Goal: Transaction & Acquisition: Purchase product/service

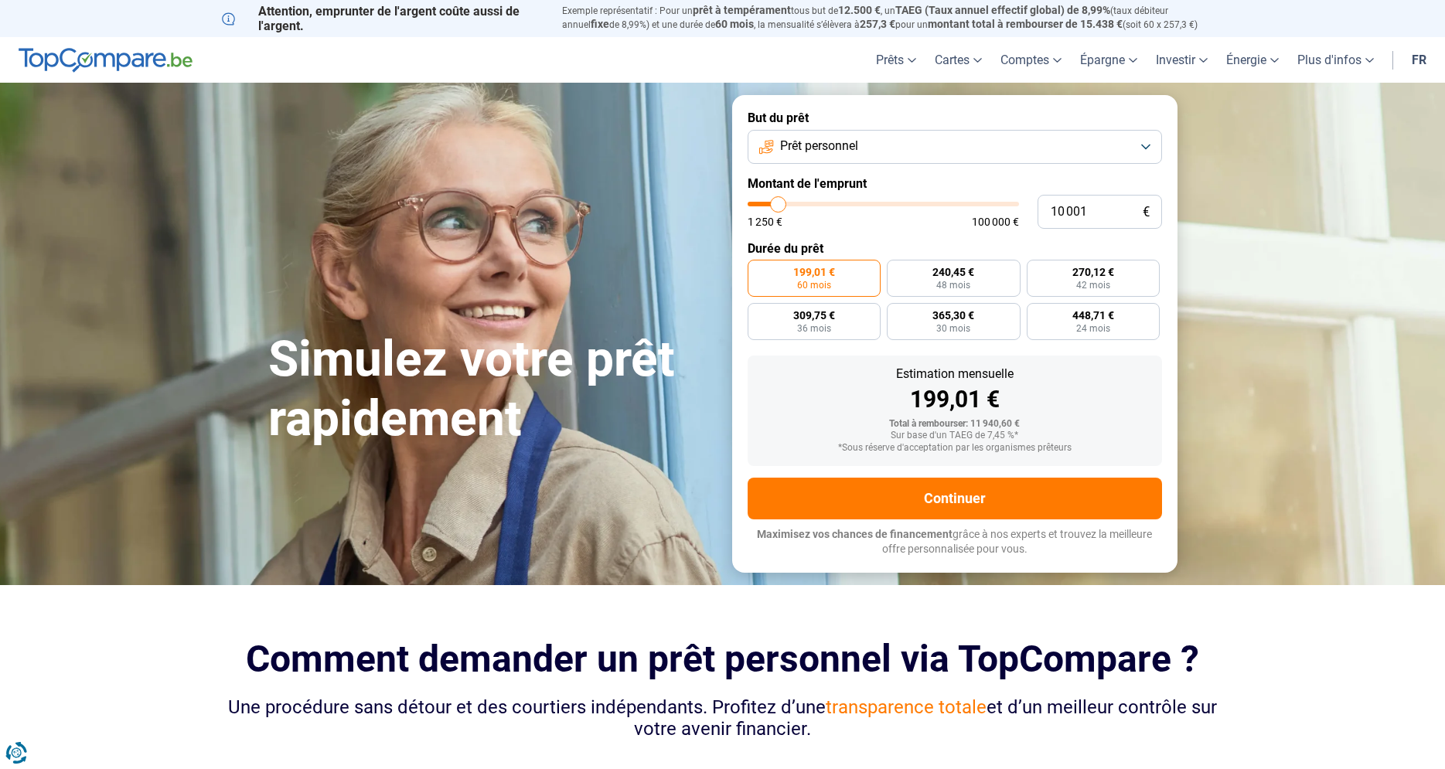
click at [1150, 142] on button "Prêt personnel" at bounding box center [955, 147] width 414 height 34
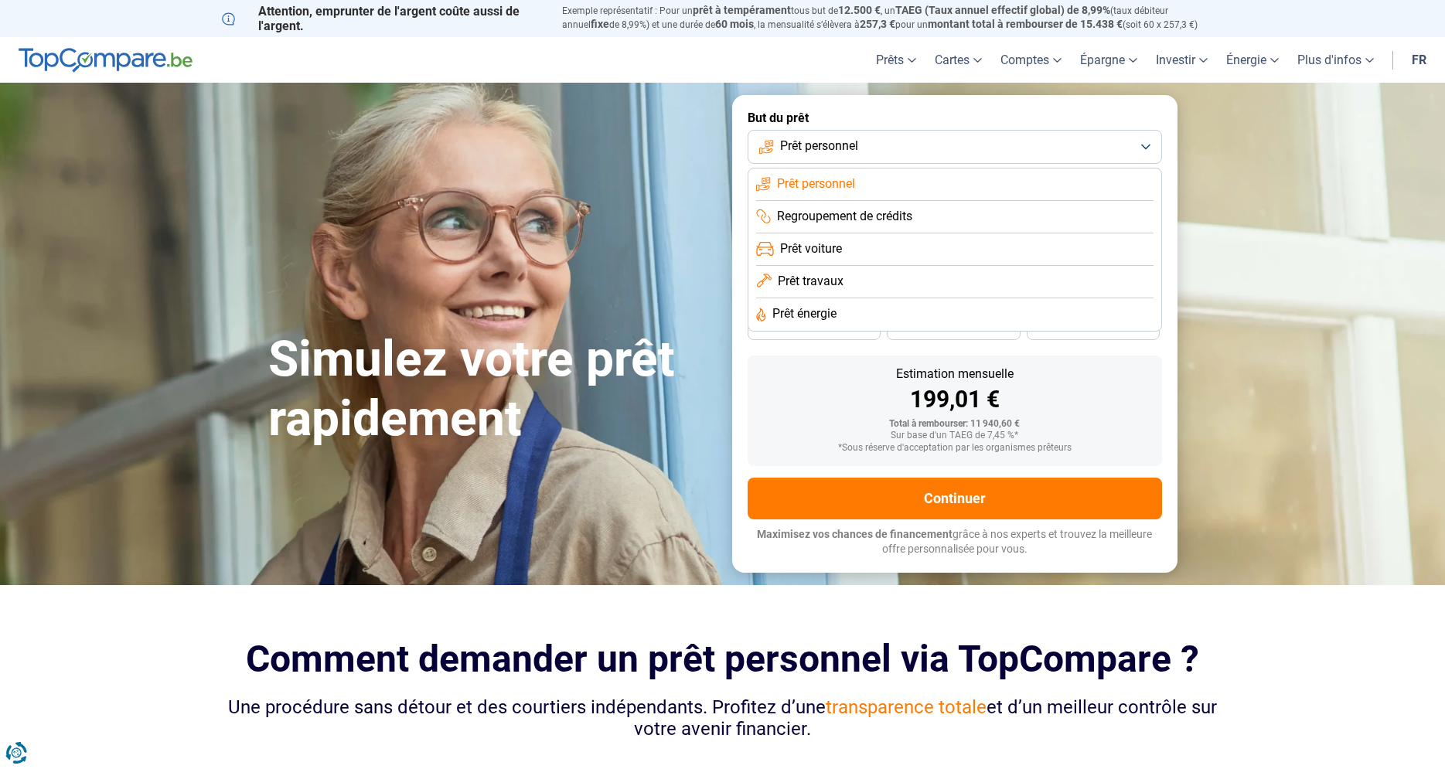
click at [817, 254] on span "Prêt voiture" at bounding box center [811, 248] width 62 height 17
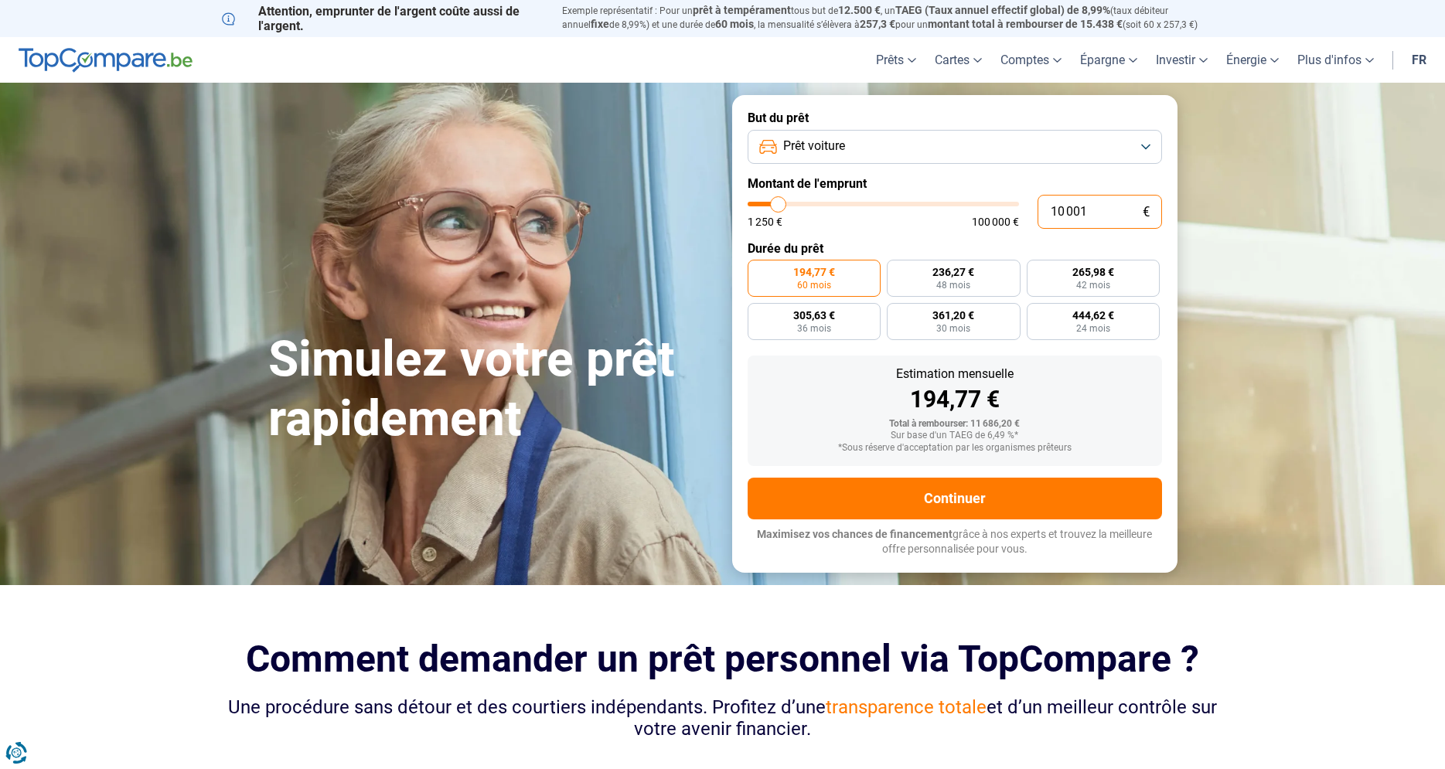
click at [1089, 210] on input "10 001" at bounding box center [1100, 212] width 124 height 34
type input "1 000"
type input "1250"
type input "10 000"
type input "10000"
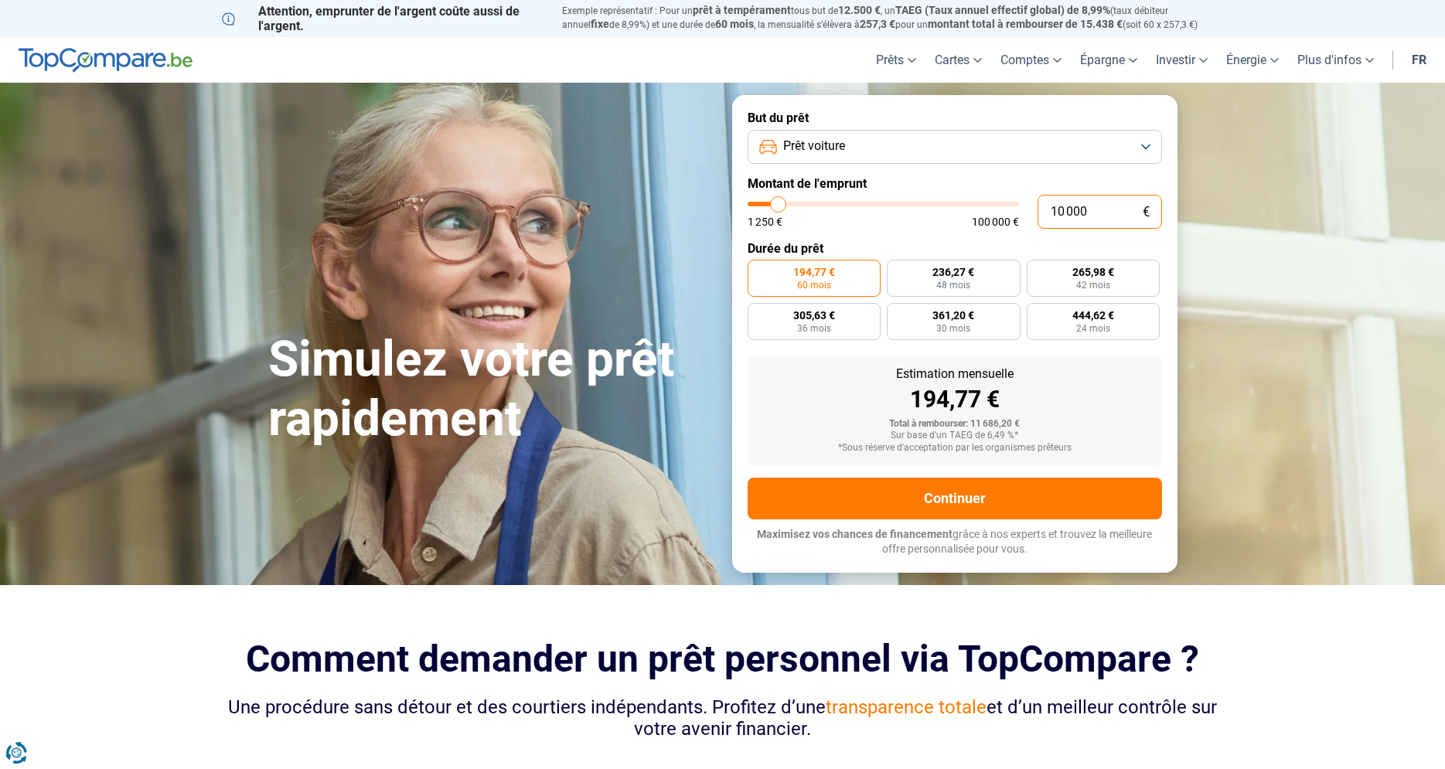
radio input "true"
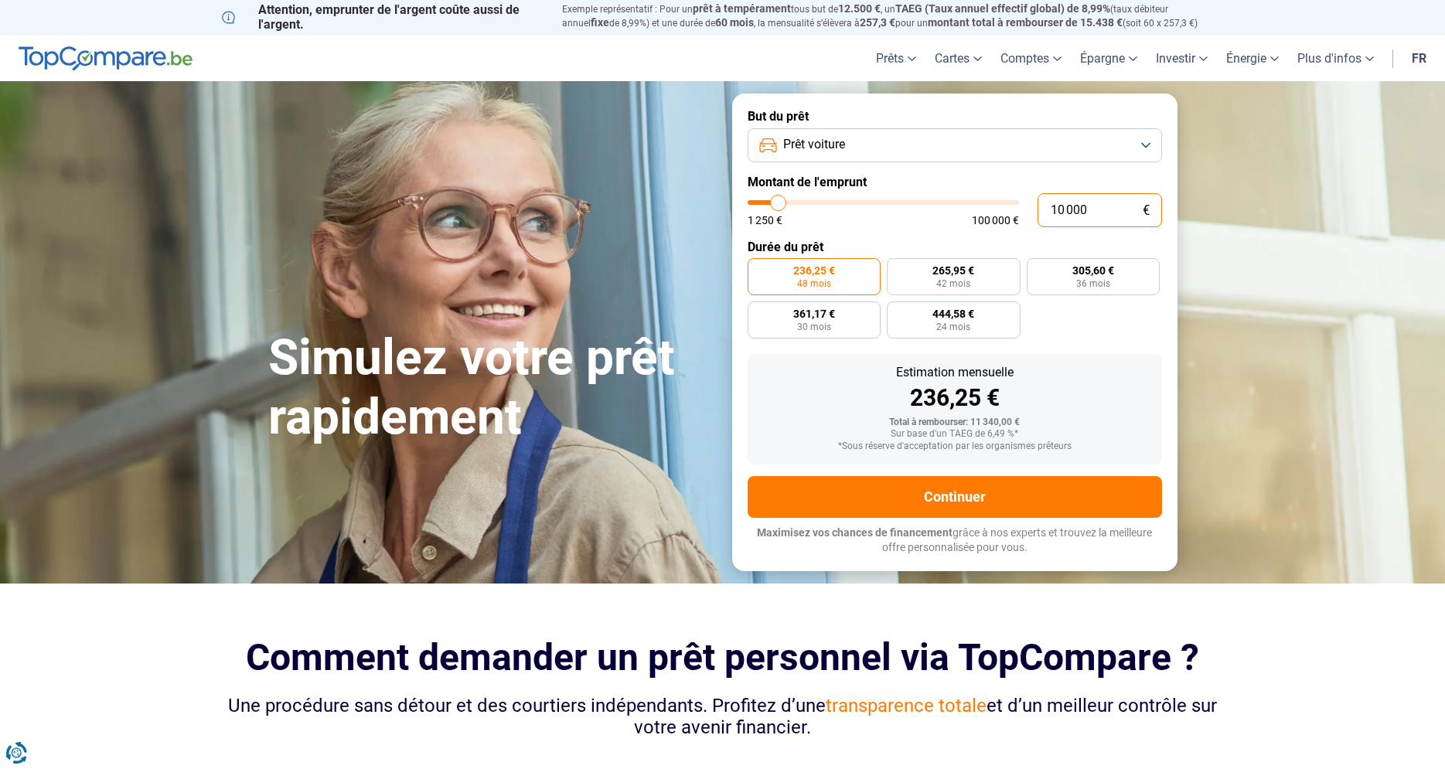
scroll to position [315, 0]
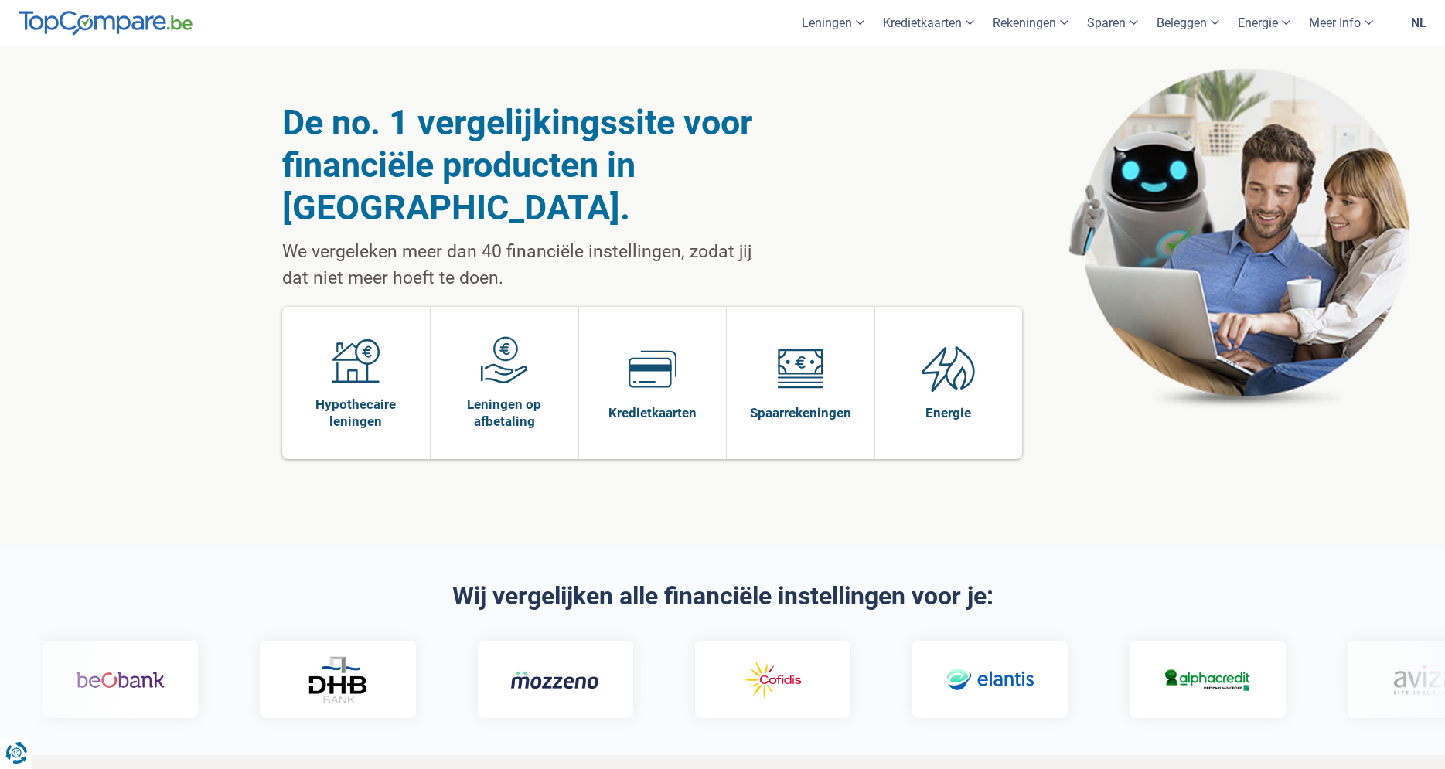
click at [1423, 22] on link "nl" at bounding box center [1419, 23] width 34 height 46
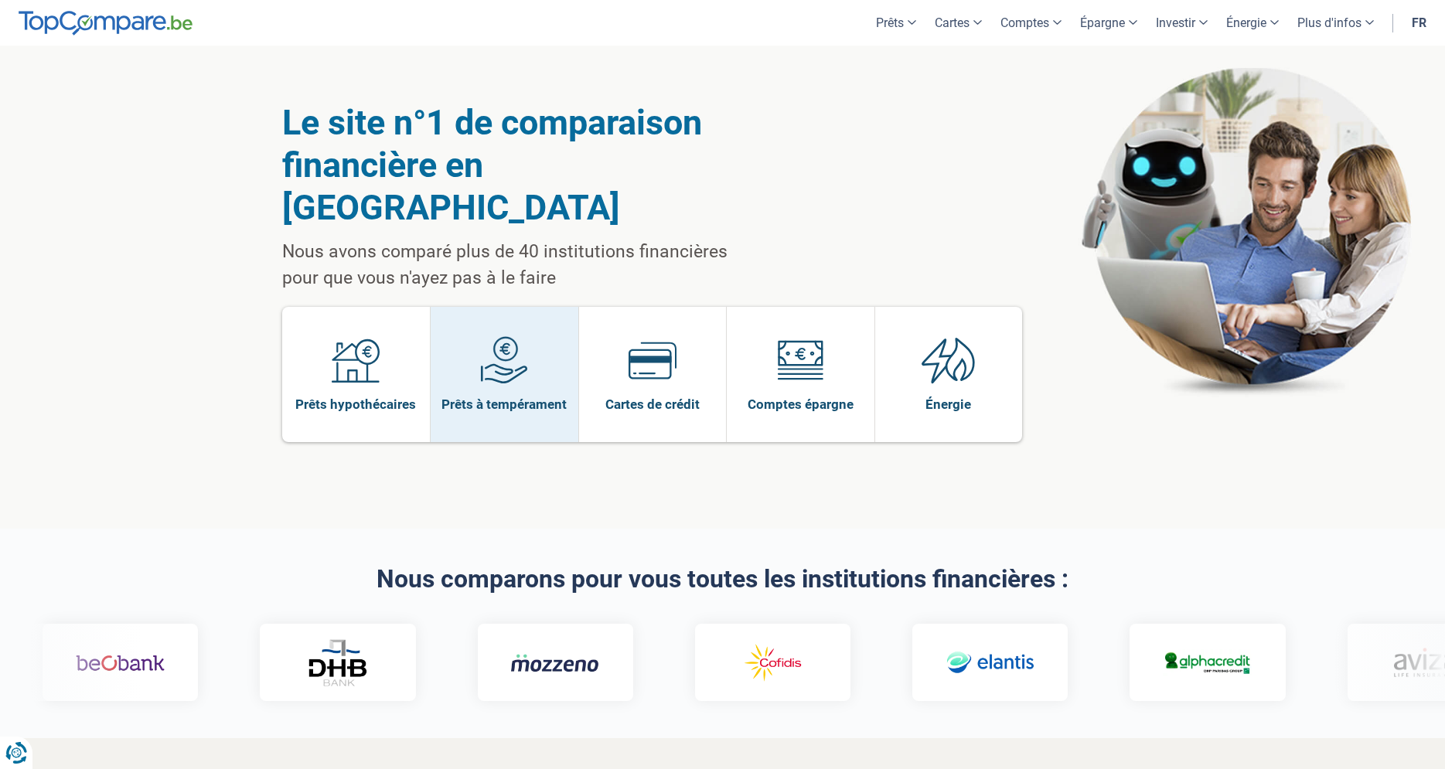
click at [510, 336] on img at bounding box center [504, 360] width 48 height 48
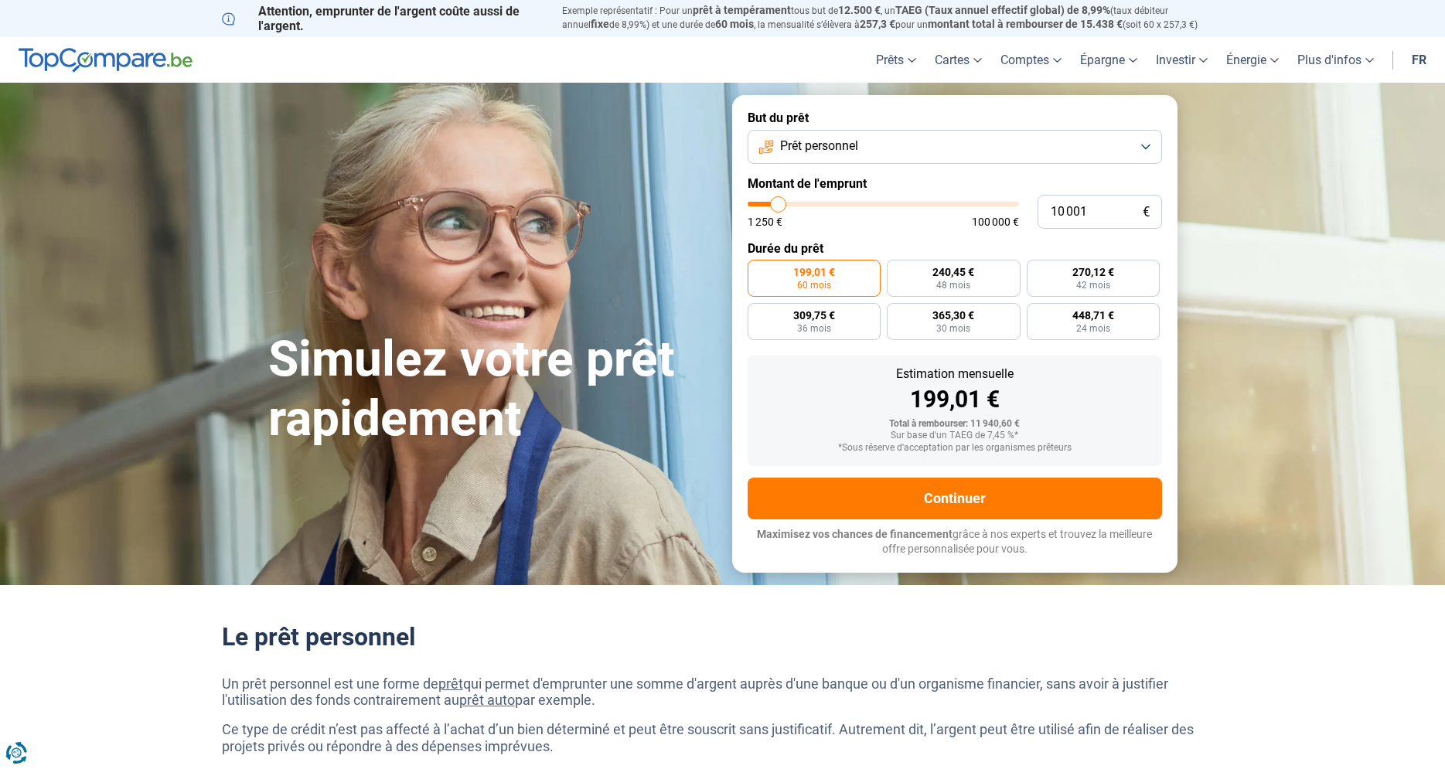
click at [1141, 144] on button "Prêt personnel" at bounding box center [955, 147] width 414 height 34
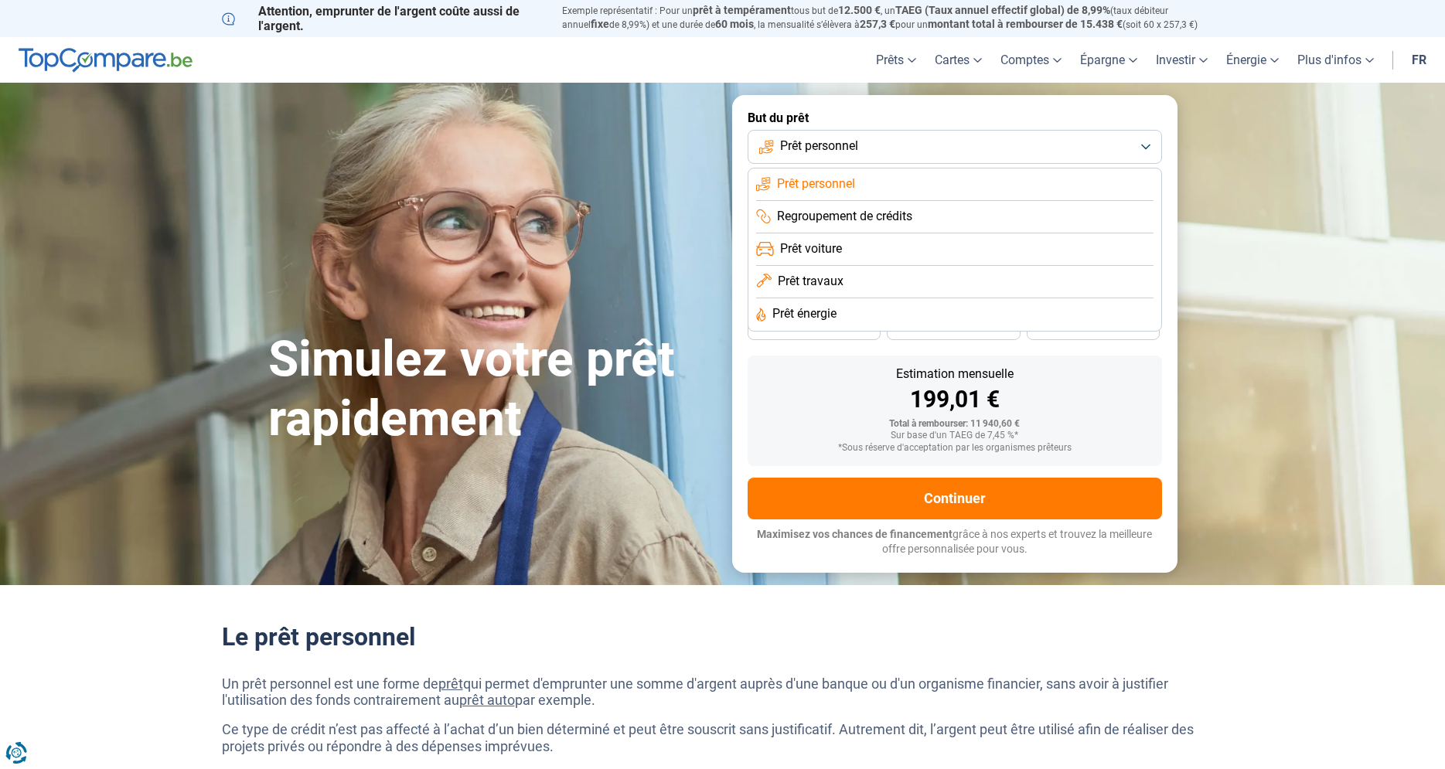
click at [816, 250] on span "Prêt voiture" at bounding box center [811, 248] width 62 height 17
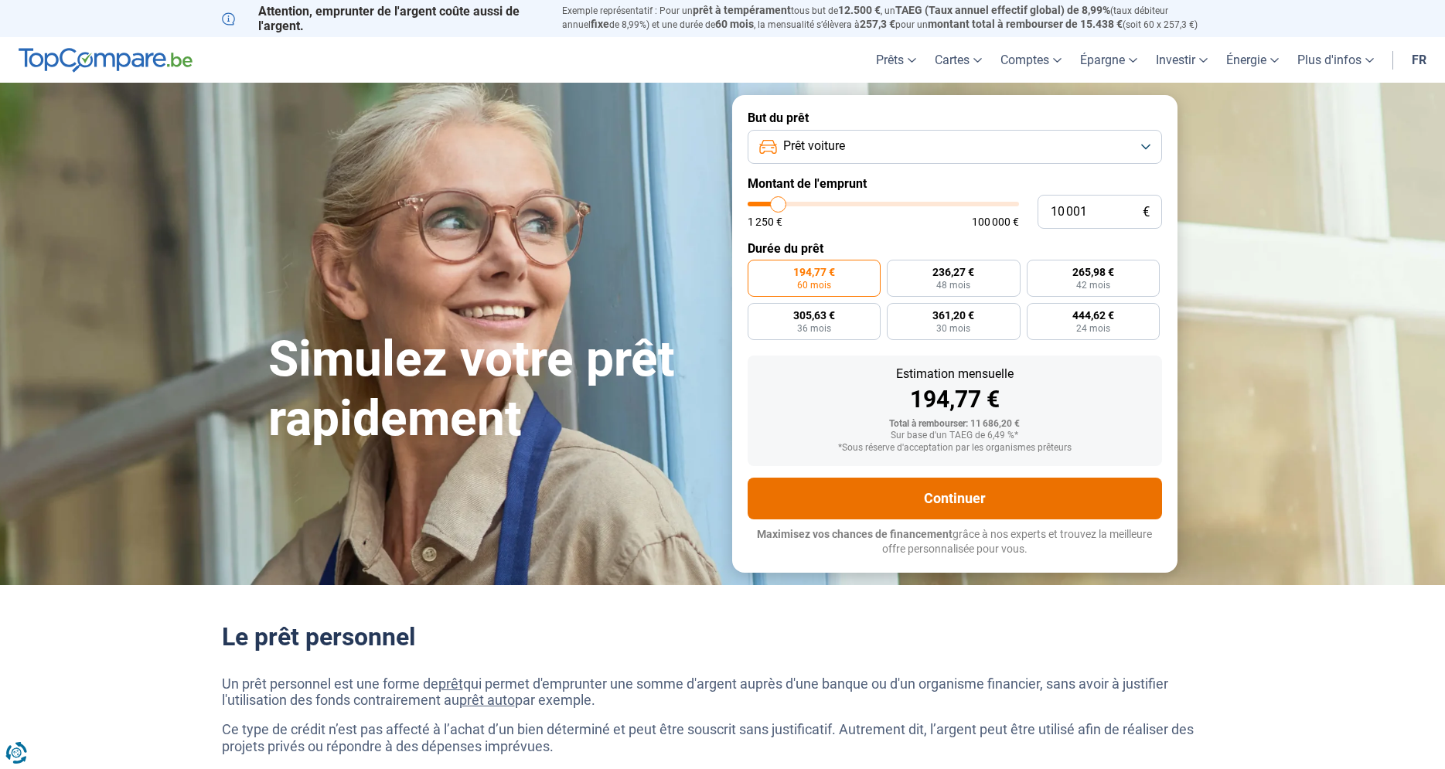
click at [959, 494] on button "Continuer" at bounding box center [955, 499] width 414 height 42
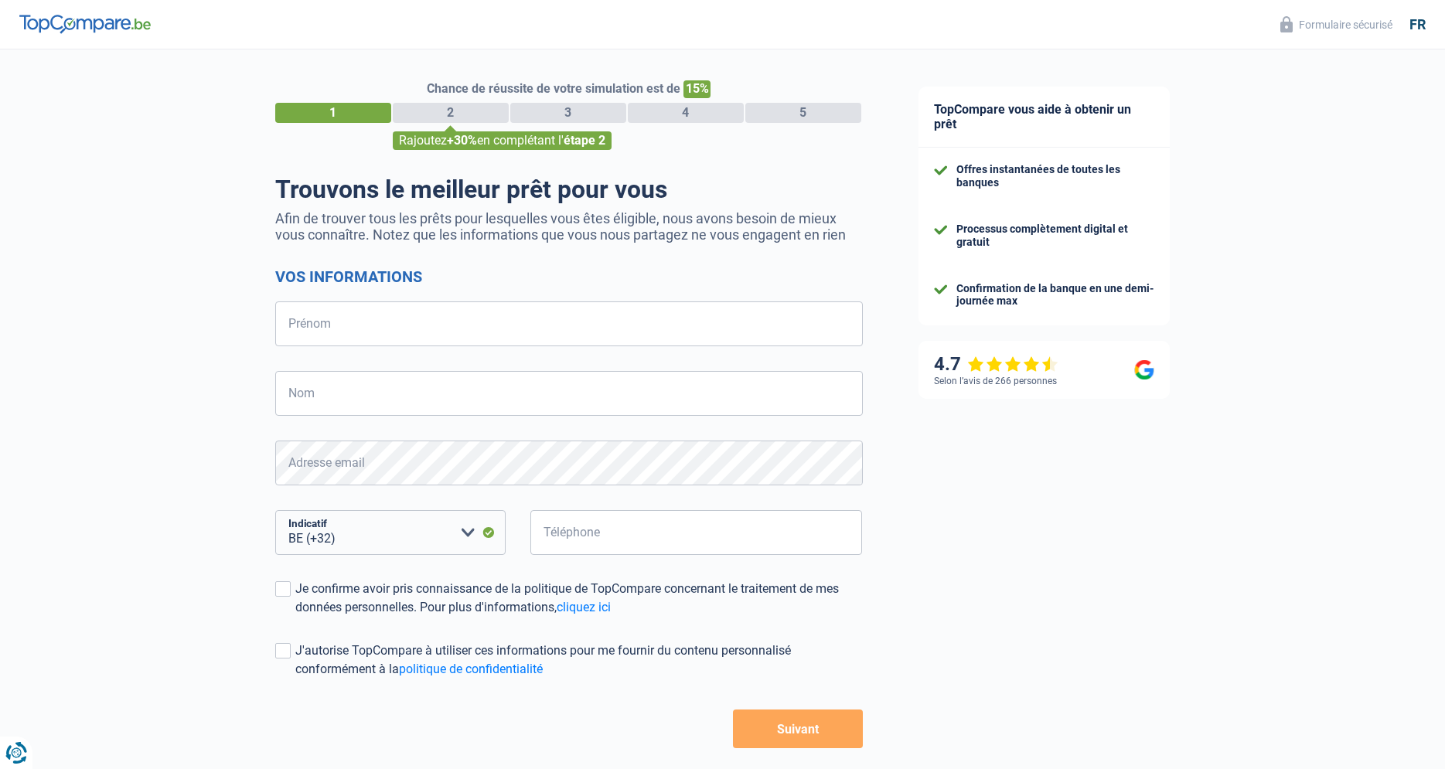
select select "32"
click at [353, 328] on input "Prénom" at bounding box center [569, 324] width 588 height 45
type input "Mila"
click at [306, 392] on input "Nom" at bounding box center [569, 393] width 588 height 45
type input "Laneau"
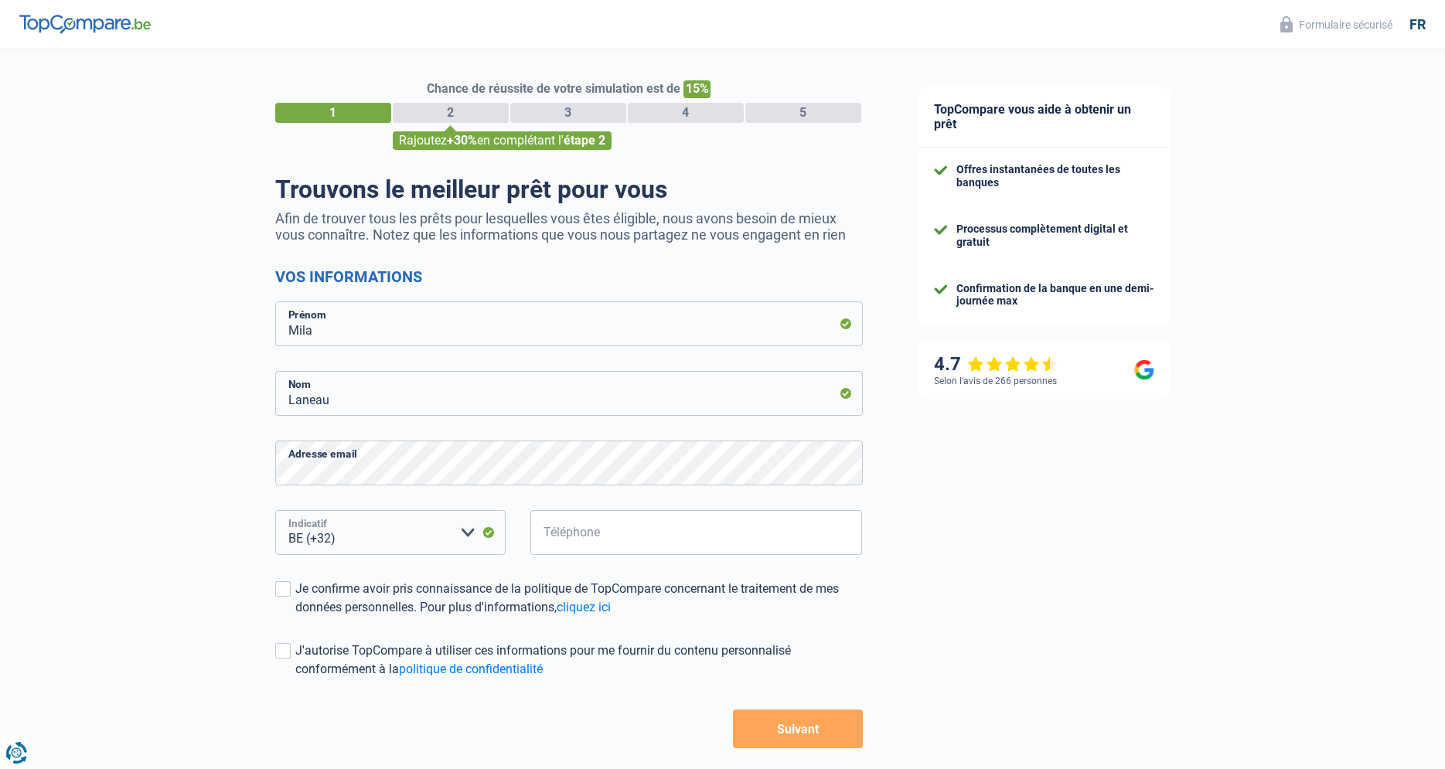
click at [275, 510] on select "BE (+32) LU (+352) Veuillez sélectionner une option" at bounding box center [390, 532] width 230 height 45
click option "BE (+32)" at bounding box center [0, 0] width 0 height 0
click at [559, 540] on input "Téléphone" at bounding box center [696, 532] width 332 height 45
click at [577, 542] on input "49521205" at bounding box center [696, 532] width 332 height 45
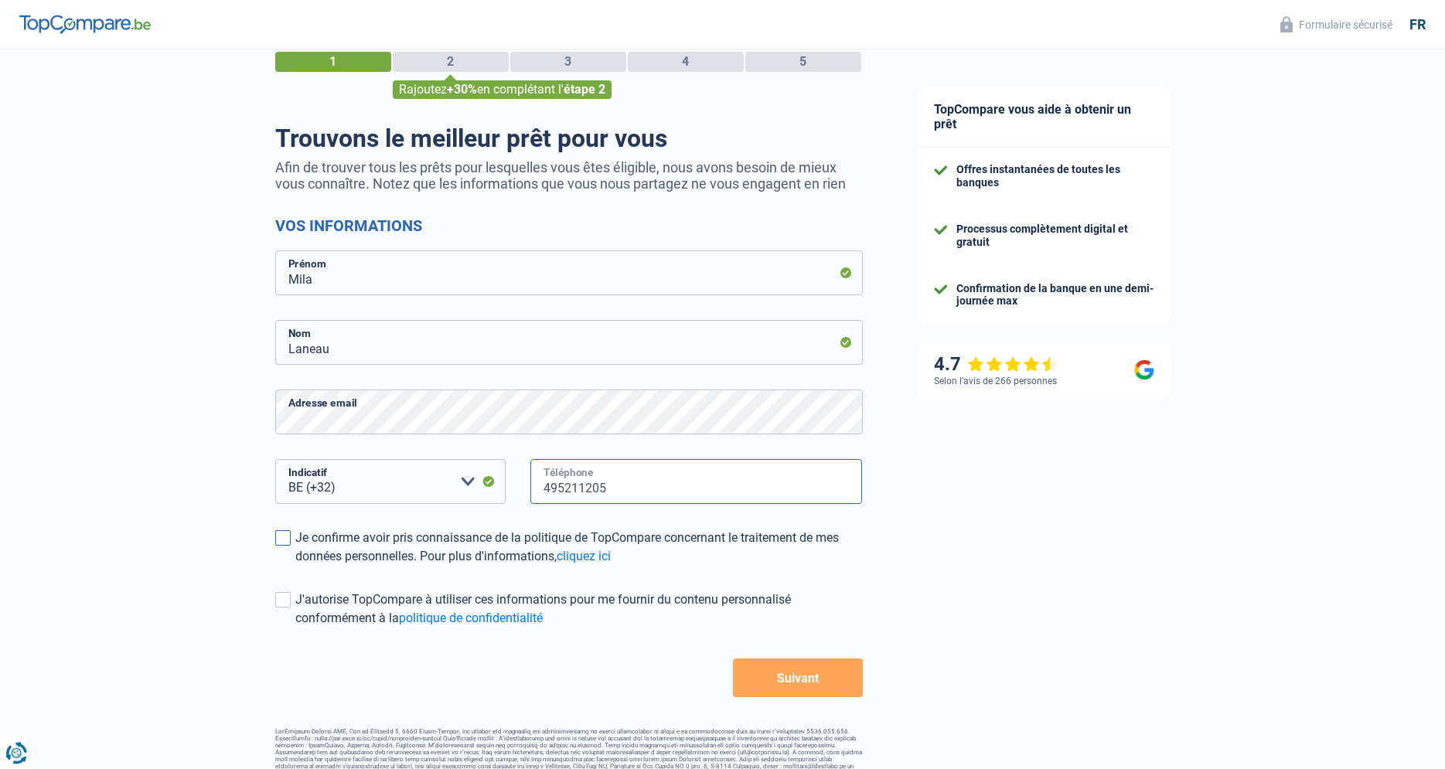
scroll to position [70, 0]
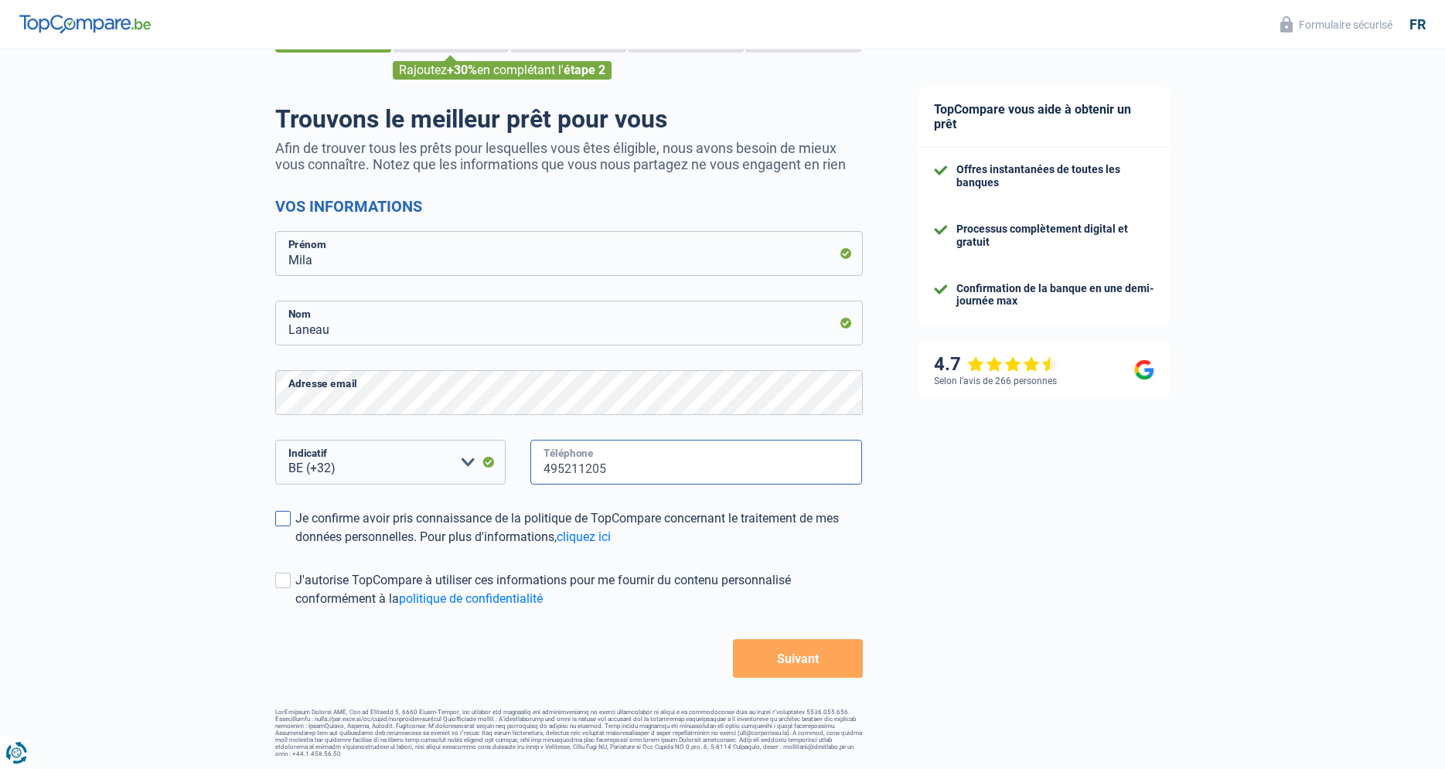
type input "495211205"
click at [285, 523] on span at bounding box center [282, 518] width 15 height 15
click at [295, 547] on input "Je confirme avoir pris connaissance de la politique de TopCompare concernant le…" at bounding box center [295, 547] width 0 height 0
click at [282, 588] on span at bounding box center [282, 580] width 15 height 15
click at [295, 608] on input "J'autorise TopCompare à utiliser ces informations pour me fournir du contenu pe…" at bounding box center [295, 608] width 0 height 0
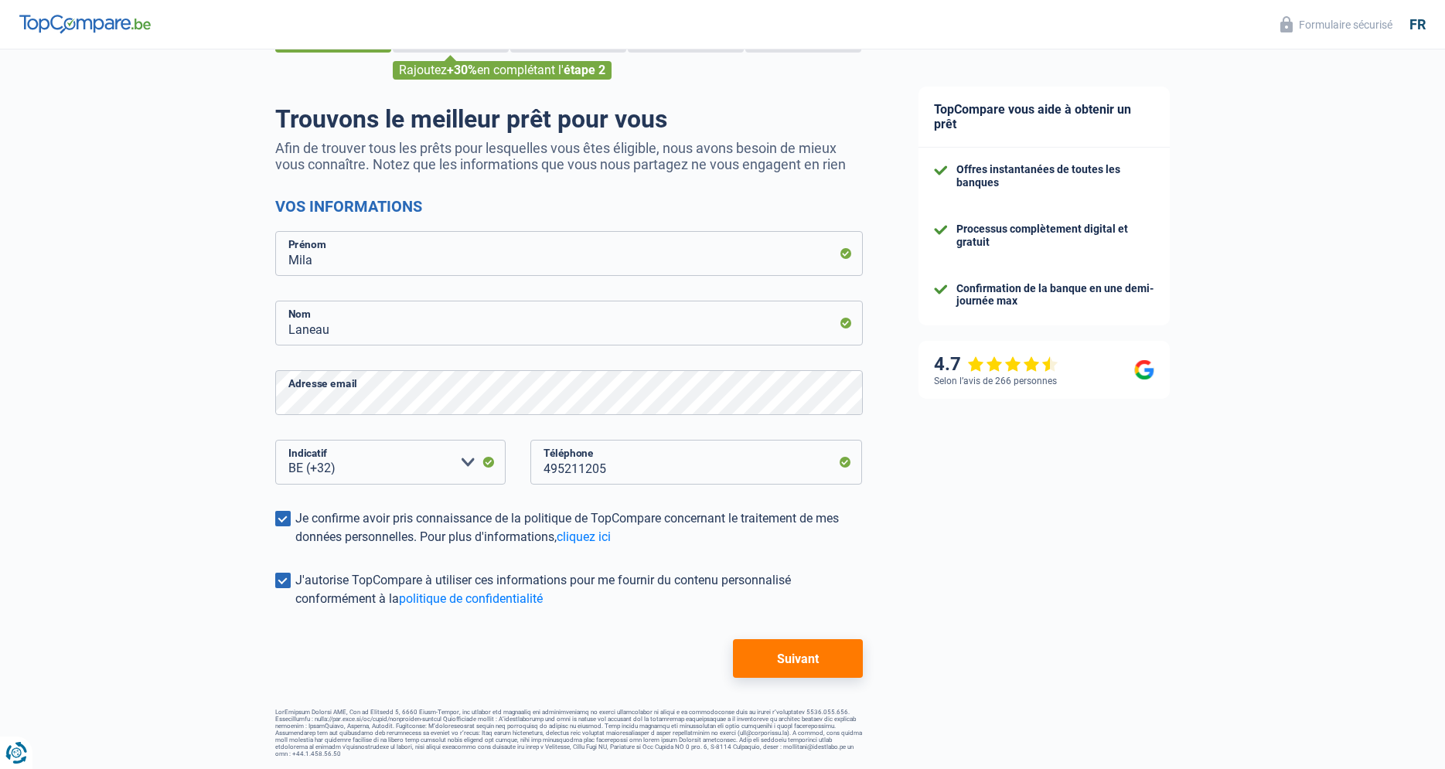
click at [778, 660] on button "Suivant" at bounding box center [797, 658] width 129 height 39
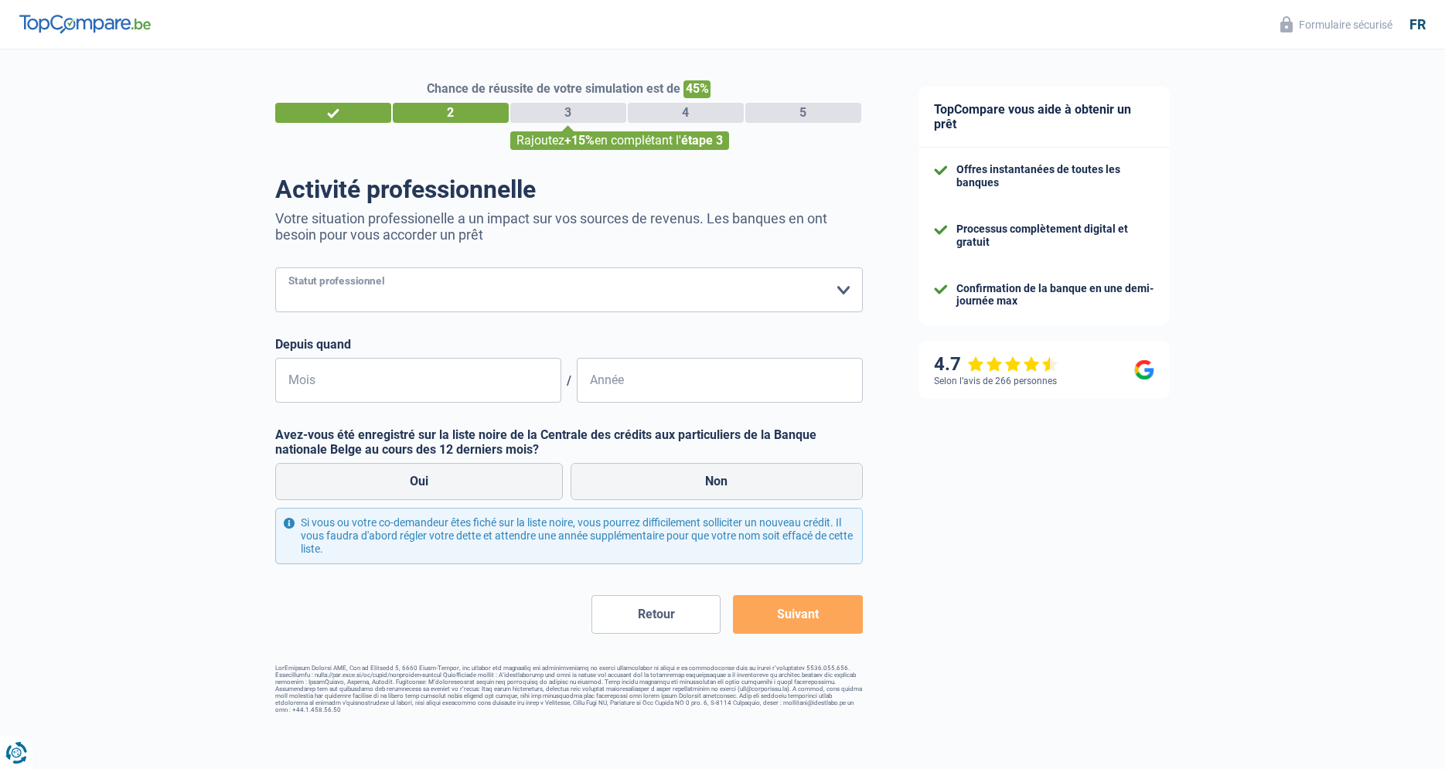
click at [275, 268] on select "Ouvrier Employé privé Employé public Invalide Indépendant Pensionné Chômeur Mut…" at bounding box center [569, 290] width 588 height 45
select select "privateEmployee"
click option "Employé privé" at bounding box center [0, 0] width 0 height 0
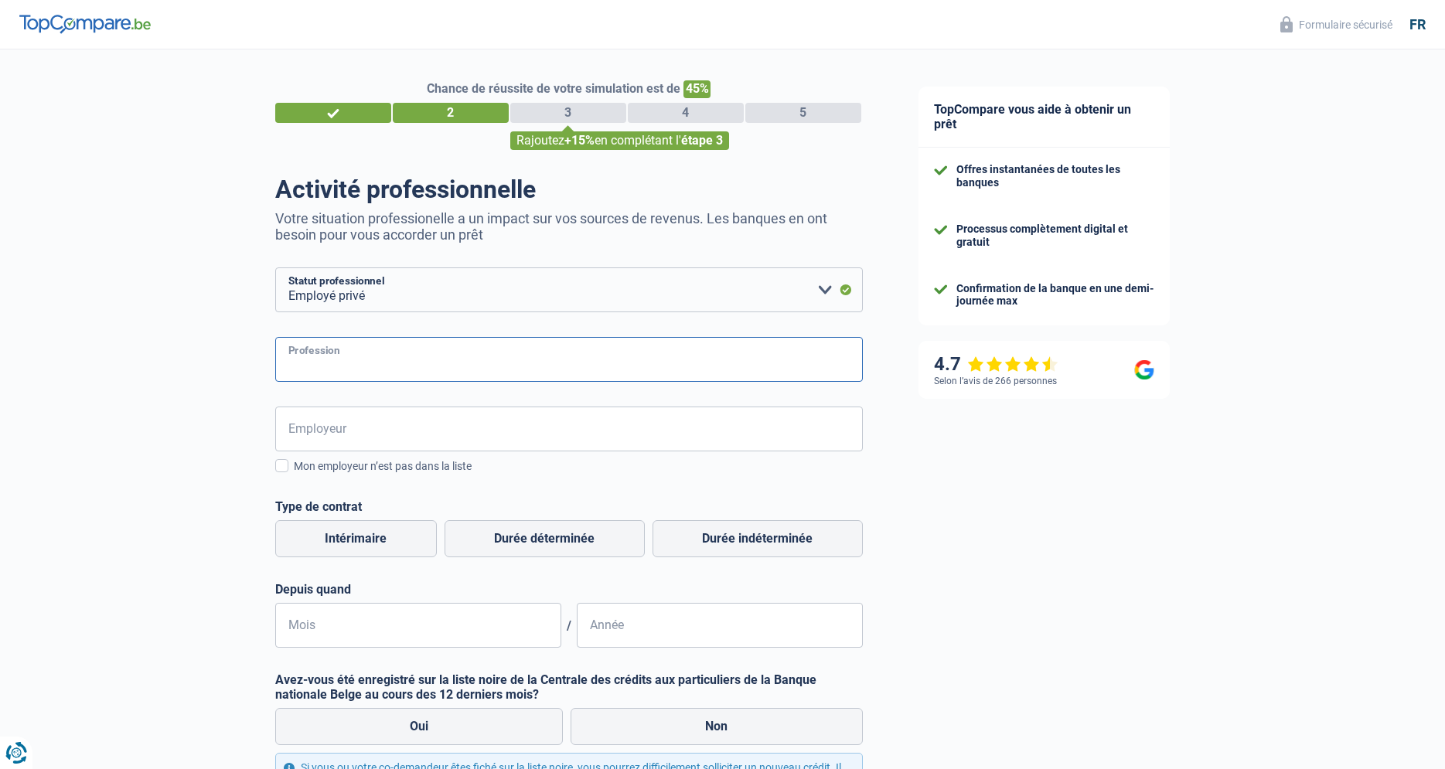
click at [319, 364] on input "Profession" at bounding box center [569, 359] width 588 height 45
type input "Coordinatrice pédagogique"
click at [353, 433] on input "Employeur" at bounding box center [569, 429] width 588 height 45
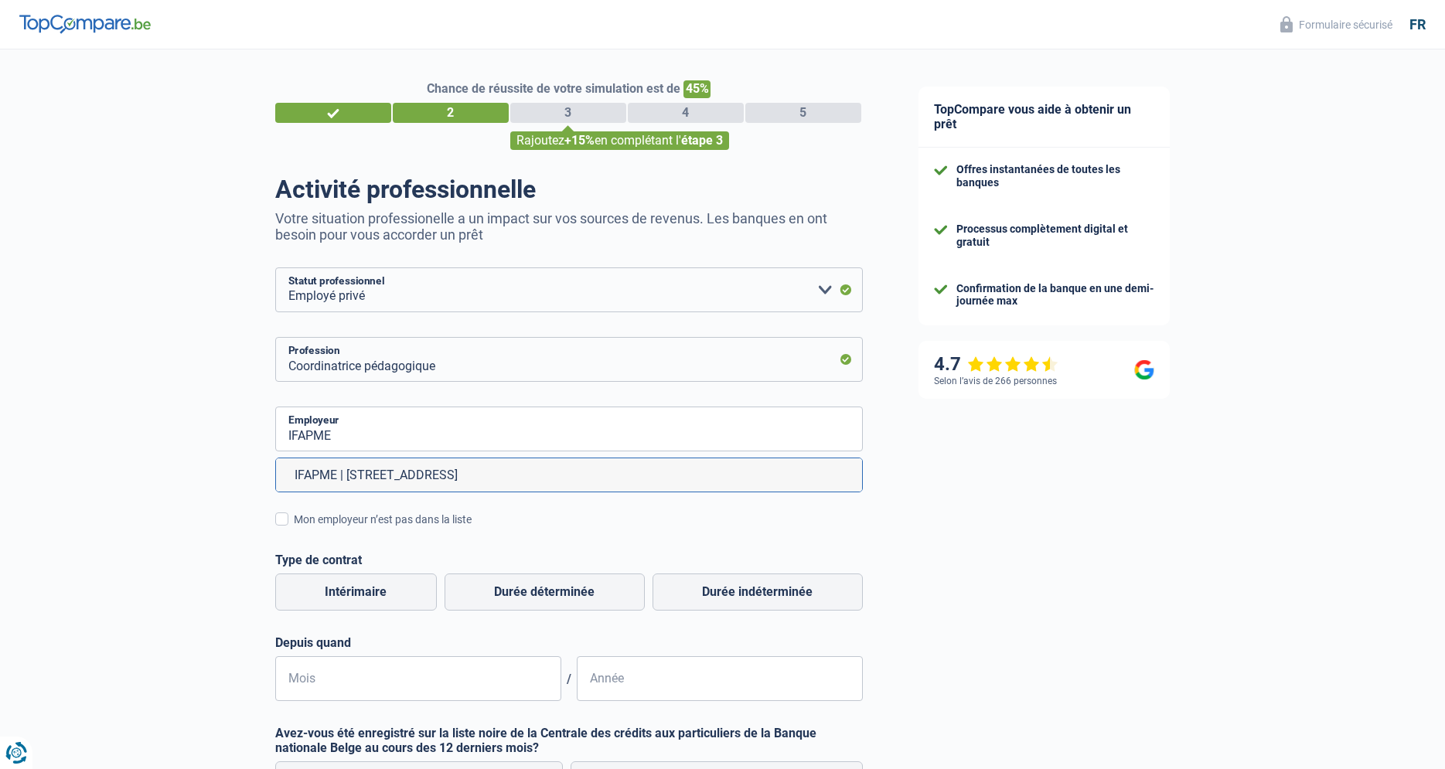
click at [438, 480] on li "IFAPME | Place Verte, 15 | 6000 - Charleroi" at bounding box center [569, 474] width 586 height 33
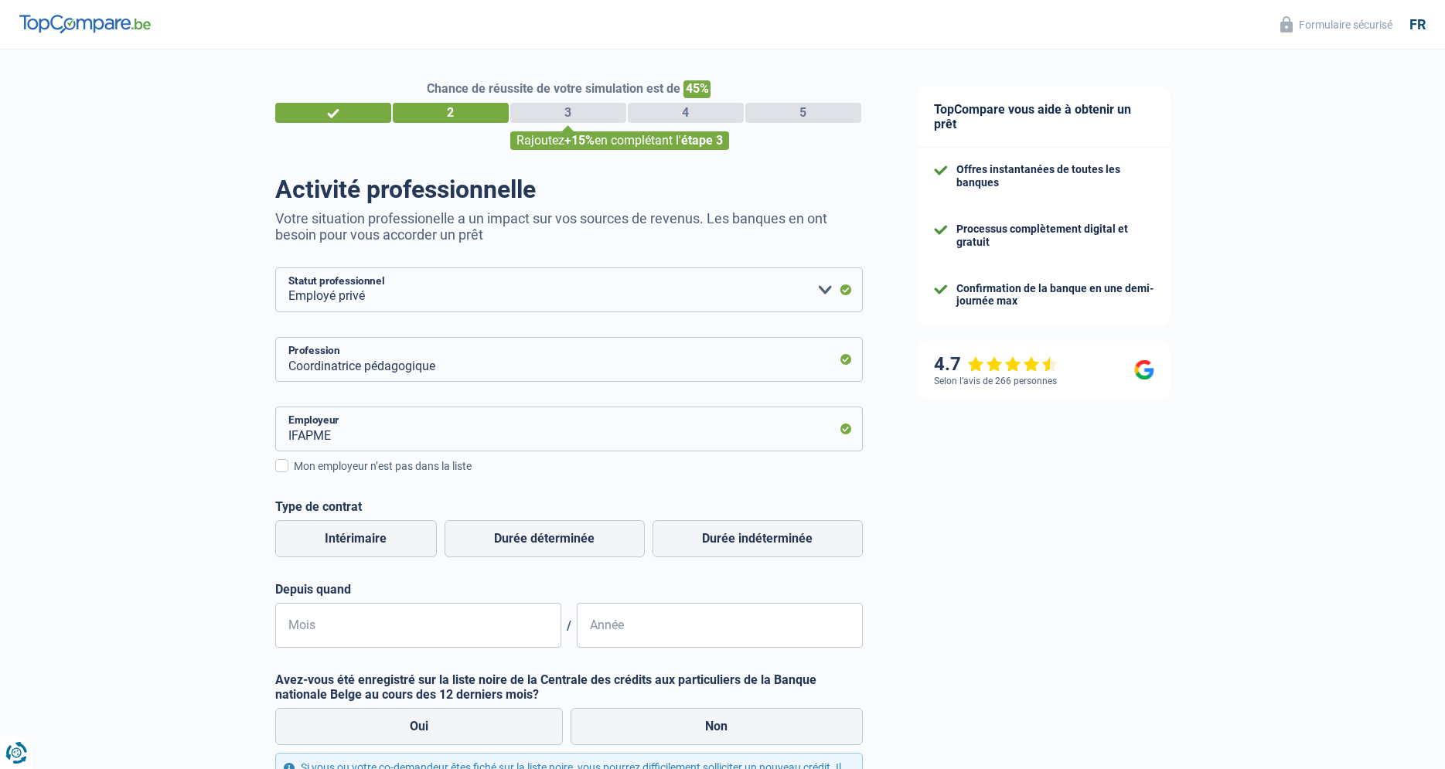
type input "IFAPME | Place Verte, 15 | 6000 - Charleroi"
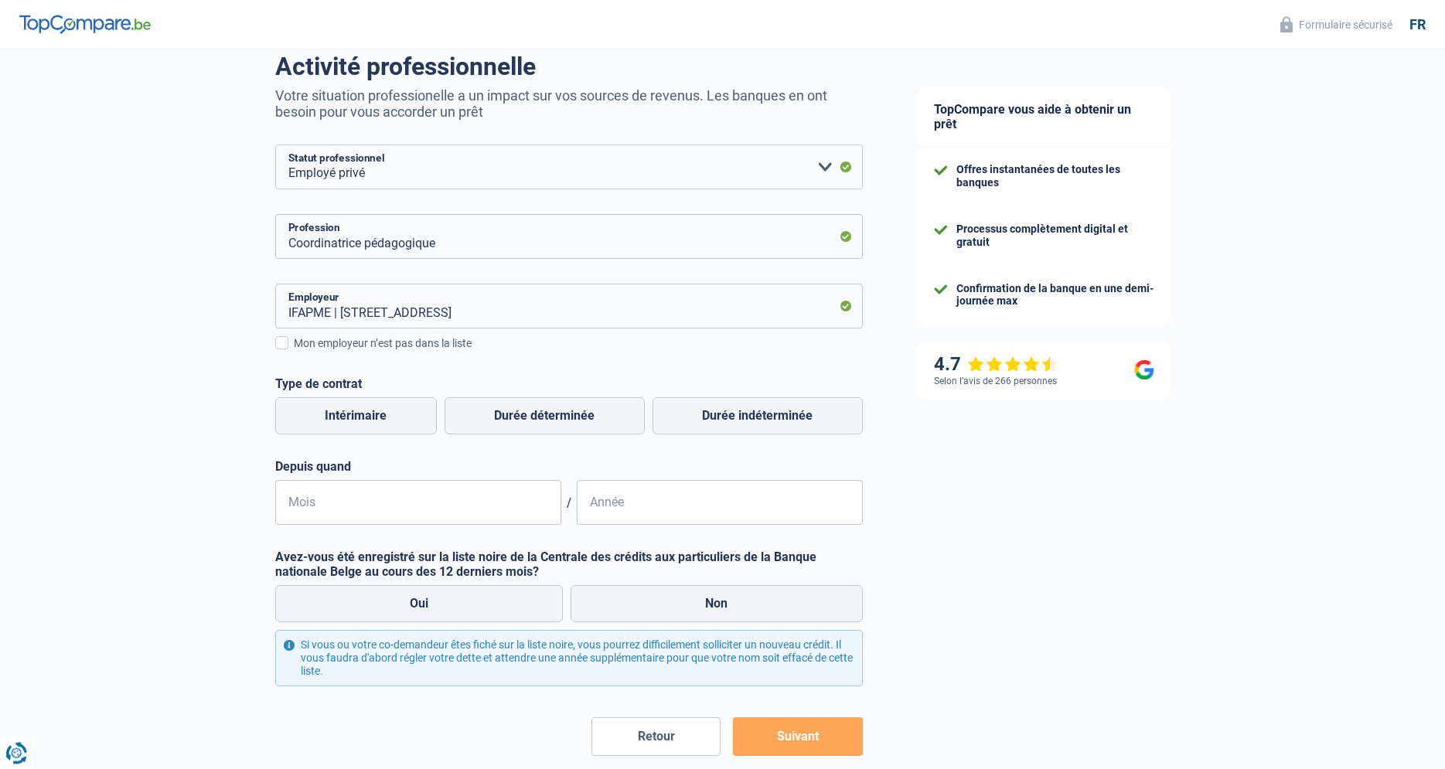
scroll to position [158, 0]
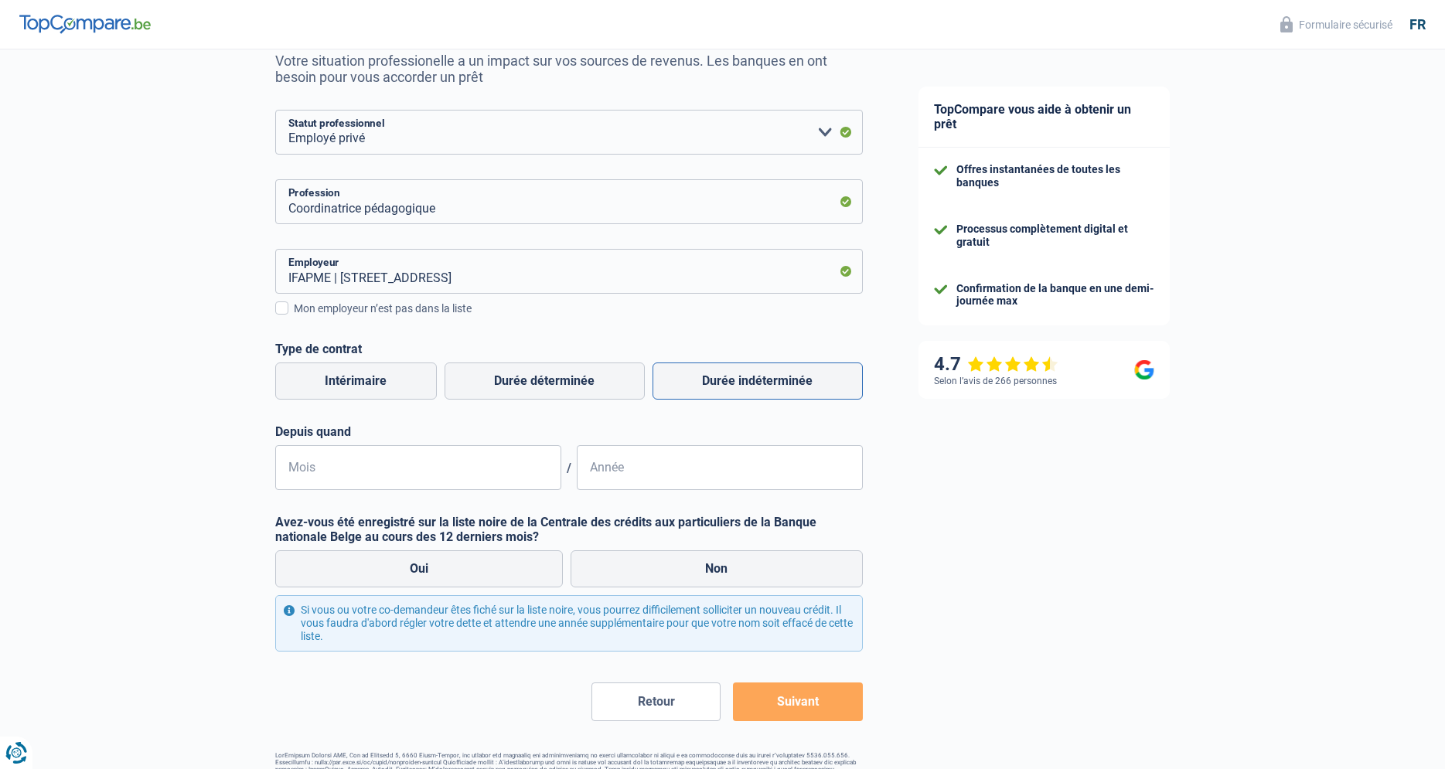
click at [707, 388] on label "Durée indéterminée" at bounding box center [758, 381] width 210 height 37
click at [707, 388] on input "Durée indéterminée" at bounding box center [758, 381] width 210 height 37
radio input "true"
click at [343, 472] on input "Mois" at bounding box center [418, 467] width 286 height 45
click at [314, 473] on input "Mois" at bounding box center [418, 467] width 286 height 45
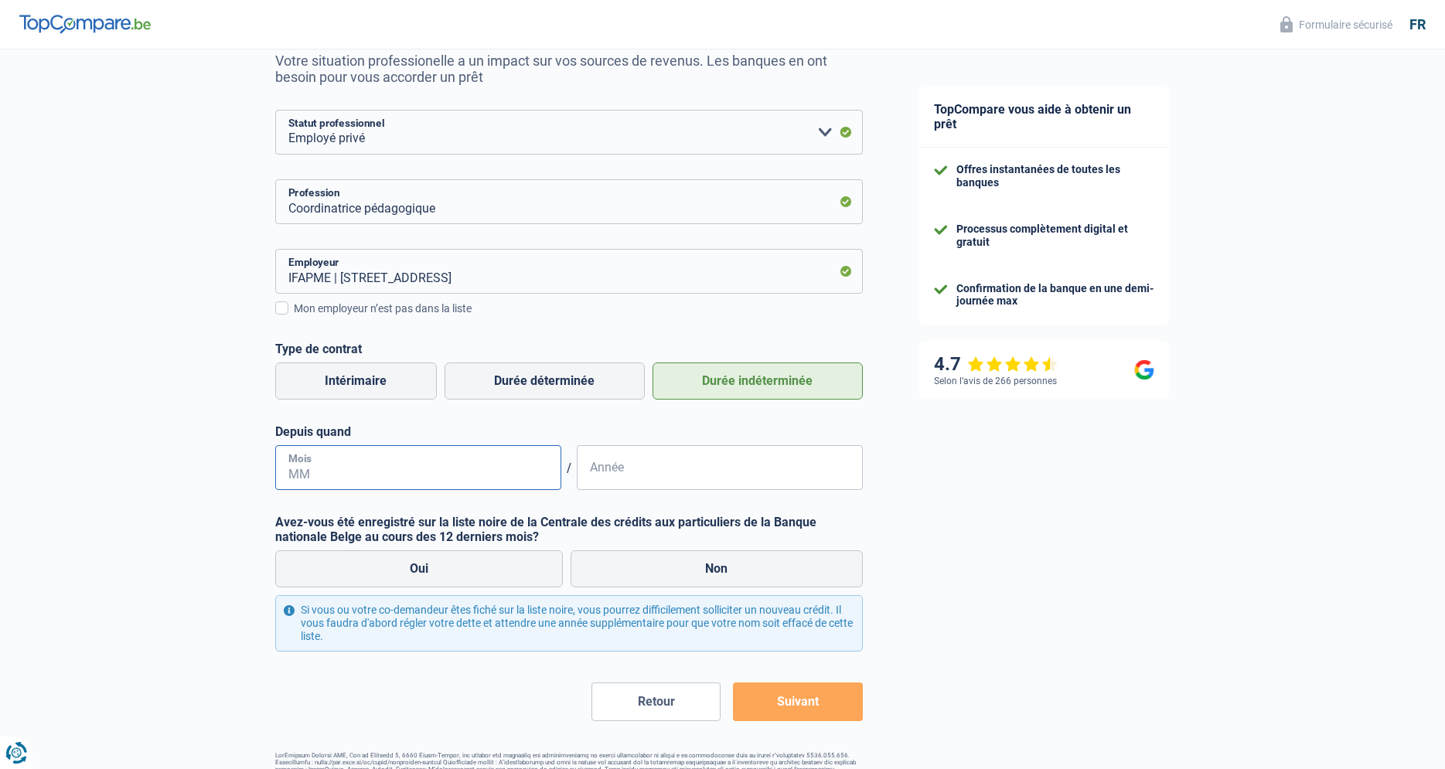
click at [302, 479] on input "Mois" at bounding box center [418, 467] width 286 height 45
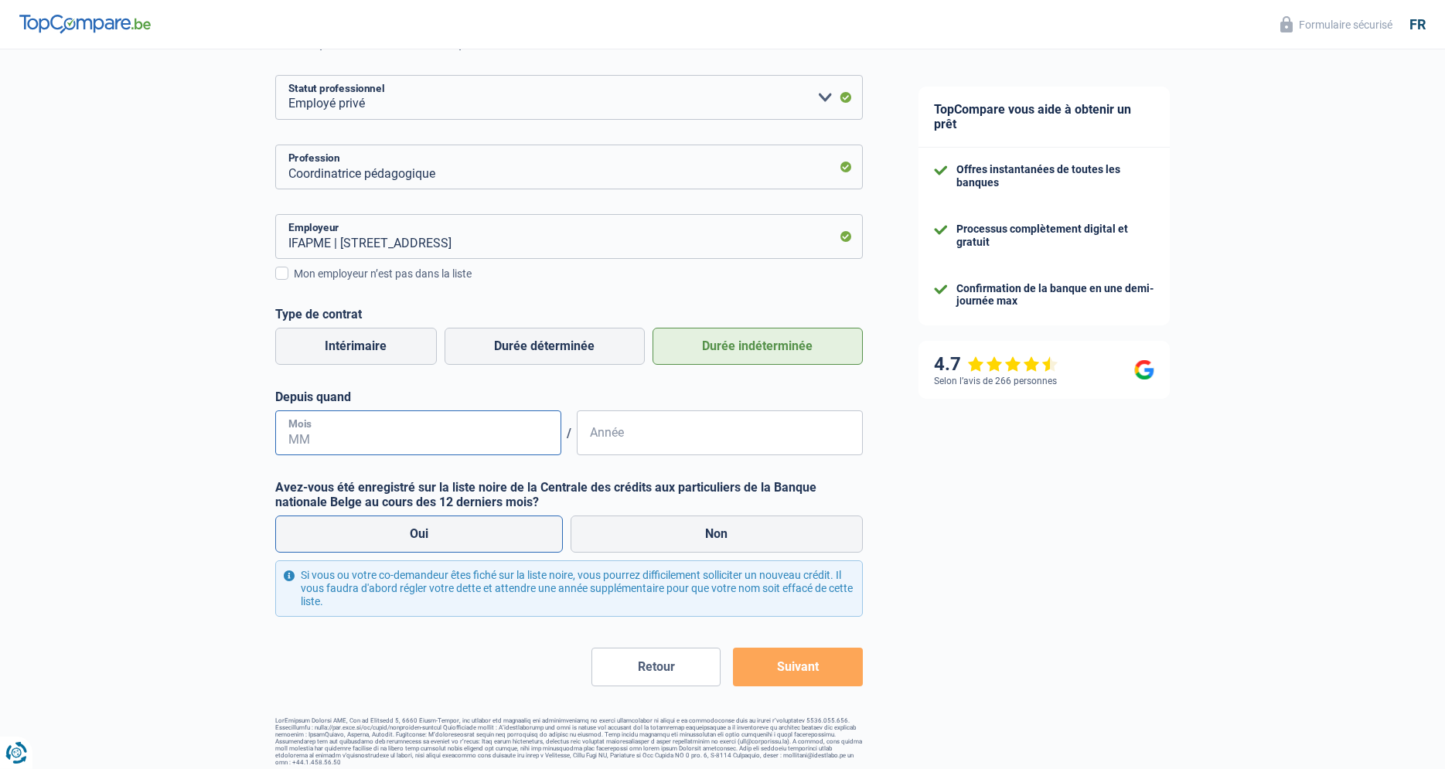
scroll to position [201, 0]
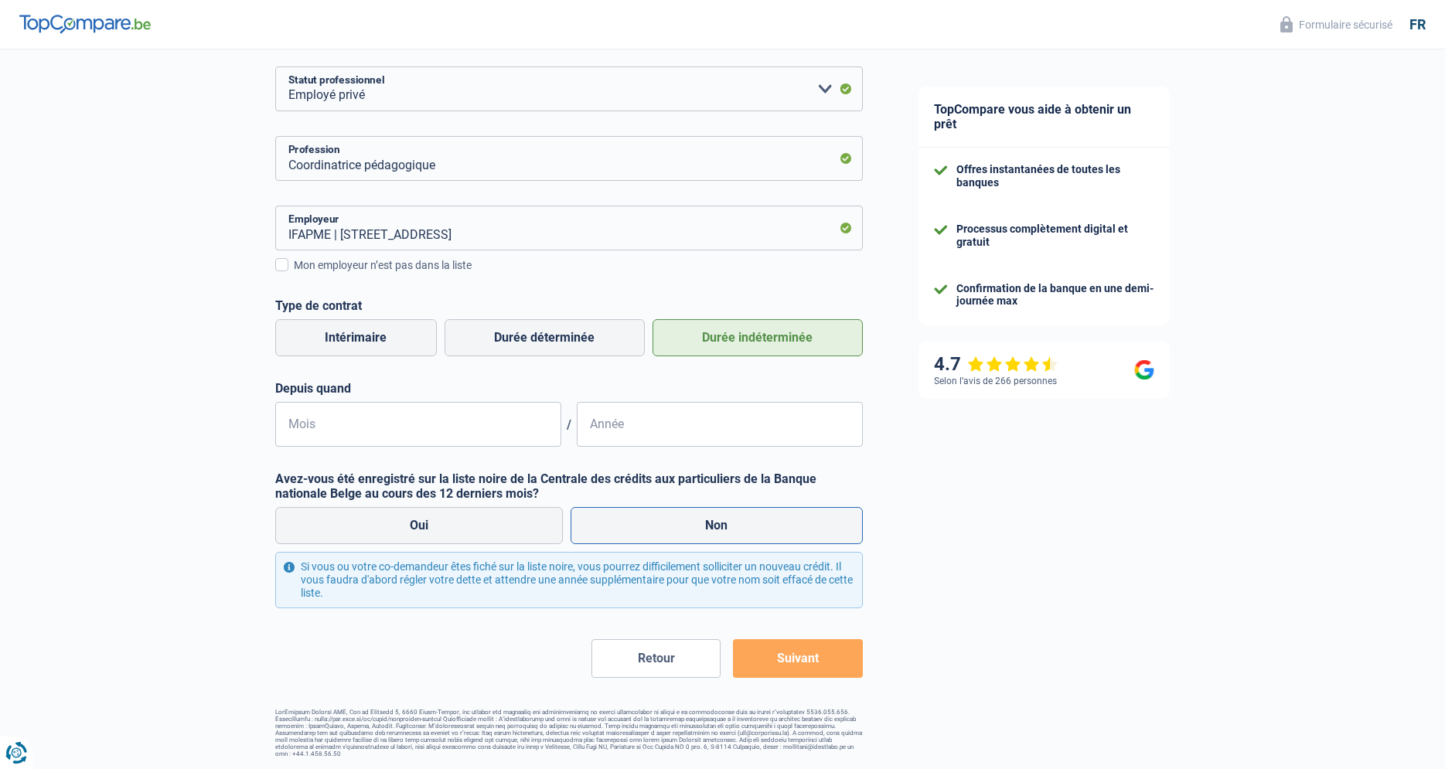
click at [717, 527] on label "Non" at bounding box center [717, 525] width 292 height 37
click at [717, 527] on input "Non" at bounding box center [717, 525] width 292 height 37
radio input "true"
click at [806, 669] on button "Suivant" at bounding box center [797, 658] width 129 height 39
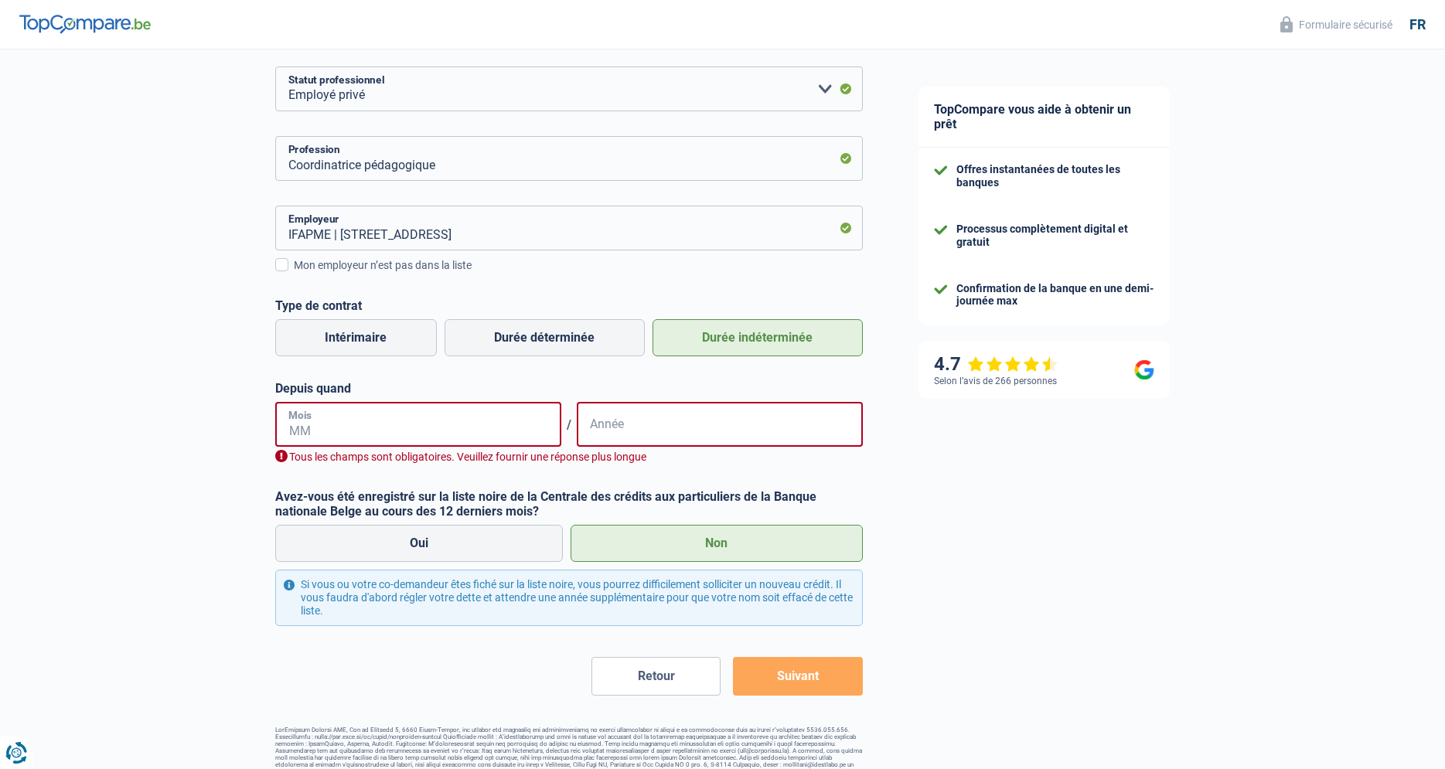
click at [328, 429] on input "Mois" at bounding box center [418, 424] width 286 height 45
type input "09"
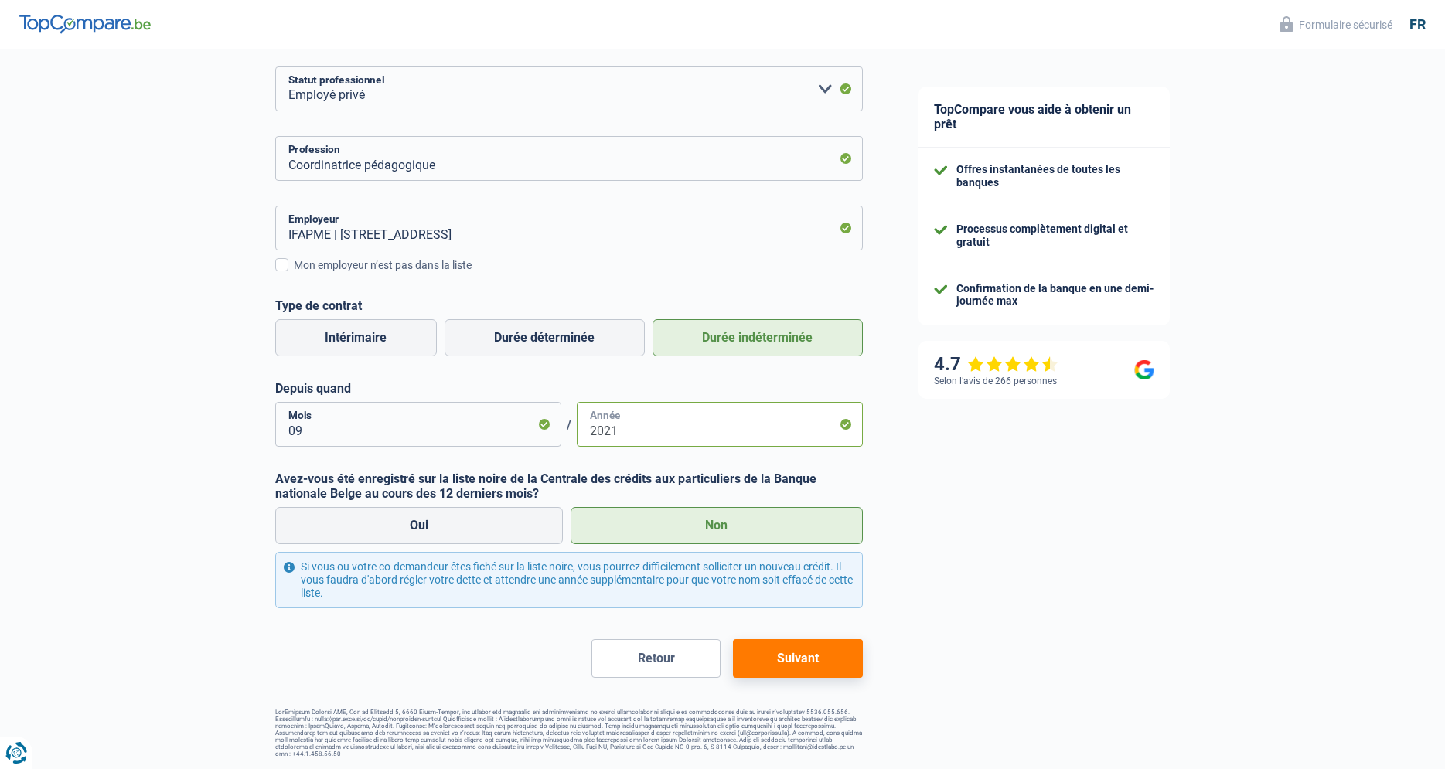
type input "2021"
click at [804, 672] on button "Suivant" at bounding box center [797, 658] width 129 height 39
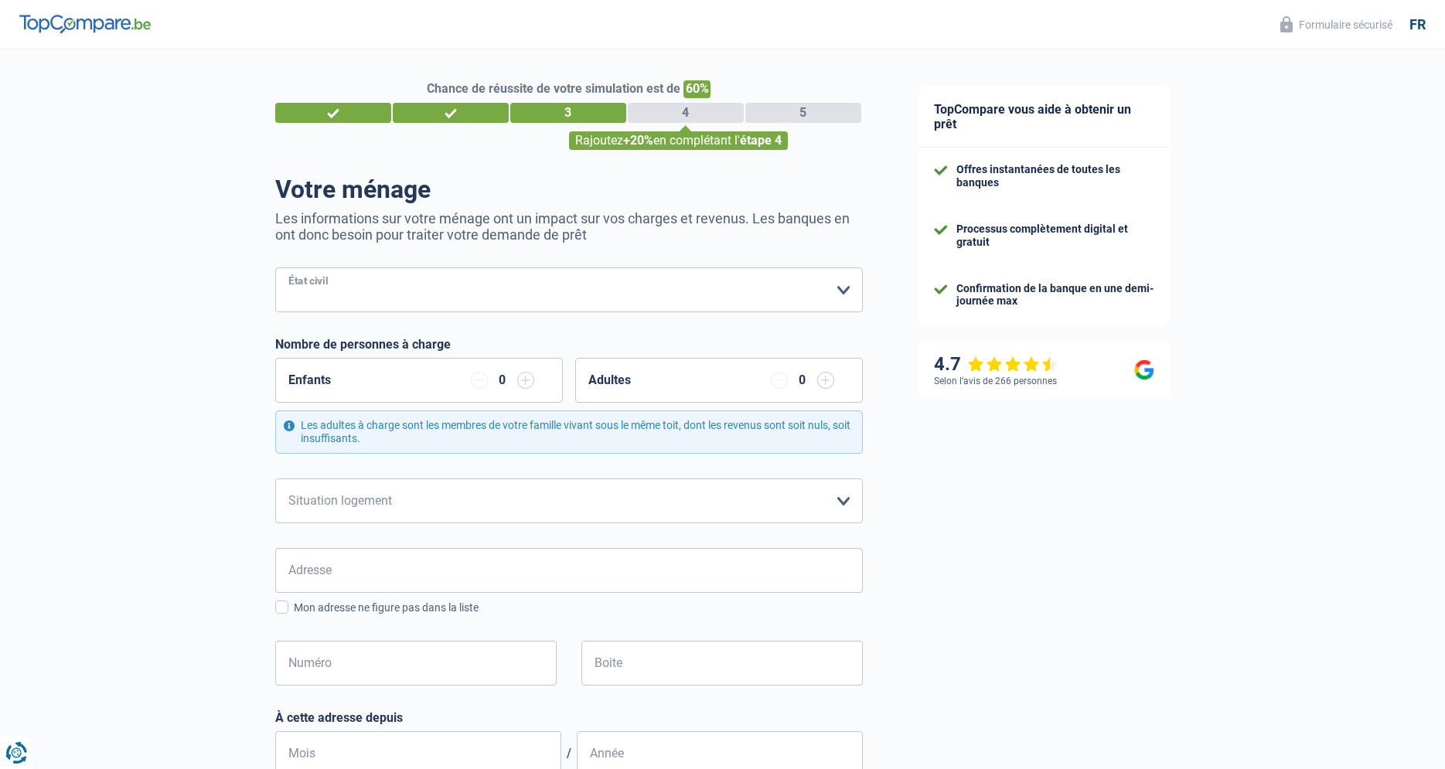
click at [275, 268] on select "Célibataire Marié(e) Cohabitant(e) légal(e) Divorcé(e) Veuf(ve) Séparé (de fait…" at bounding box center [569, 290] width 588 height 45
select select "single"
click option "Célibataire" at bounding box center [0, 0] width 0 height 0
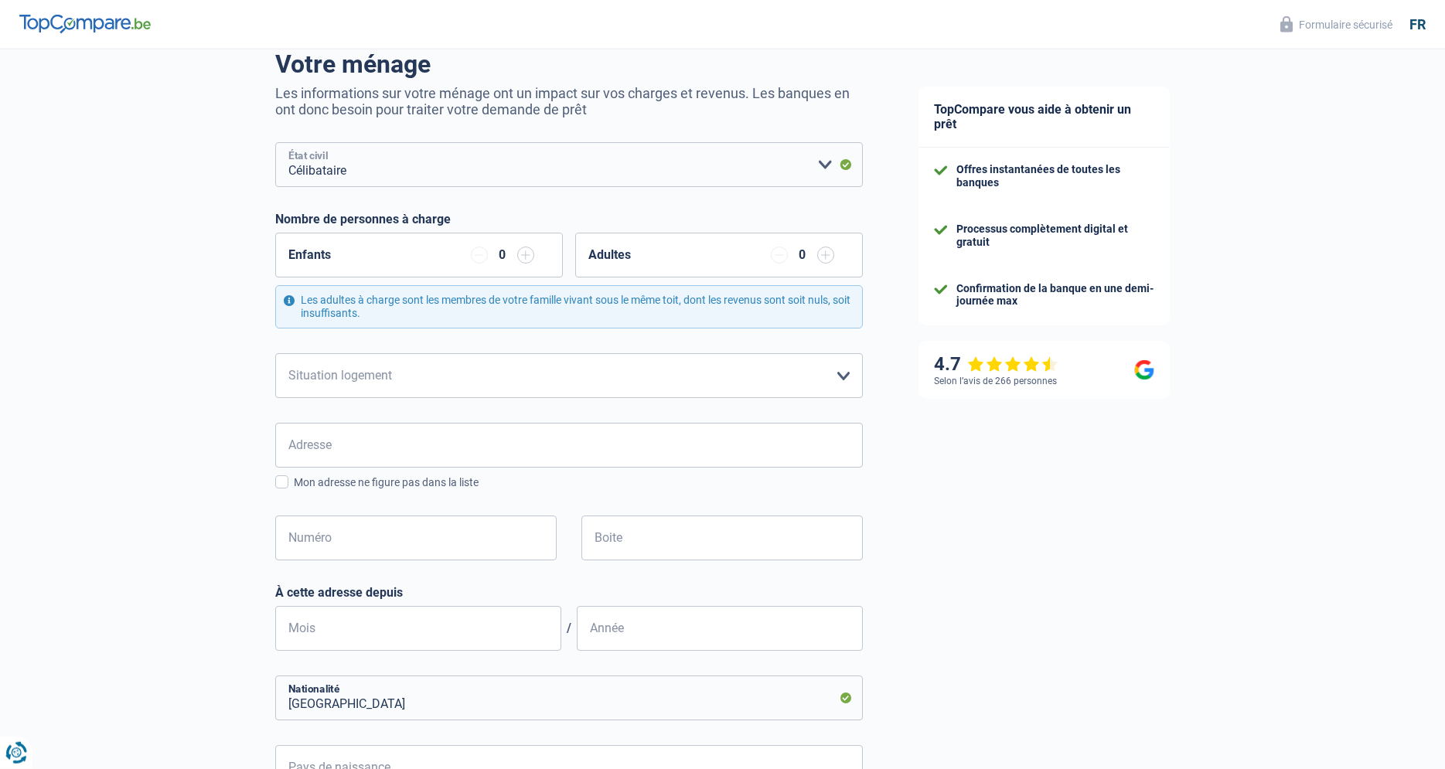
scroll to position [158, 0]
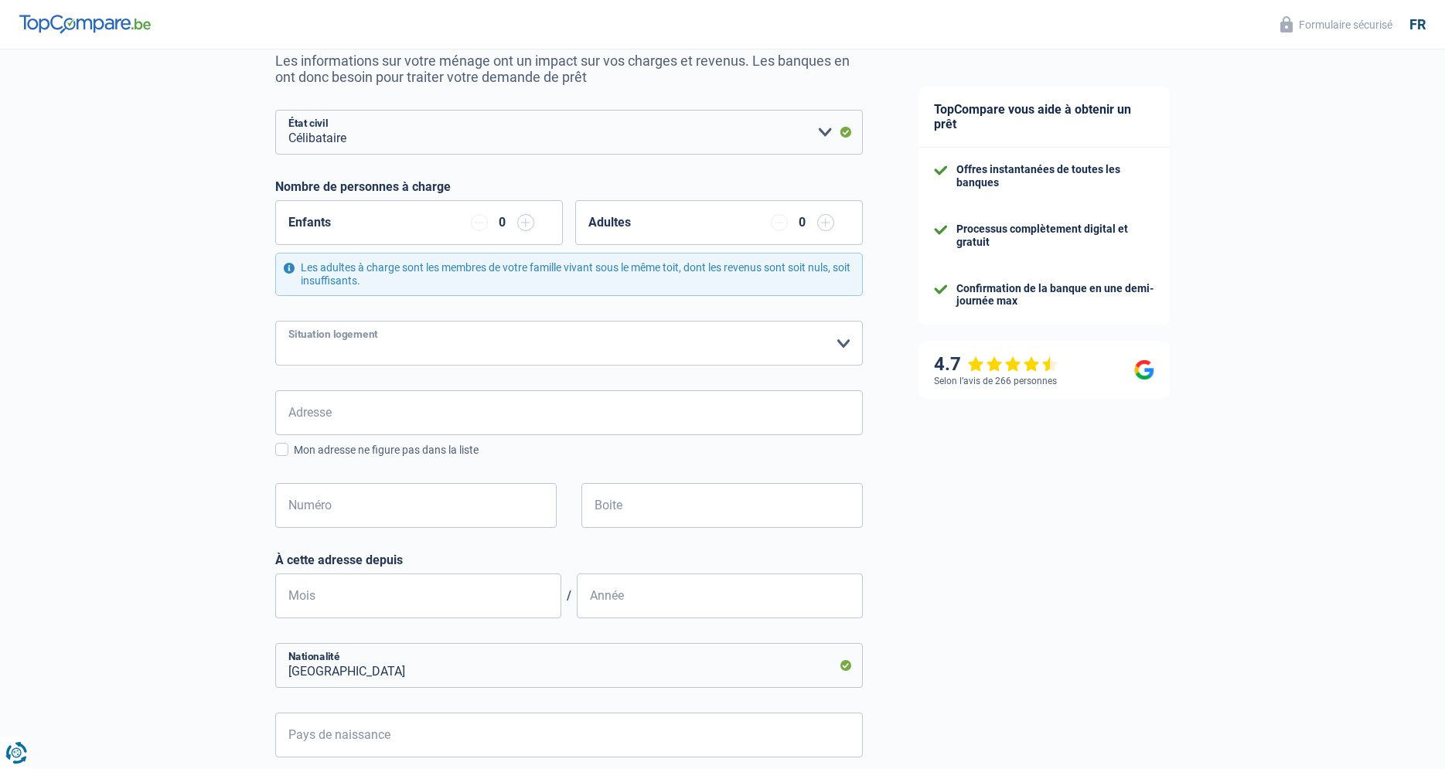
click at [275, 321] on select "Locataire Propriétaire avec prêt hypothécaire Propriétaire sans prêt hypothécai…" at bounding box center [569, 343] width 588 height 45
select select "rents"
click option "Locataire" at bounding box center [0, 0] width 0 height 0
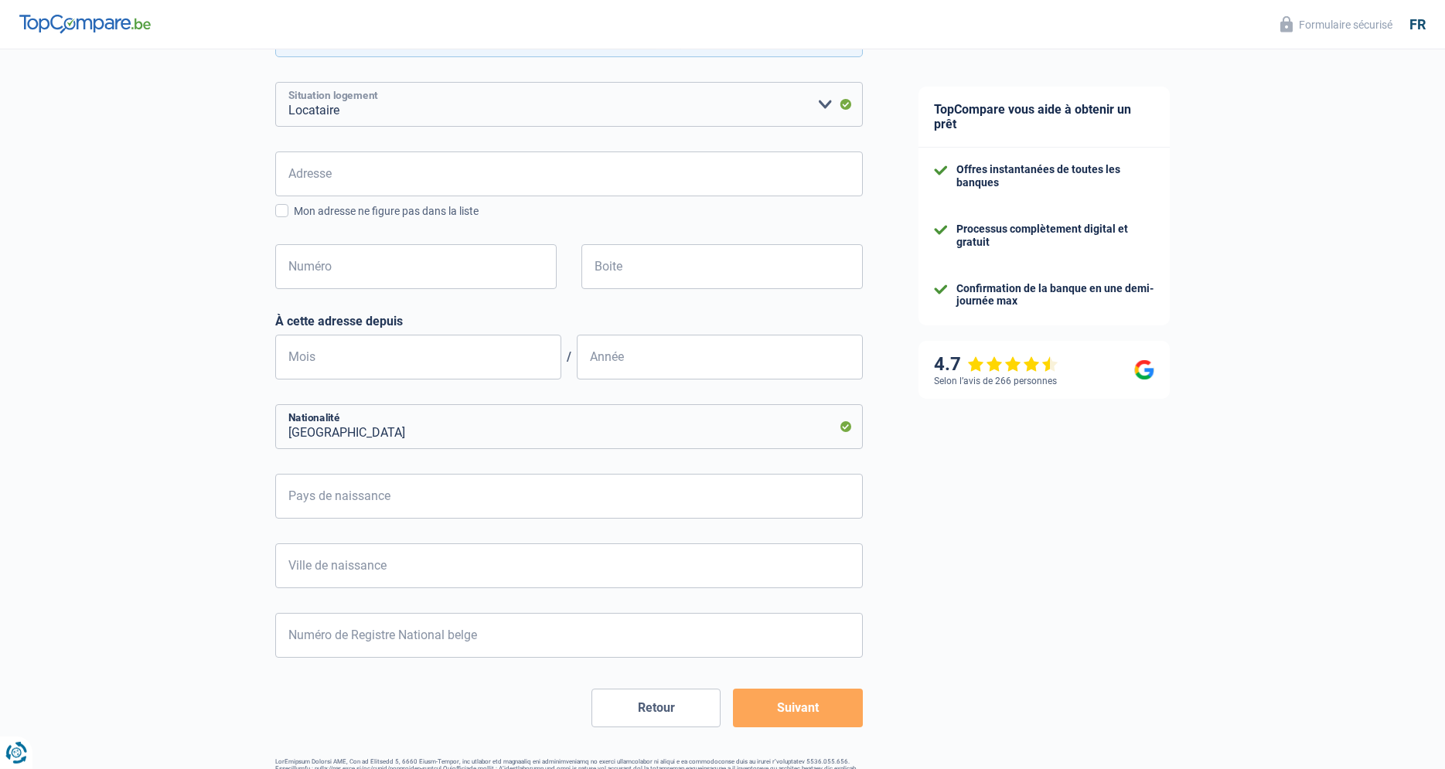
scroll to position [446, 0]
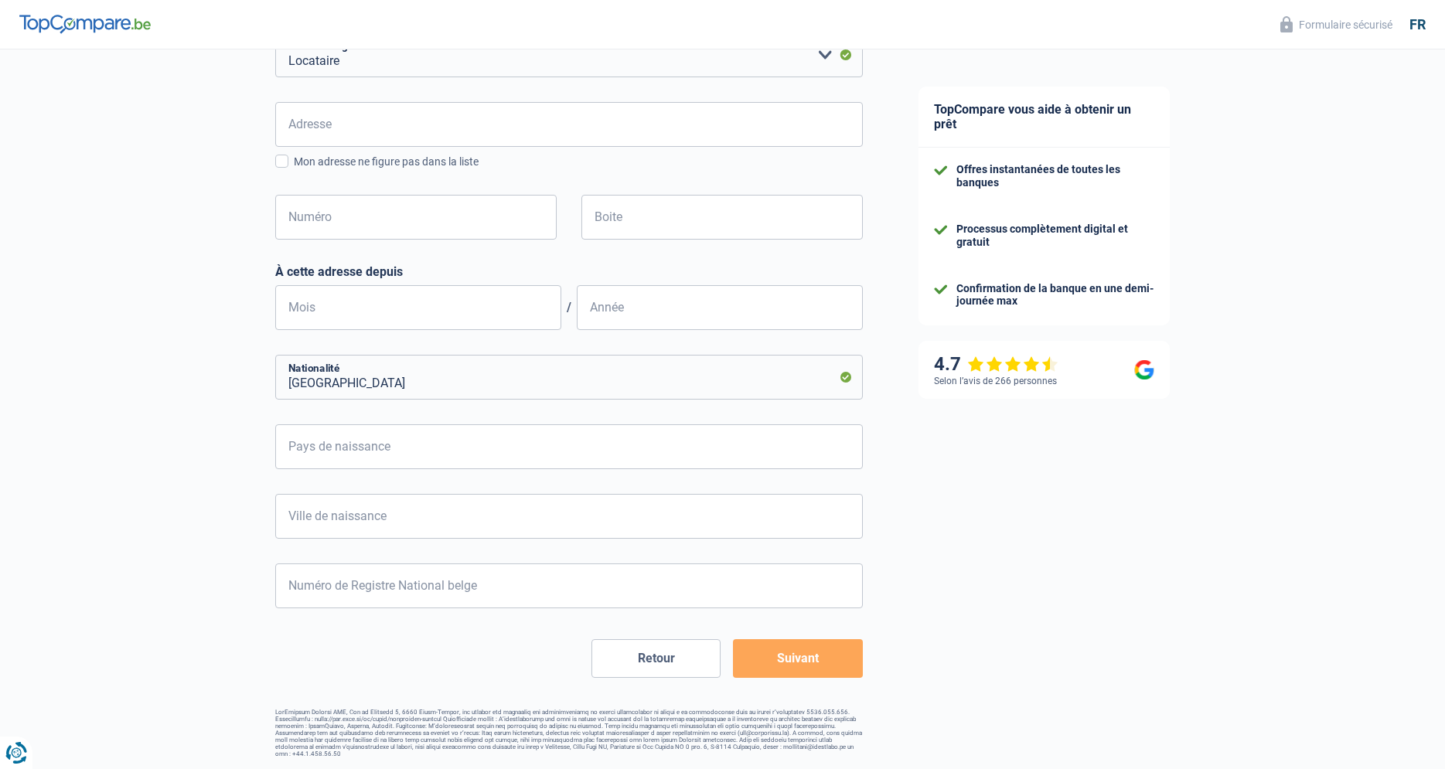
click at [799, 668] on button "Suivant" at bounding box center [797, 658] width 129 height 39
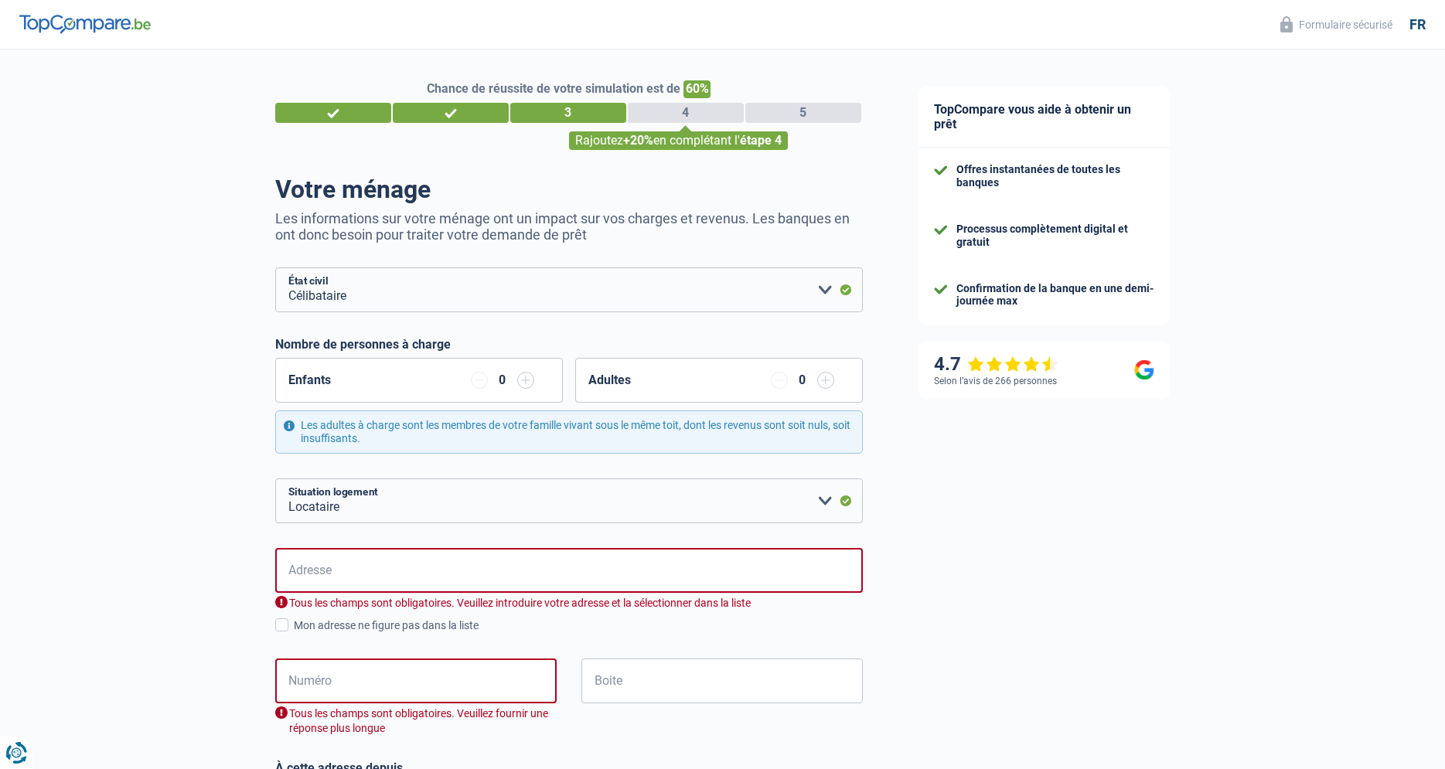
scroll to position [158, 0]
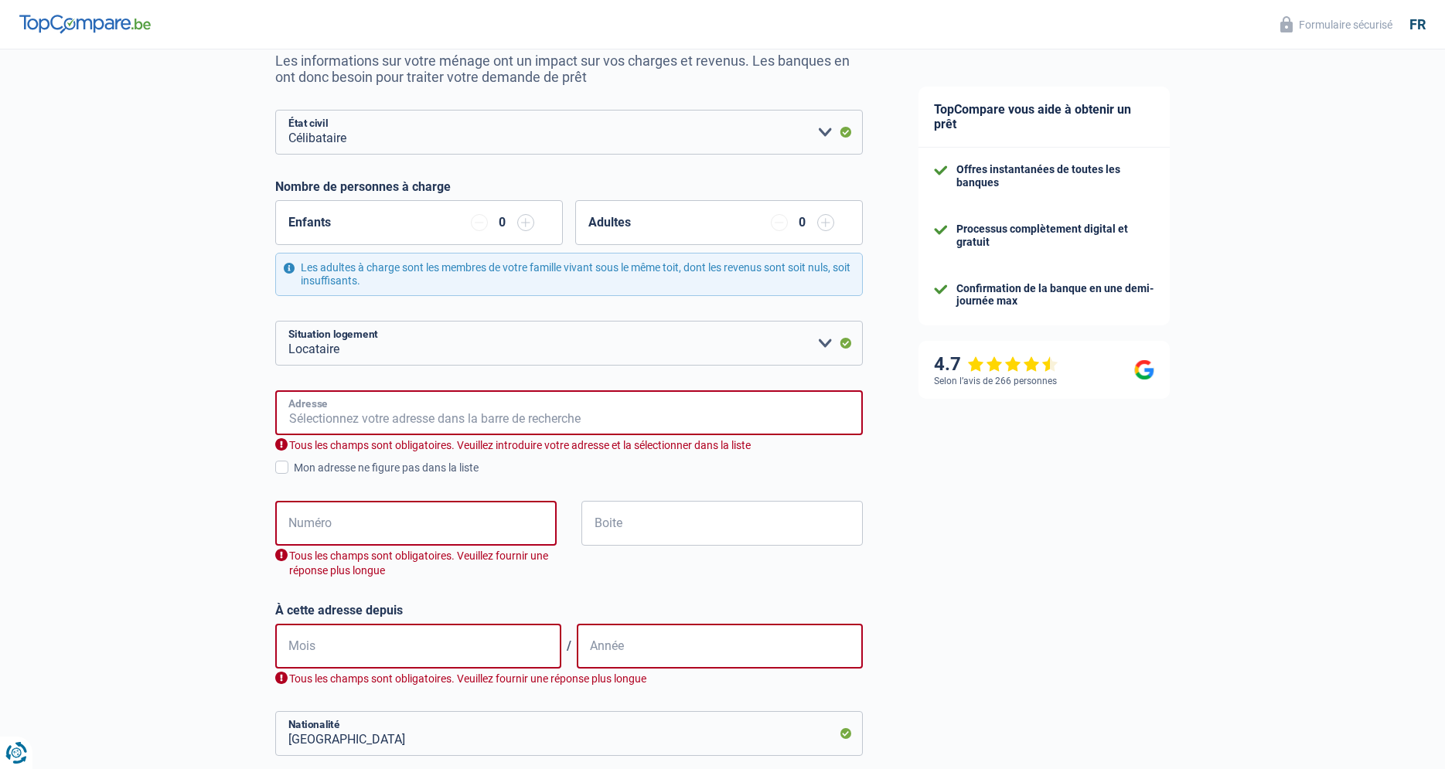
click at [311, 414] on input "Adresse" at bounding box center [569, 412] width 588 height 45
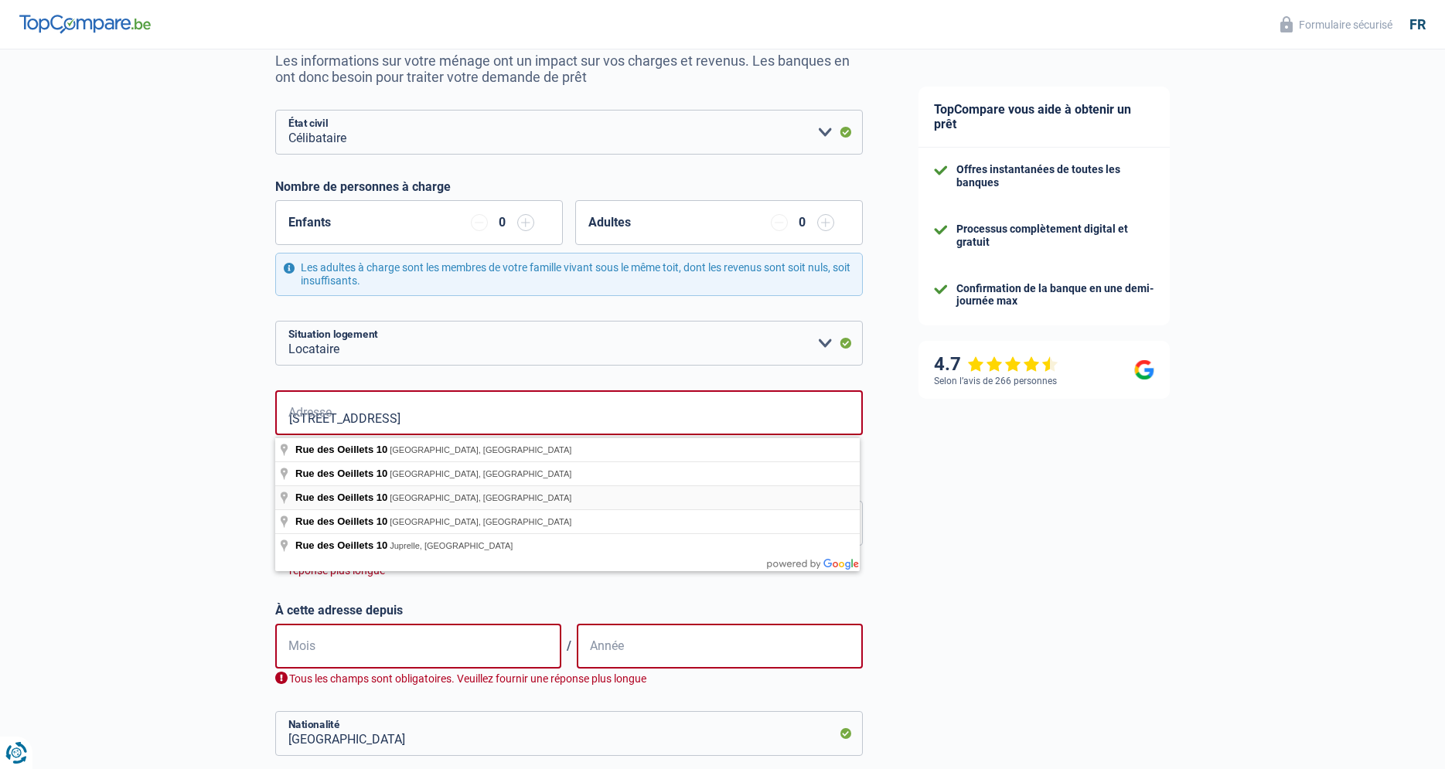
type input "Rue des Oeillets, 4000, Liège, BE"
type input "10"
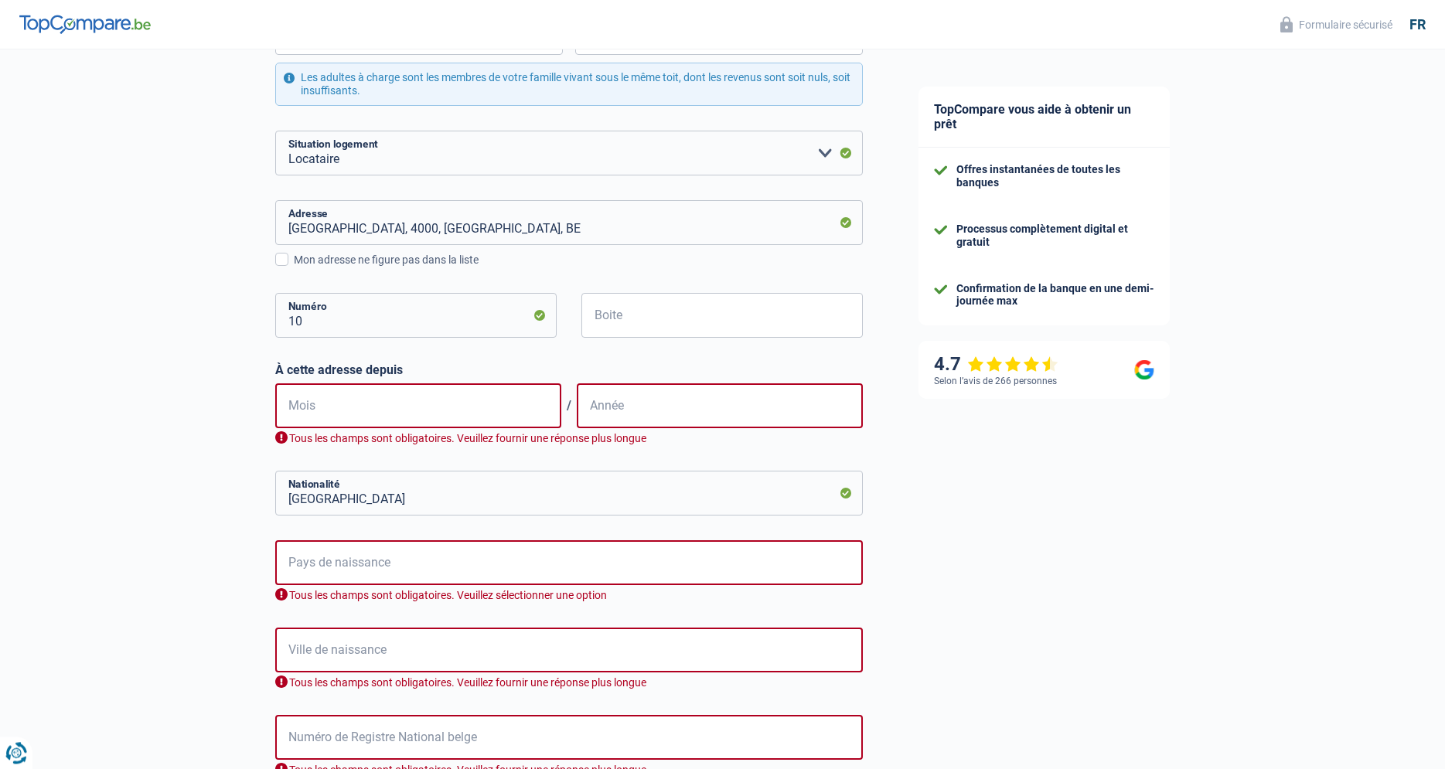
scroll to position [394, 0]
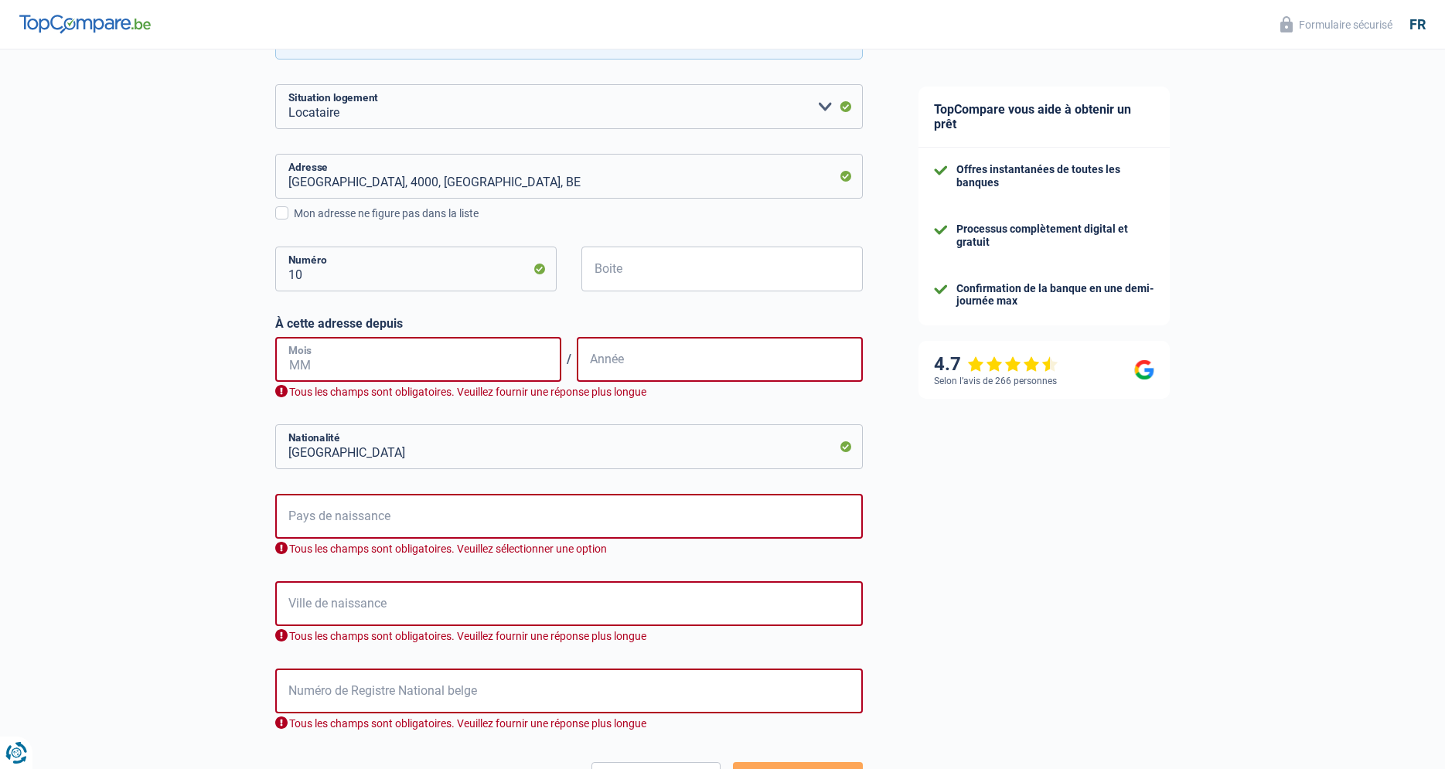
click at [318, 366] on input "Mois" at bounding box center [418, 359] width 286 height 45
type input "03"
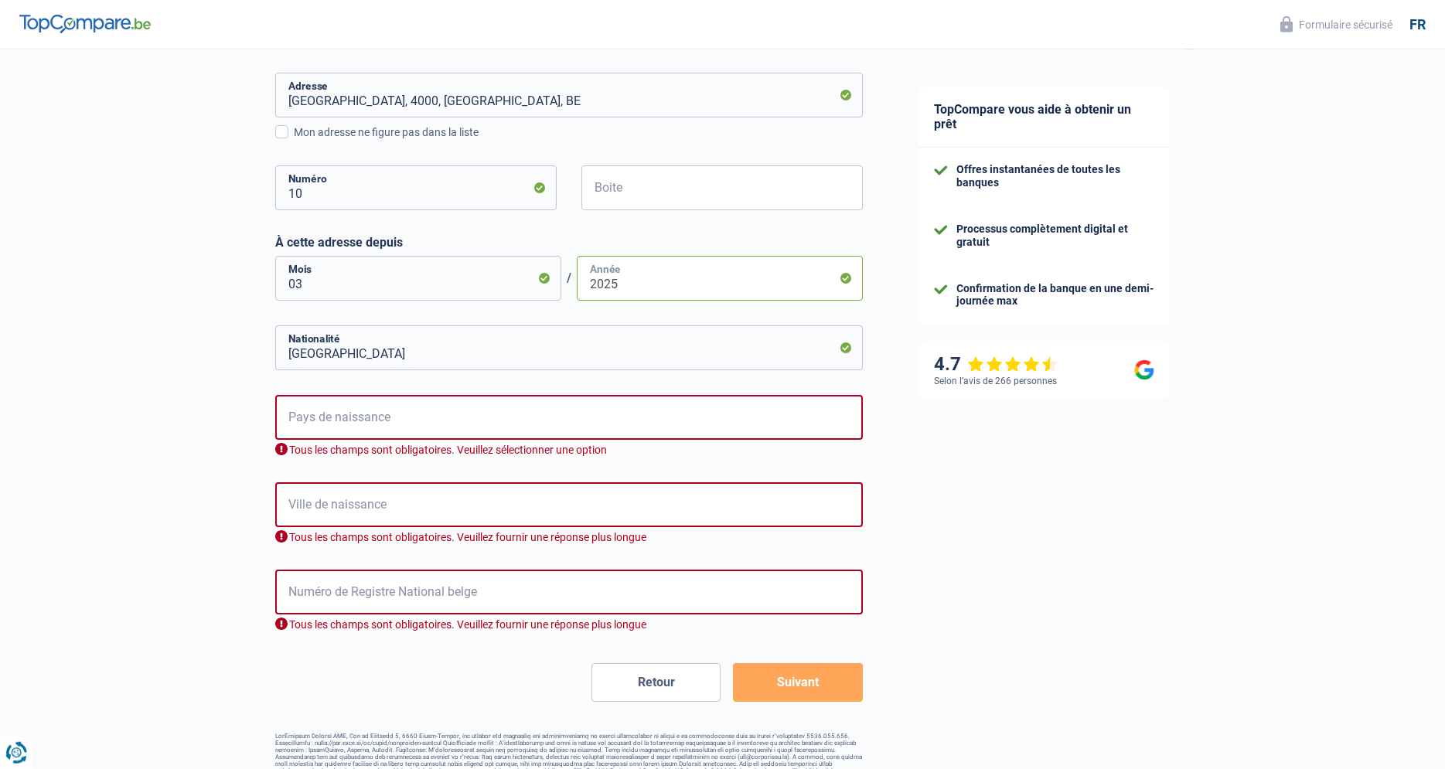
scroll to position [499, 0]
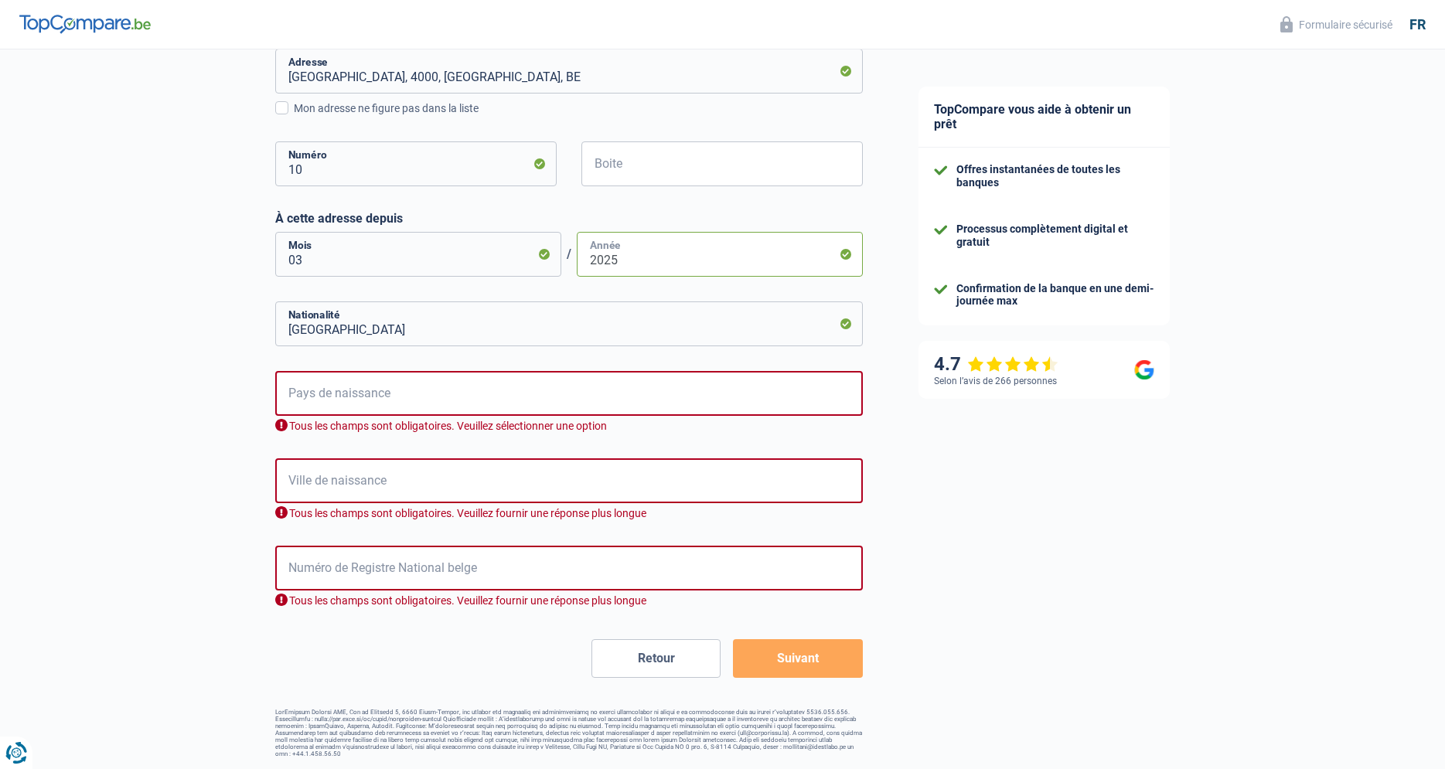
type input "2025"
click at [388, 401] on input "Pays de naissance" at bounding box center [569, 393] width 588 height 45
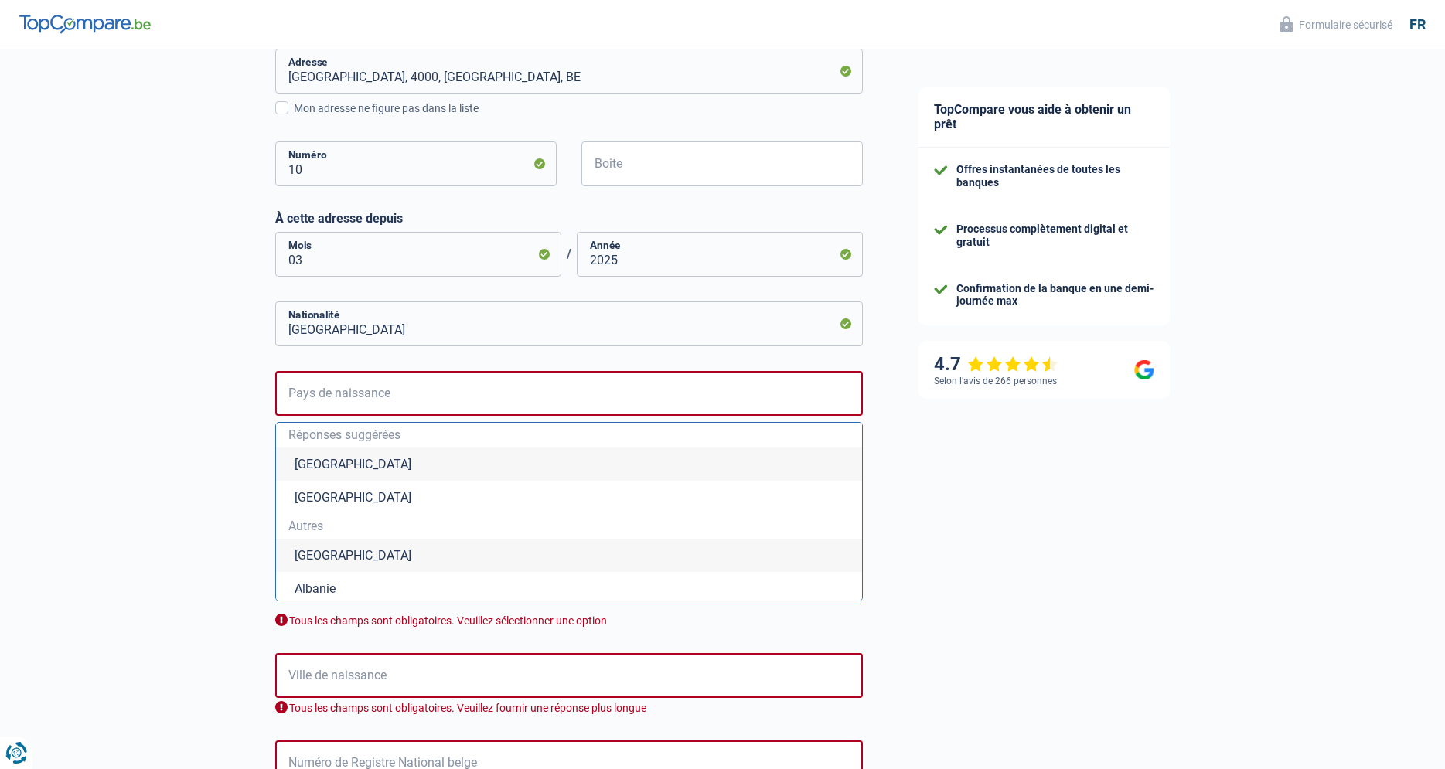
click at [359, 465] on li "Belgique" at bounding box center [569, 464] width 586 height 33
type input "Belgique"
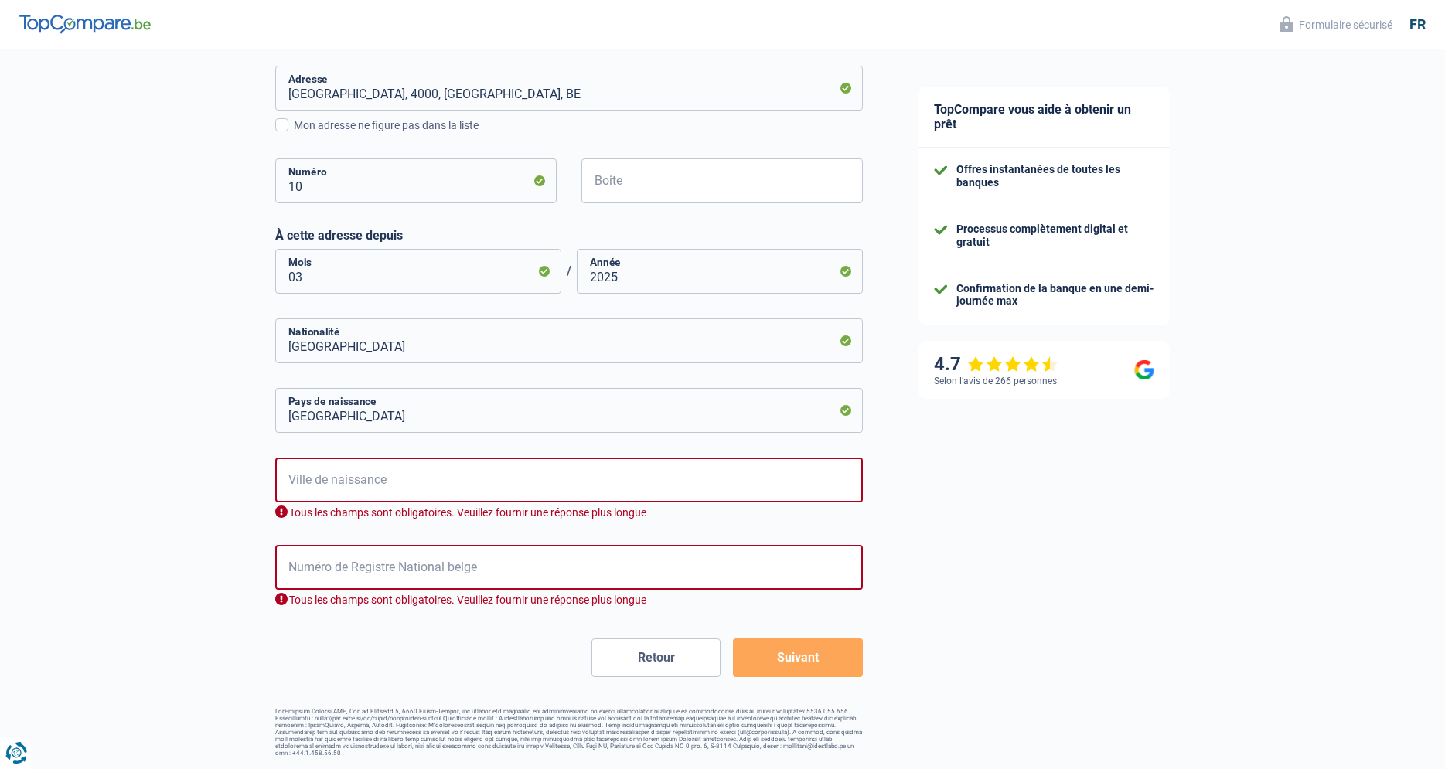
scroll to position [482, 0]
click at [349, 481] on input "Ville de naissance" at bounding box center [569, 480] width 588 height 45
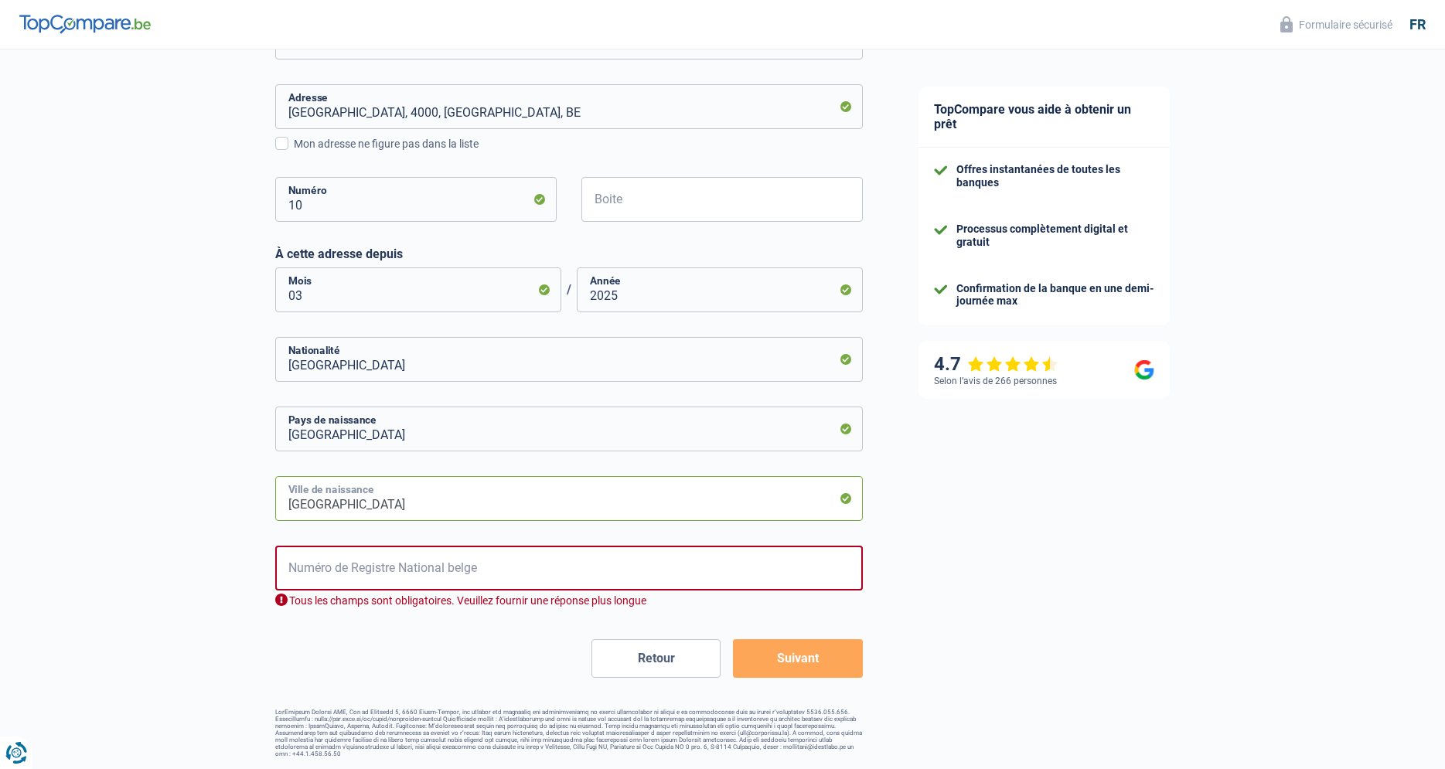
type input "Bruxelles"
click at [359, 567] on input "Numéro de Registre National belge" at bounding box center [569, 568] width 588 height 45
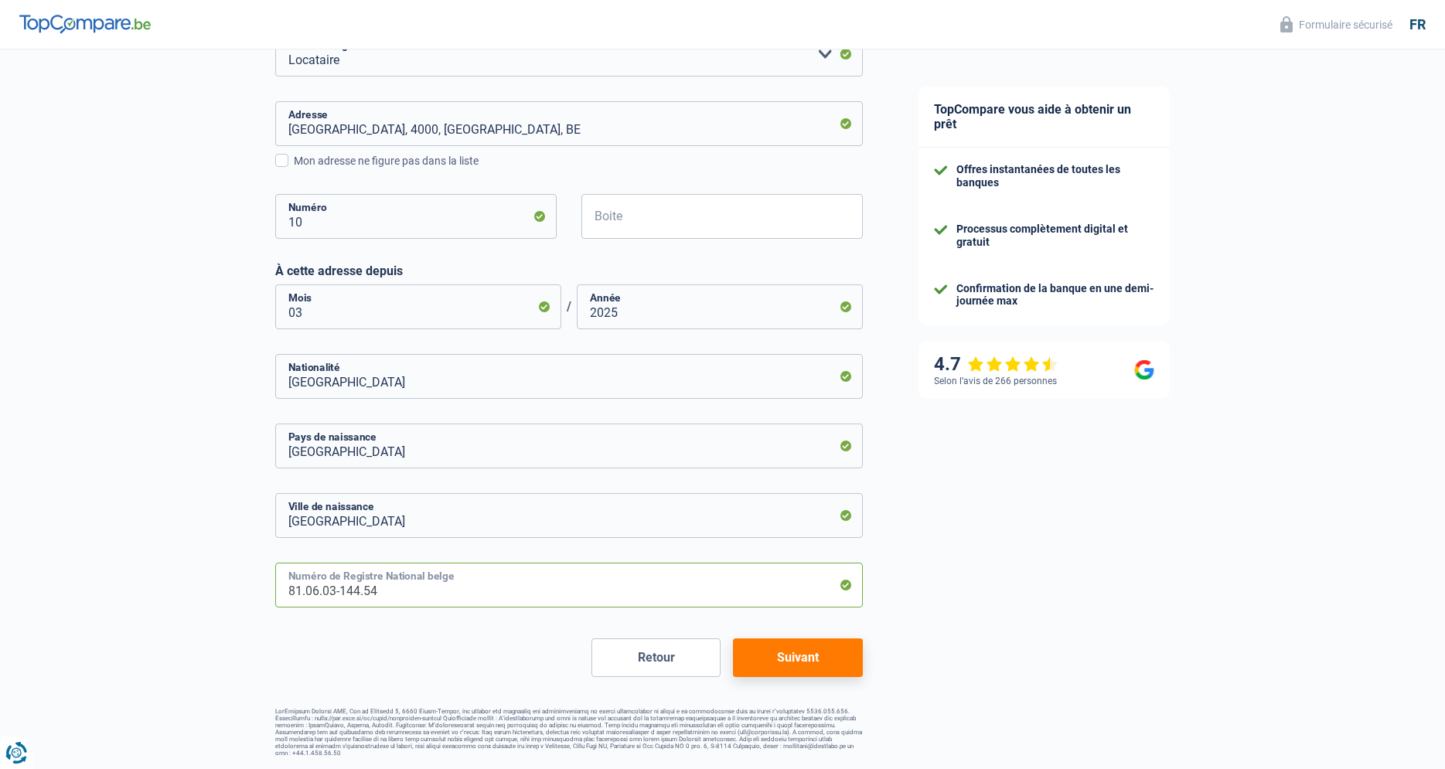
scroll to position [446, 0]
type input "81.06.03-144.54"
click at [809, 665] on button "Suivant" at bounding box center [797, 658] width 129 height 39
select select "netSalary"
select select "mealVouchers"
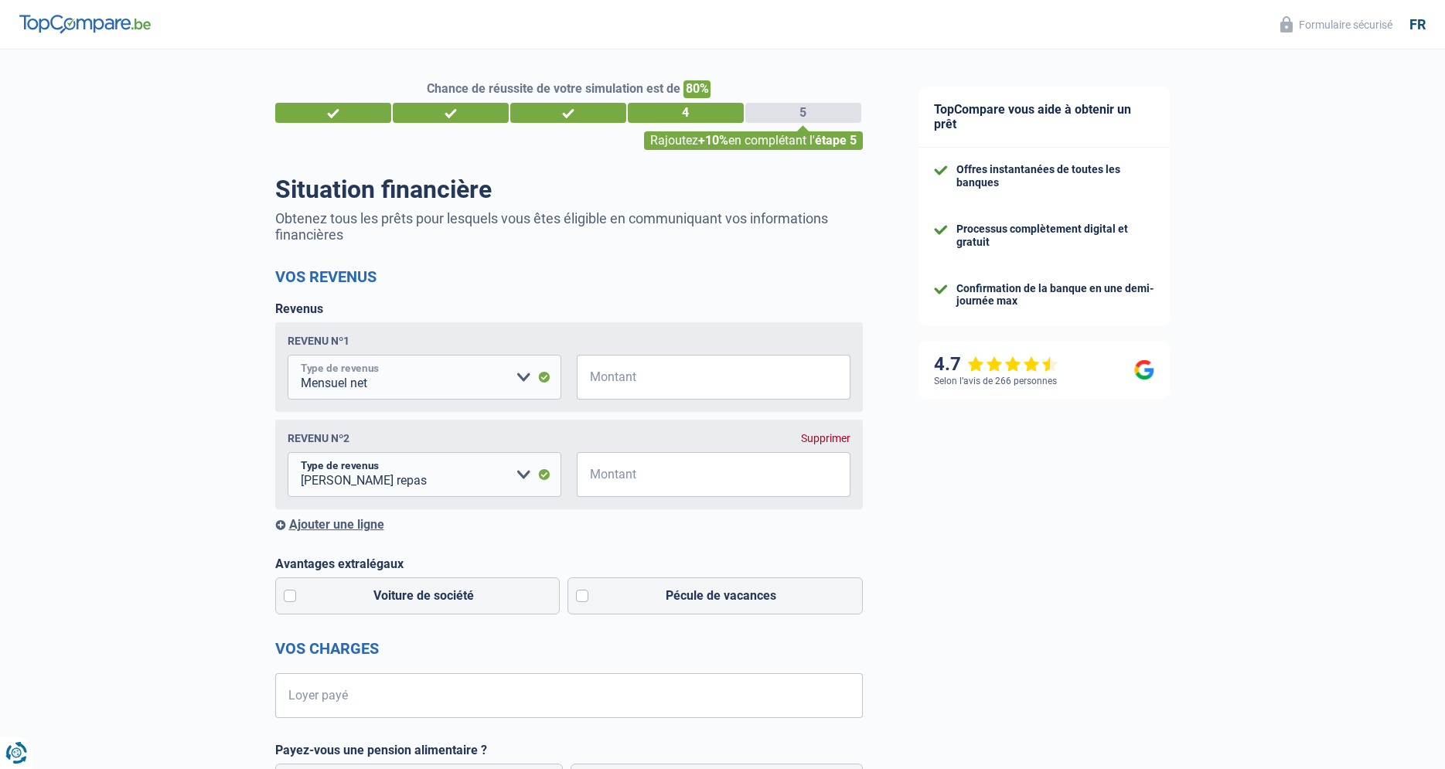
click at [288, 355] on select "Allocation d'handicap Allocations chômage Allocations familiales Chèques repas …" at bounding box center [425, 377] width 274 height 45
click option "Mensuel net" at bounding box center [0, 0] width 0 height 0
click at [638, 383] on input "Montant" at bounding box center [723, 377] width 254 height 45
type input "2.640"
click at [288, 452] on select "Allocation d'handicap Allocations chômage Allocations familiales Chèques repas …" at bounding box center [425, 474] width 274 height 45
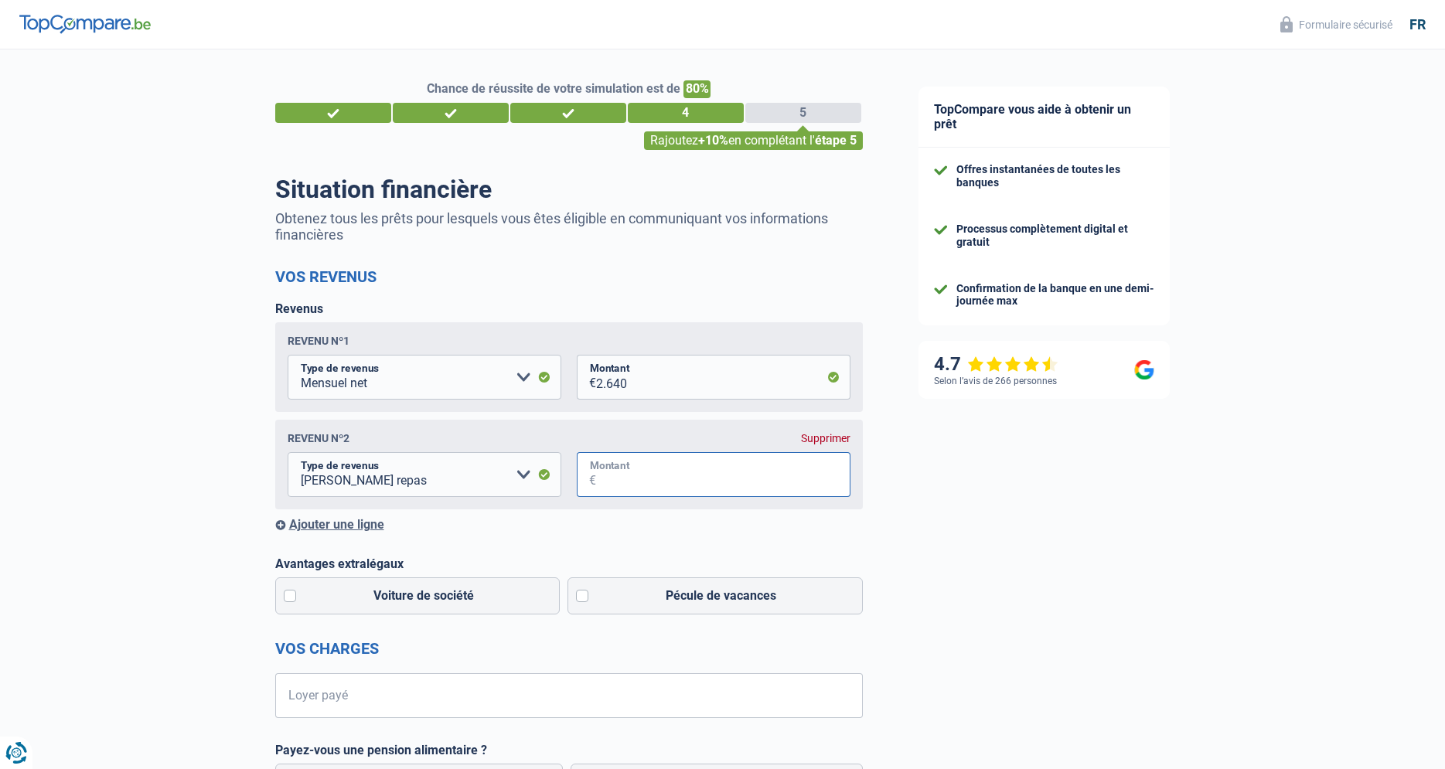
click at [636, 486] on input "Montant" at bounding box center [723, 474] width 254 height 45
click at [833, 443] on div "Supprimer" at bounding box center [825, 438] width 49 height 12
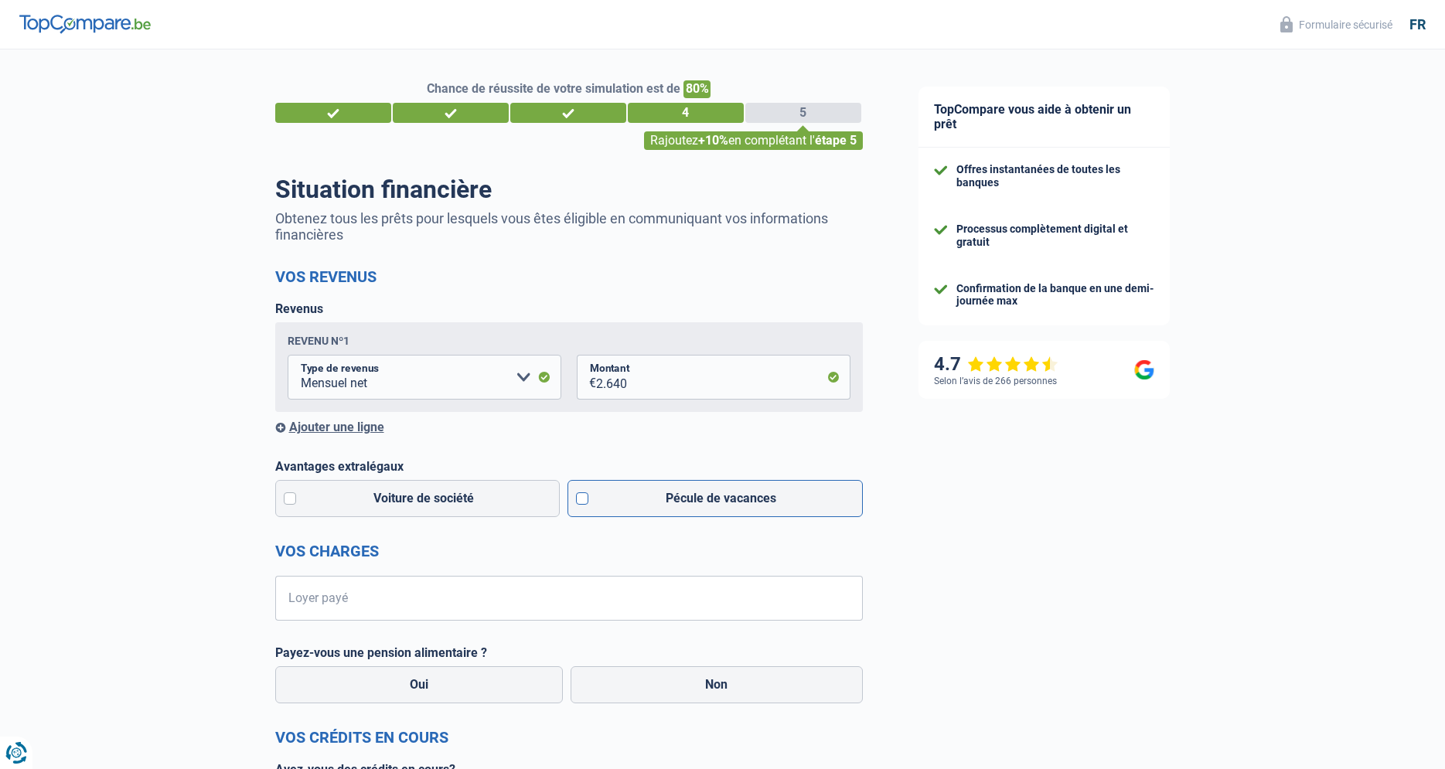
click at [581, 497] on label "Pécule de vacances" at bounding box center [714, 498] width 295 height 37
click at [581, 497] on input "Pécule de vacances" at bounding box center [714, 498] width 295 height 37
checkbox input "true"
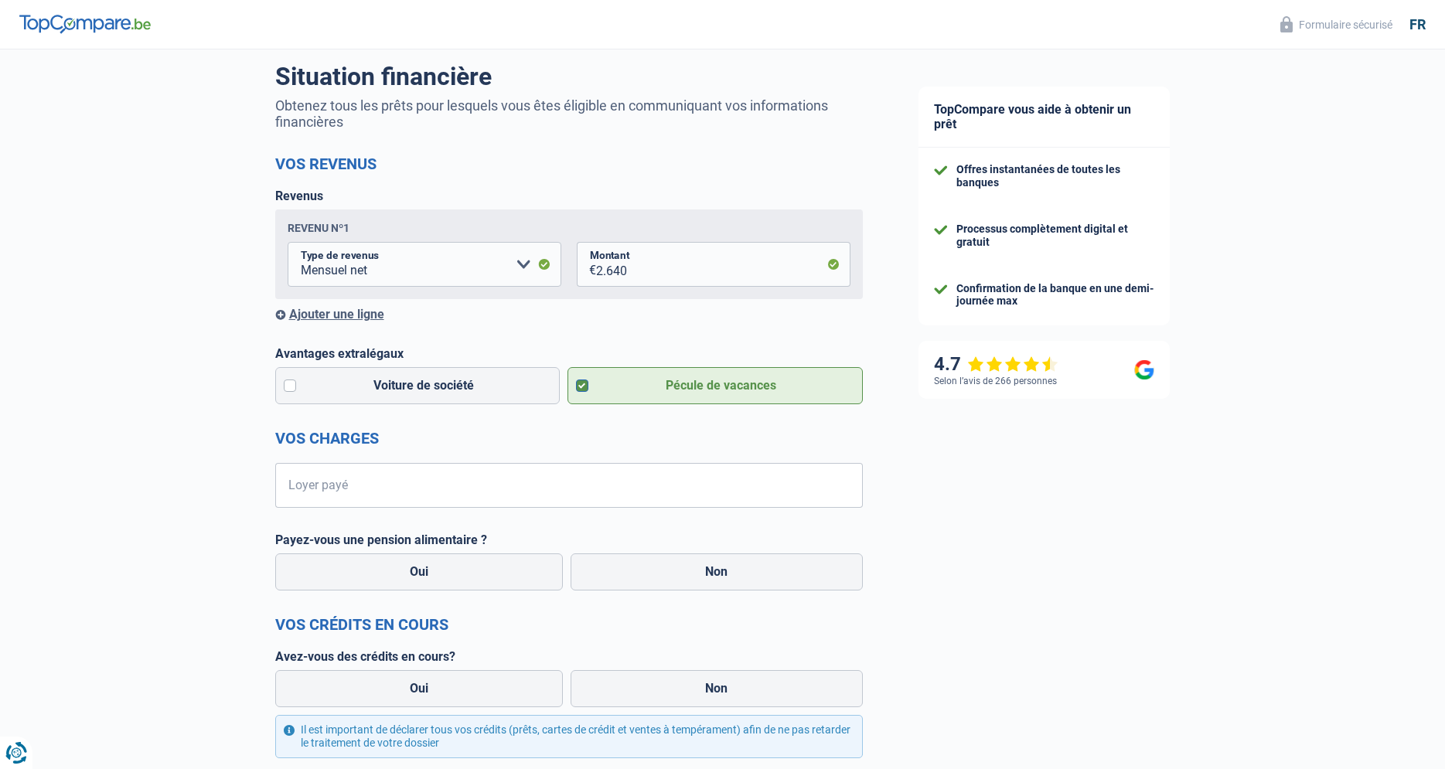
scroll to position [237, 0]
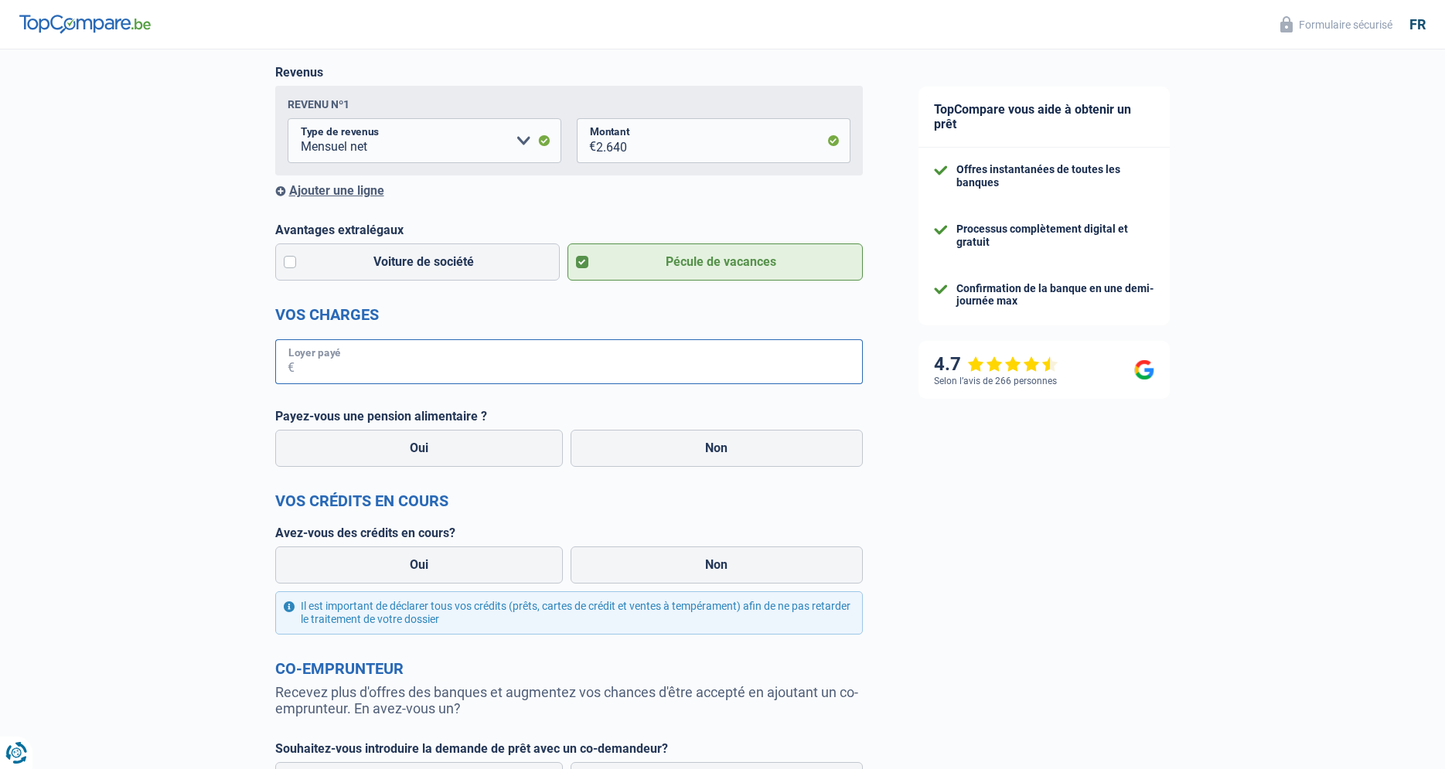
click at [327, 369] on input "Loyer payé" at bounding box center [579, 361] width 568 height 45
type input "280"
click at [647, 457] on label "Non" at bounding box center [717, 448] width 292 height 37
click at [647, 457] on input "Non" at bounding box center [717, 448] width 292 height 37
radio input "true"
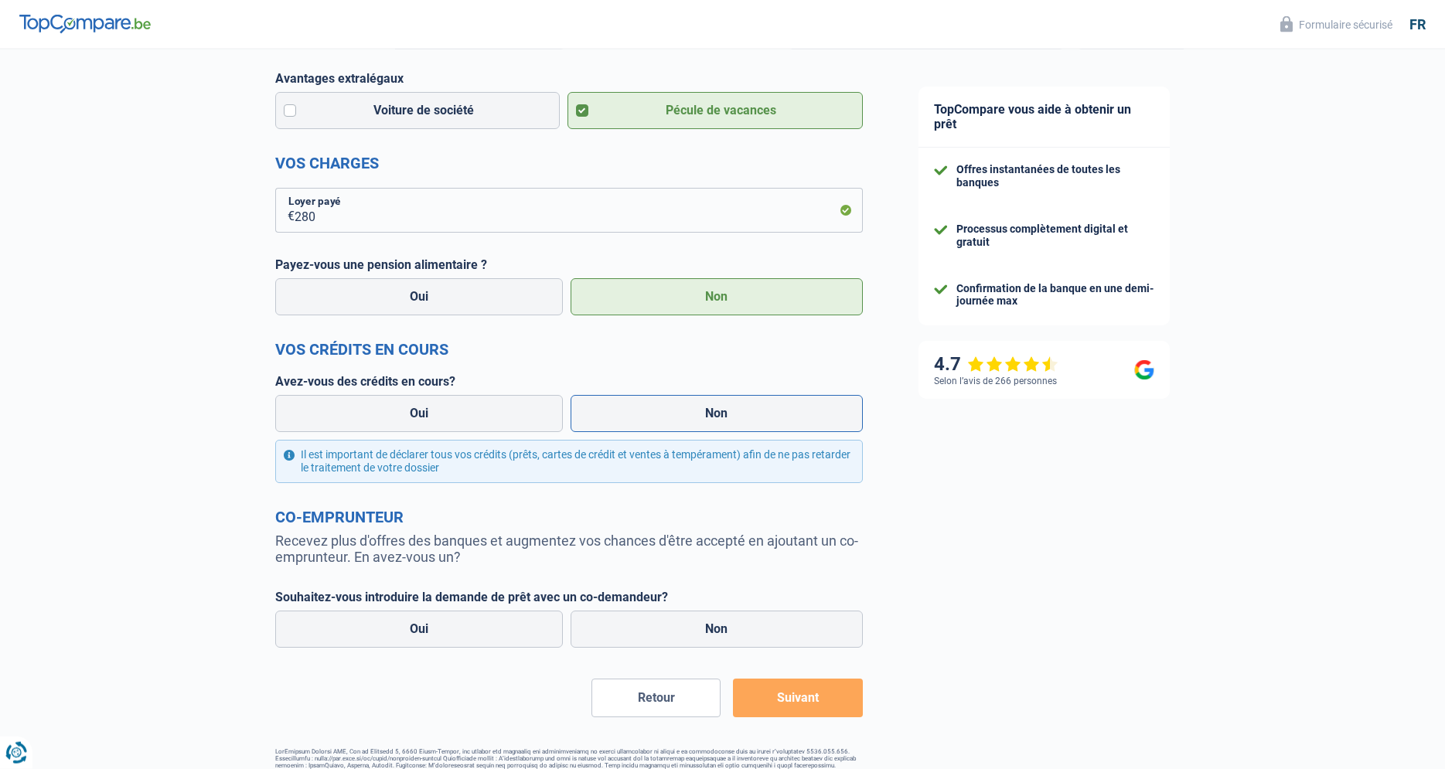
scroll to position [394, 0]
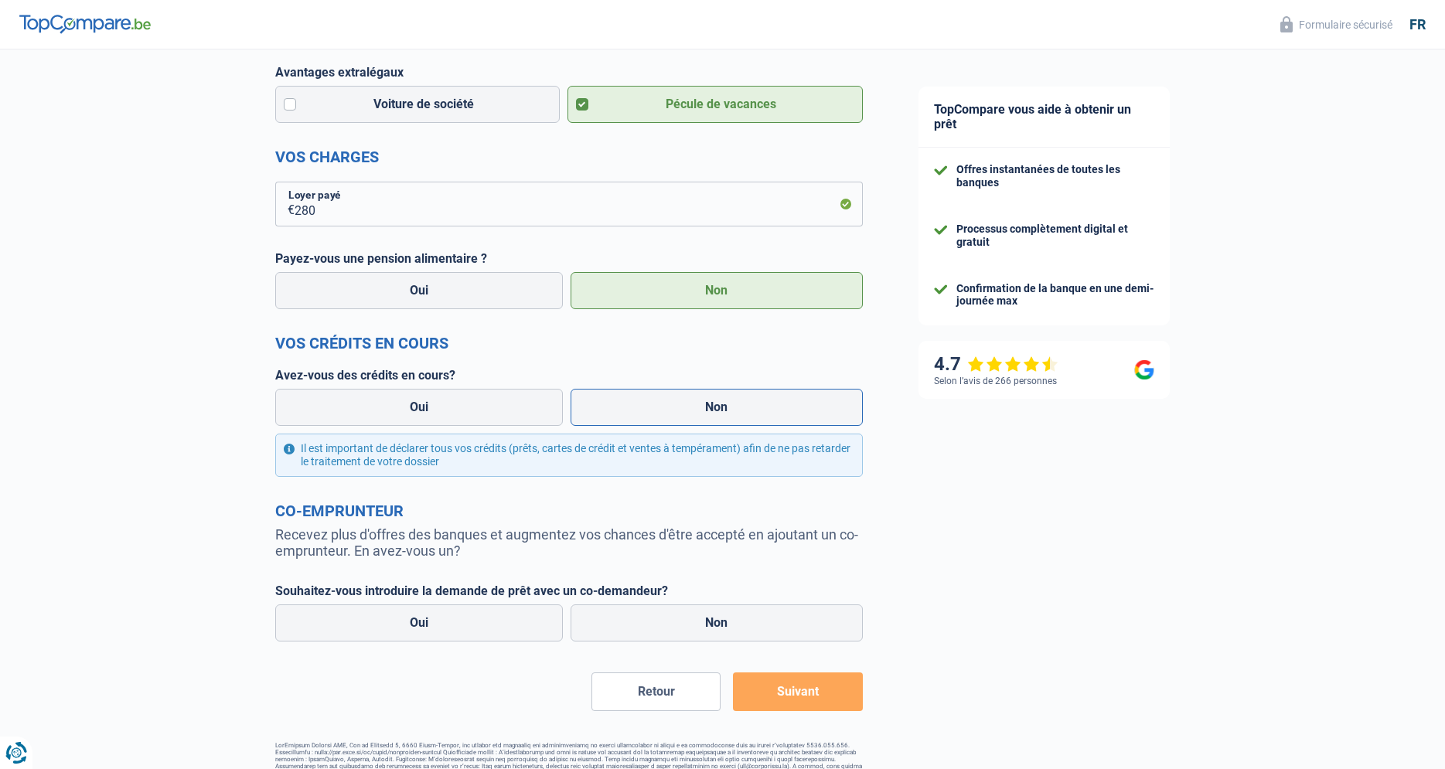
click at [727, 405] on label "Non" at bounding box center [717, 407] width 292 height 37
click at [727, 405] on input "Non" at bounding box center [717, 407] width 292 height 37
radio input "true"
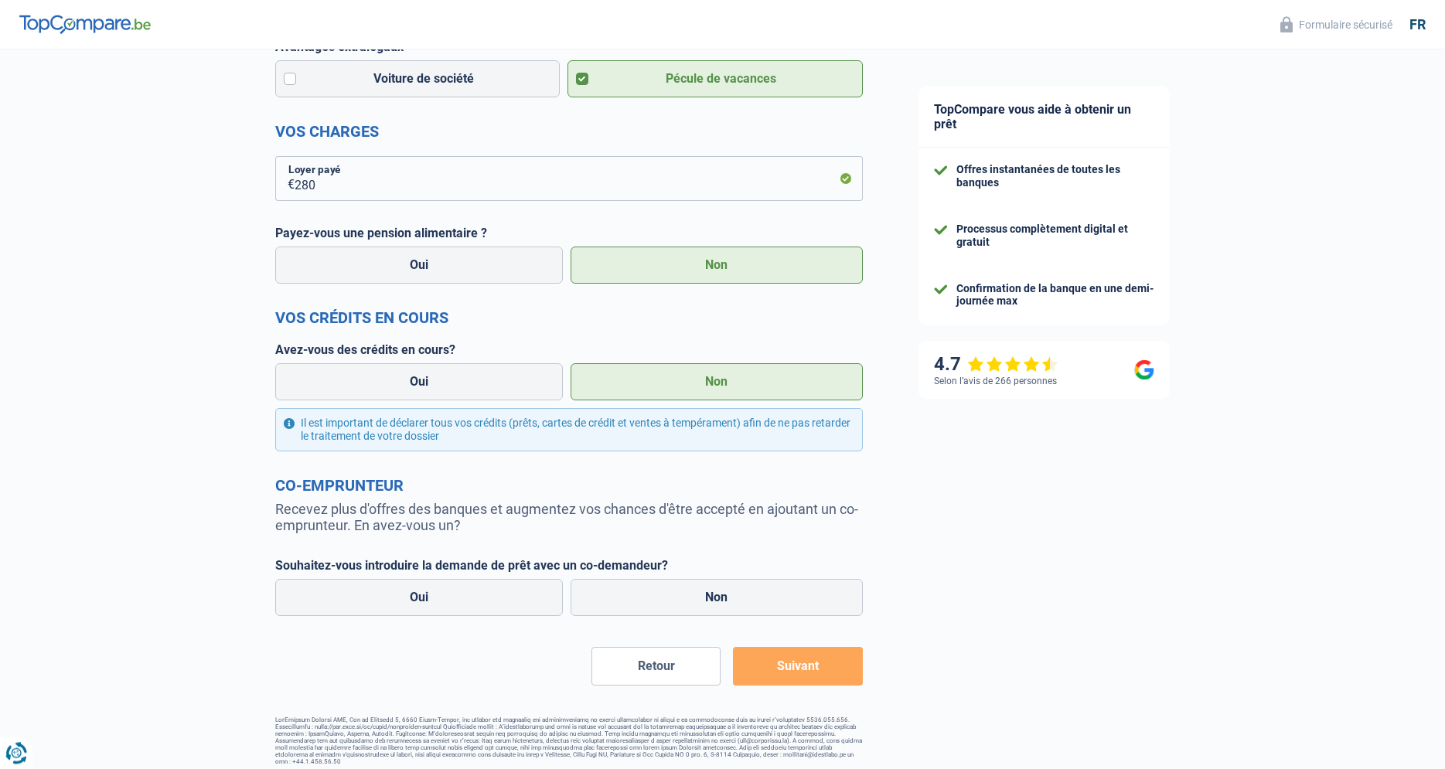
scroll to position [430, 0]
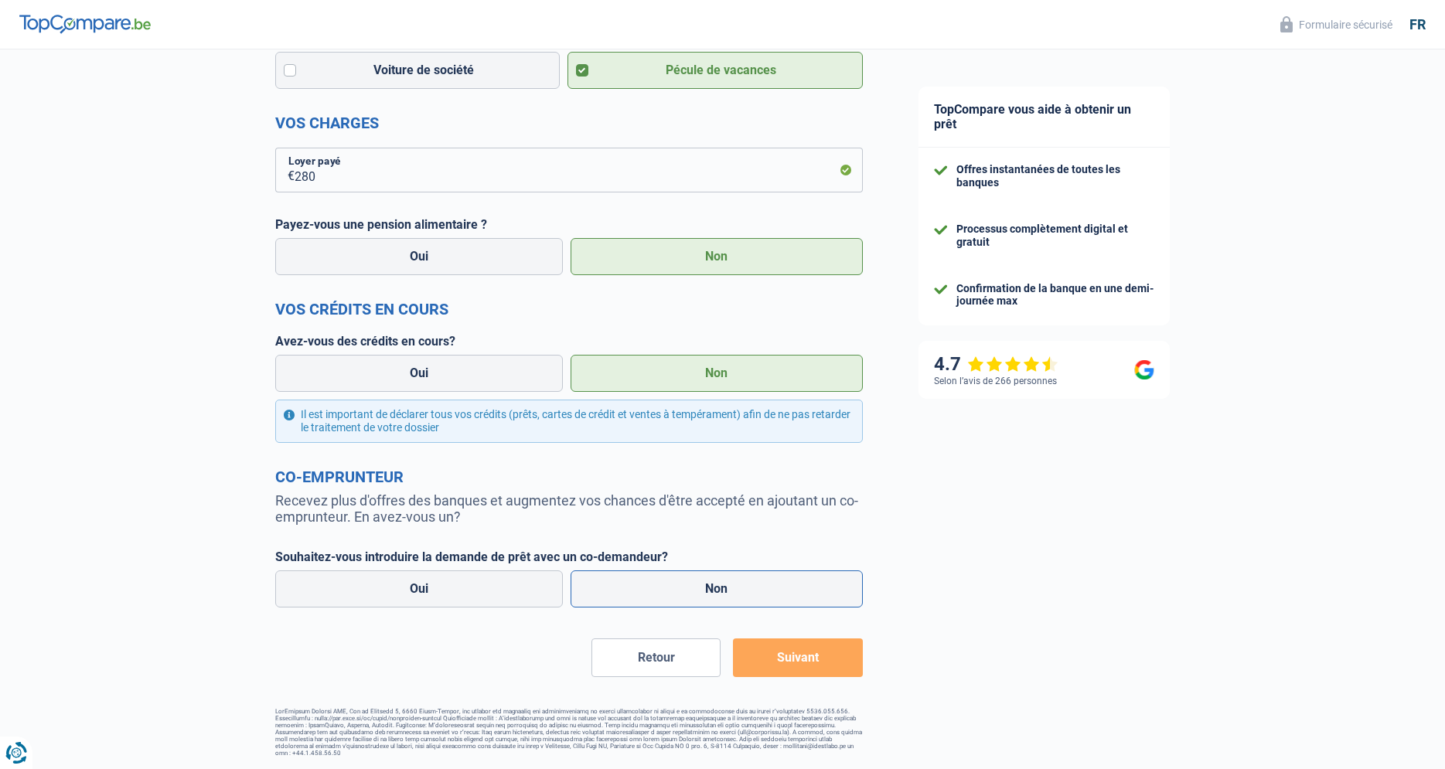
click at [710, 590] on label "Non" at bounding box center [717, 589] width 292 height 37
click at [710, 590] on input "Non" at bounding box center [717, 589] width 292 height 37
radio input "true"
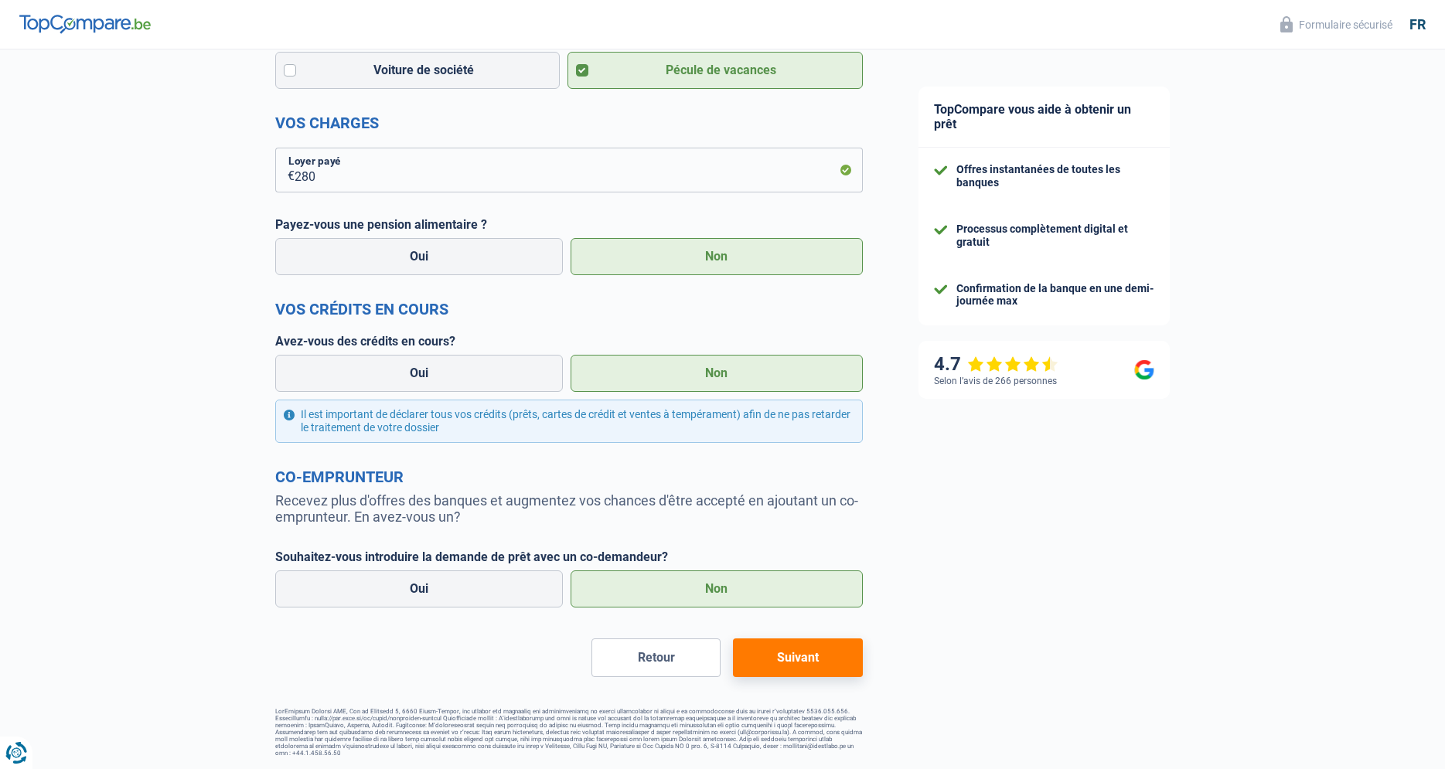
click at [806, 656] on button "Suivant" at bounding box center [797, 658] width 129 height 39
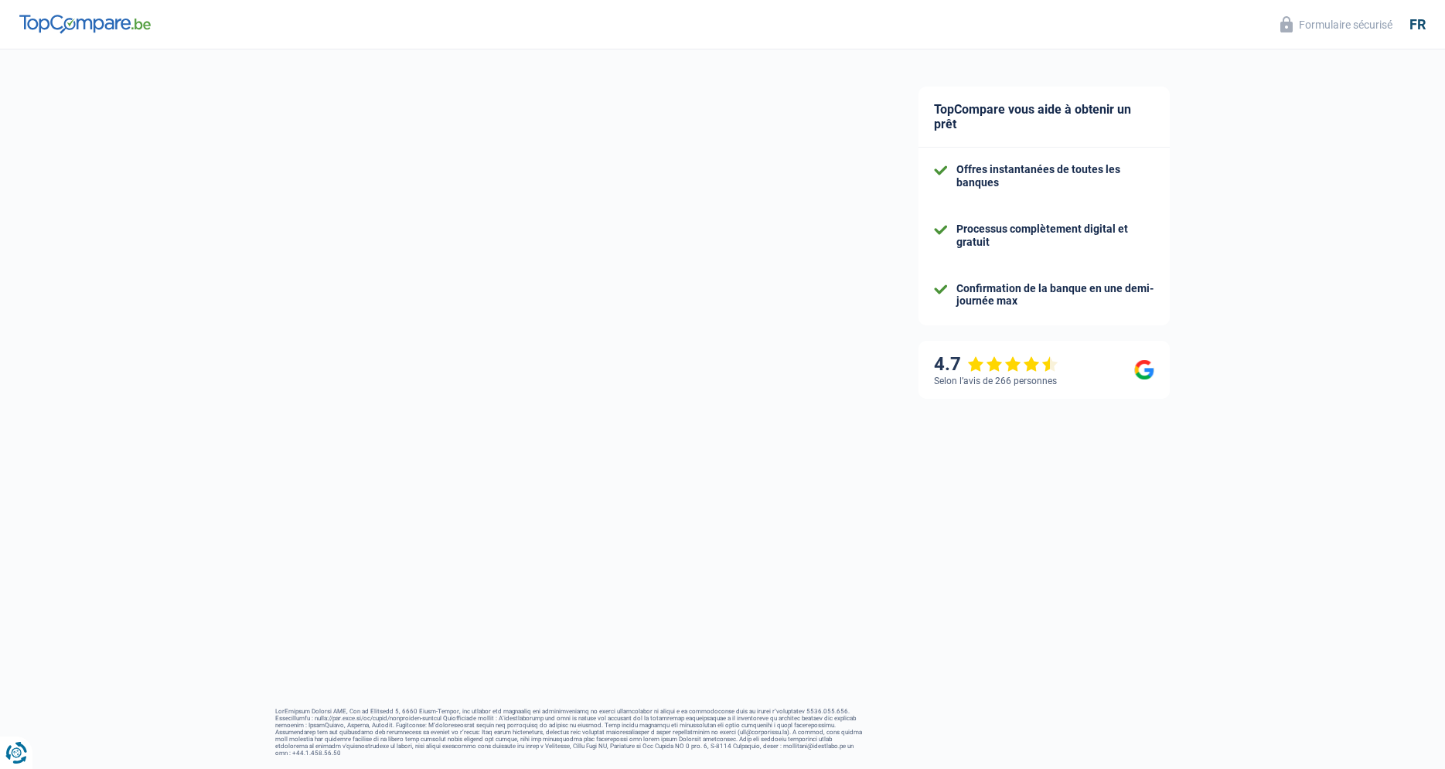
select select "car"
select select "60"
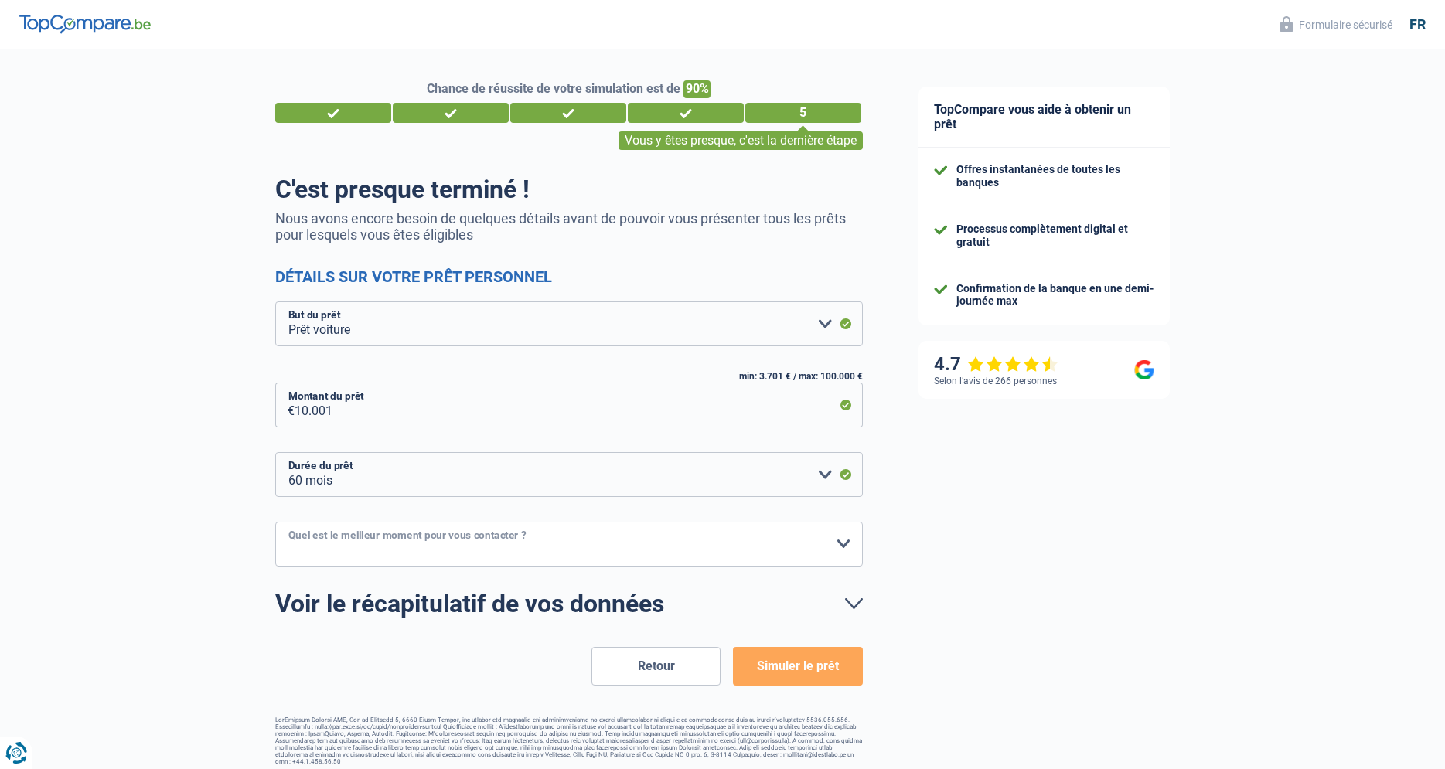
click at [275, 522] on select "10h-12h 12h-14h 14h-16h 16h-18h Veuillez sélectionner une option" at bounding box center [569, 544] width 588 height 45
select select "10-12"
click option "10h-12h" at bounding box center [0, 0] width 0 height 0
click at [854, 607] on link "Voir le récapitulatif de vos données" at bounding box center [569, 603] width 588 height 25
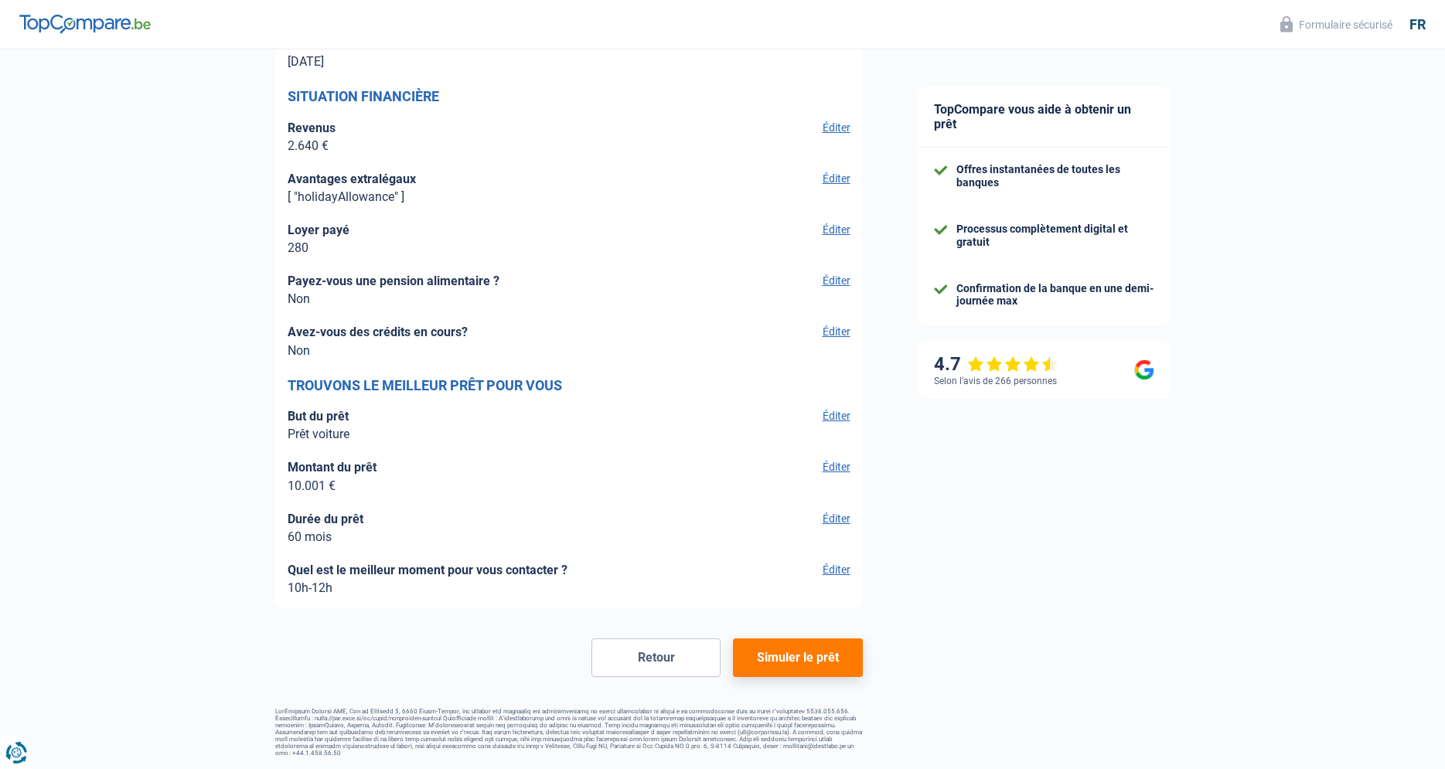
scroll to position [2210, 0]
click at [813, 668] on button "Simuler le prêt" at bounding box center [797, 658] width 129 height 39
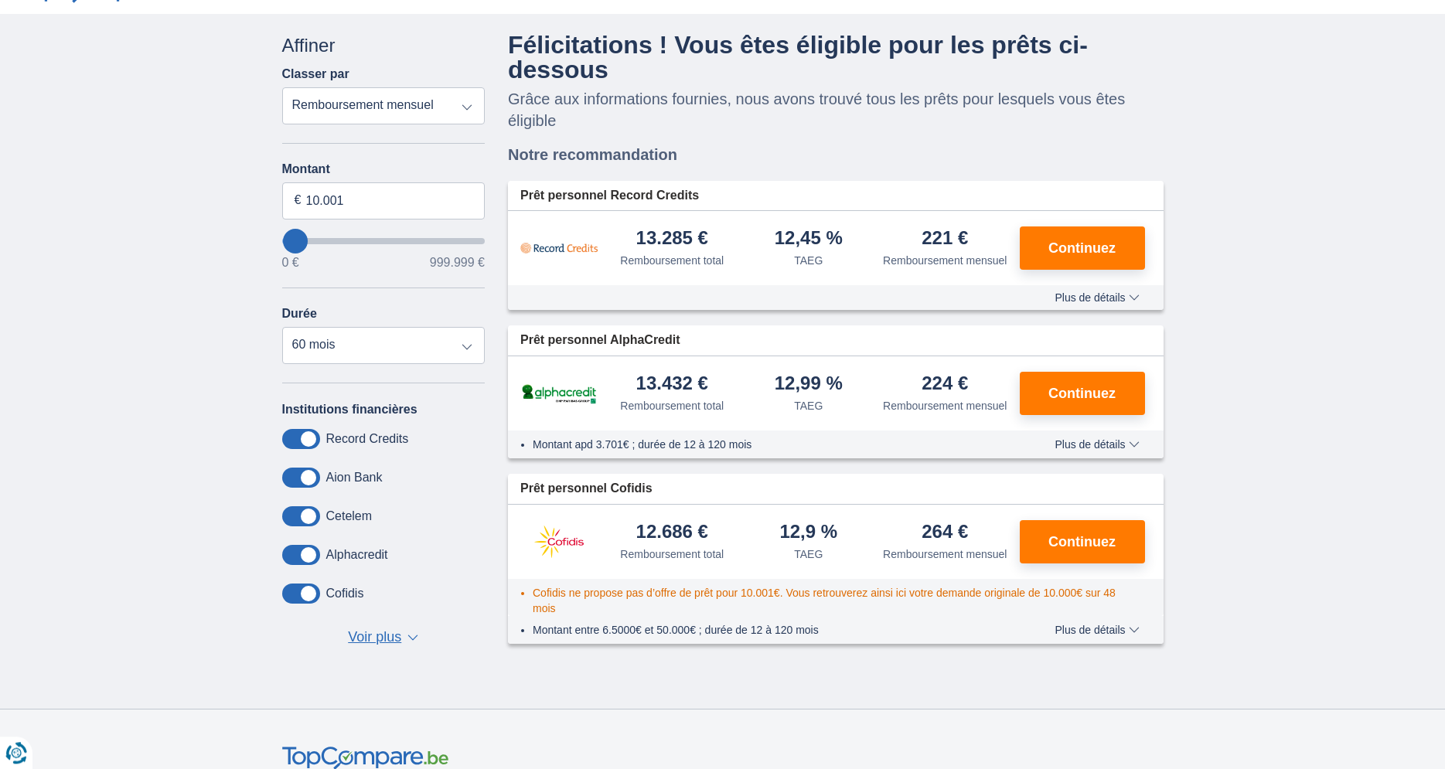
scroll to position [79, 0]
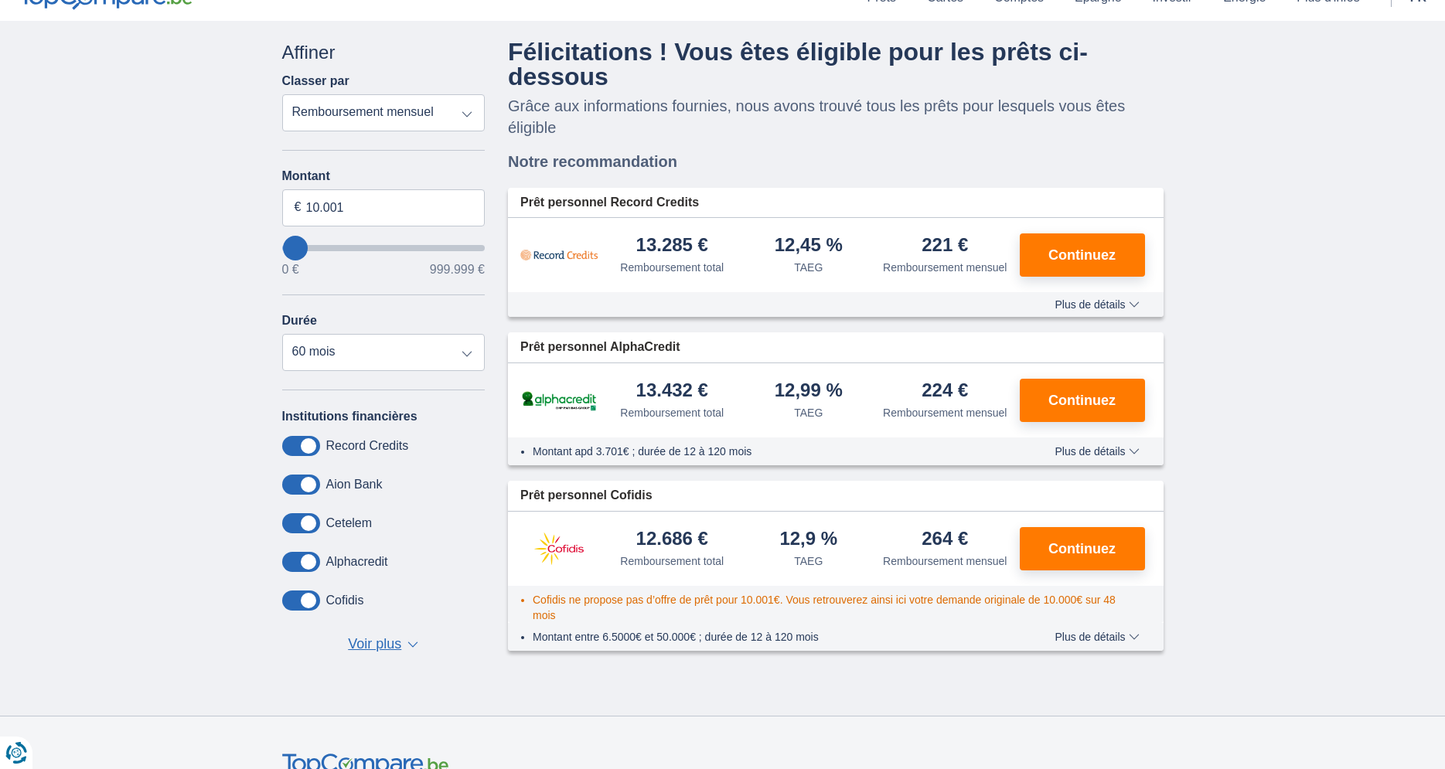
click at [282, 94] on select "Remboursement total TAEG Remboursement mensuel" at bounding box center [383, 112] width 203 height 37
click at [179, 308] on div "× widget.non-eligible-application.title widget.non-eligible-application.text no…" at bounding box center [722, 368] width 1445 height 695
click at [282, 334] on select "12 mois 18 mois 24 mois 30 mois 36 mois 42 mois 48 mois 60 mois" at bounding box center [383, 352] width 203 height 37
click option "60 mois" at bounding box center [0, 0] width 0 height 0
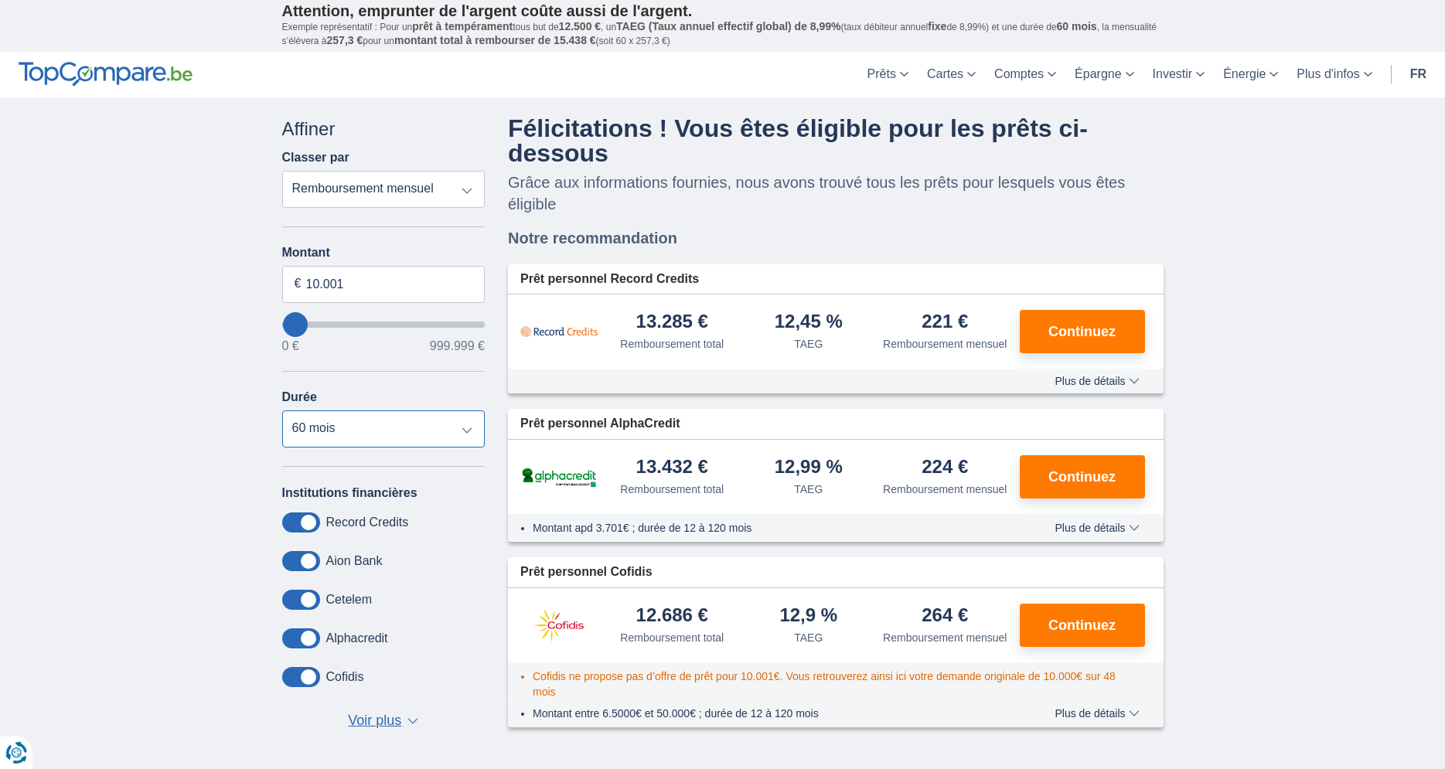
scroll to position [0, 0]
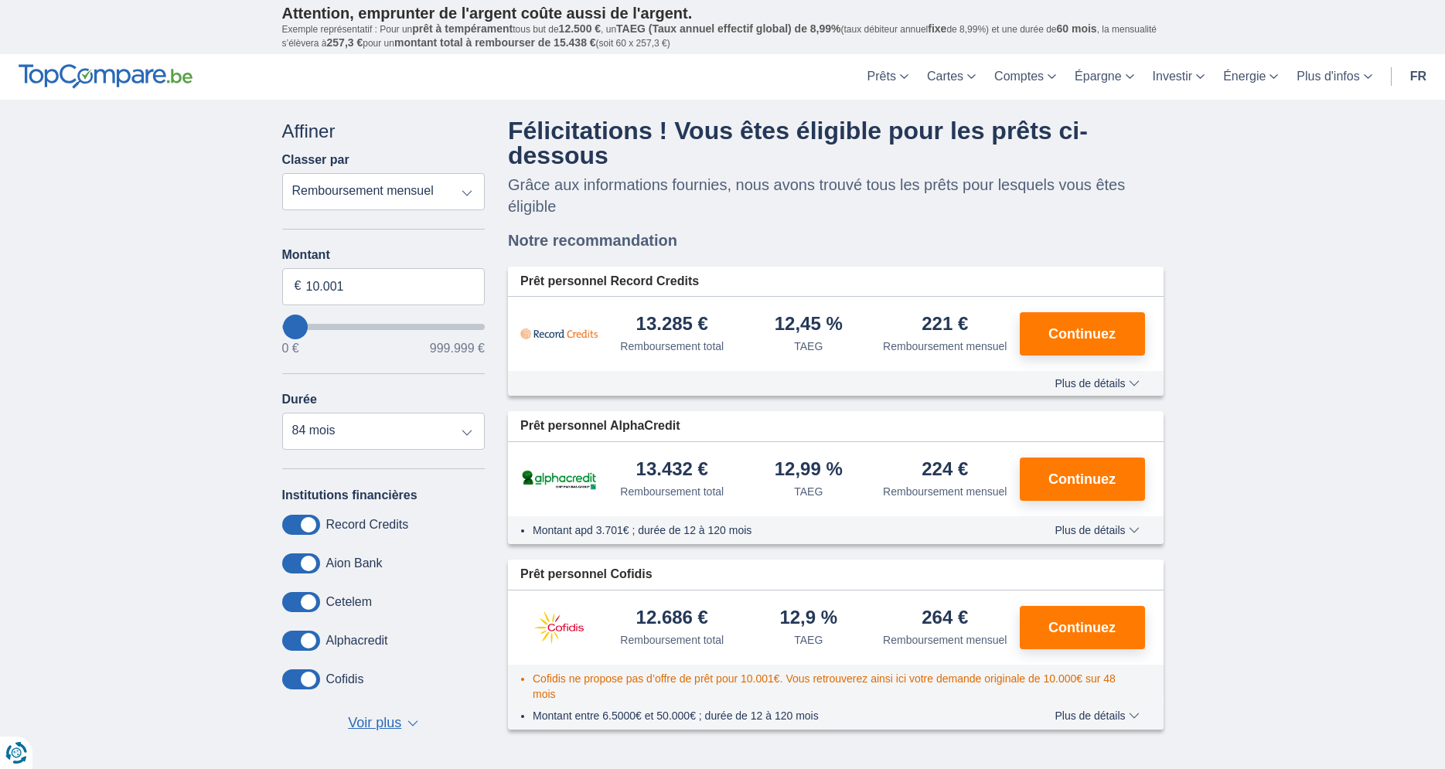
type input "20.000"
type input "20000"
select select "84"
type input "28.000"
type input "28000"
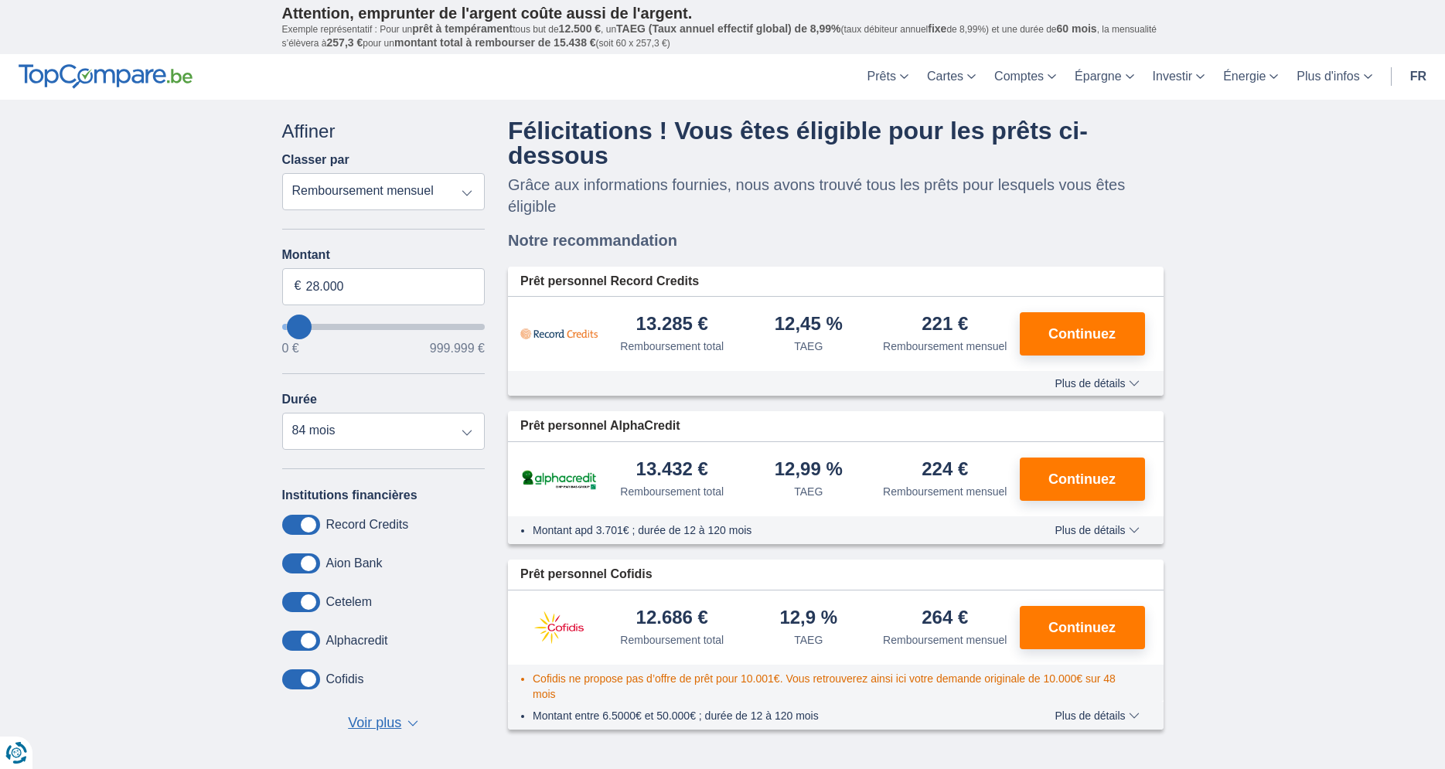
type input "33.000"
type input "33000"
type input "8.000"
type input "8000"
select select "48"
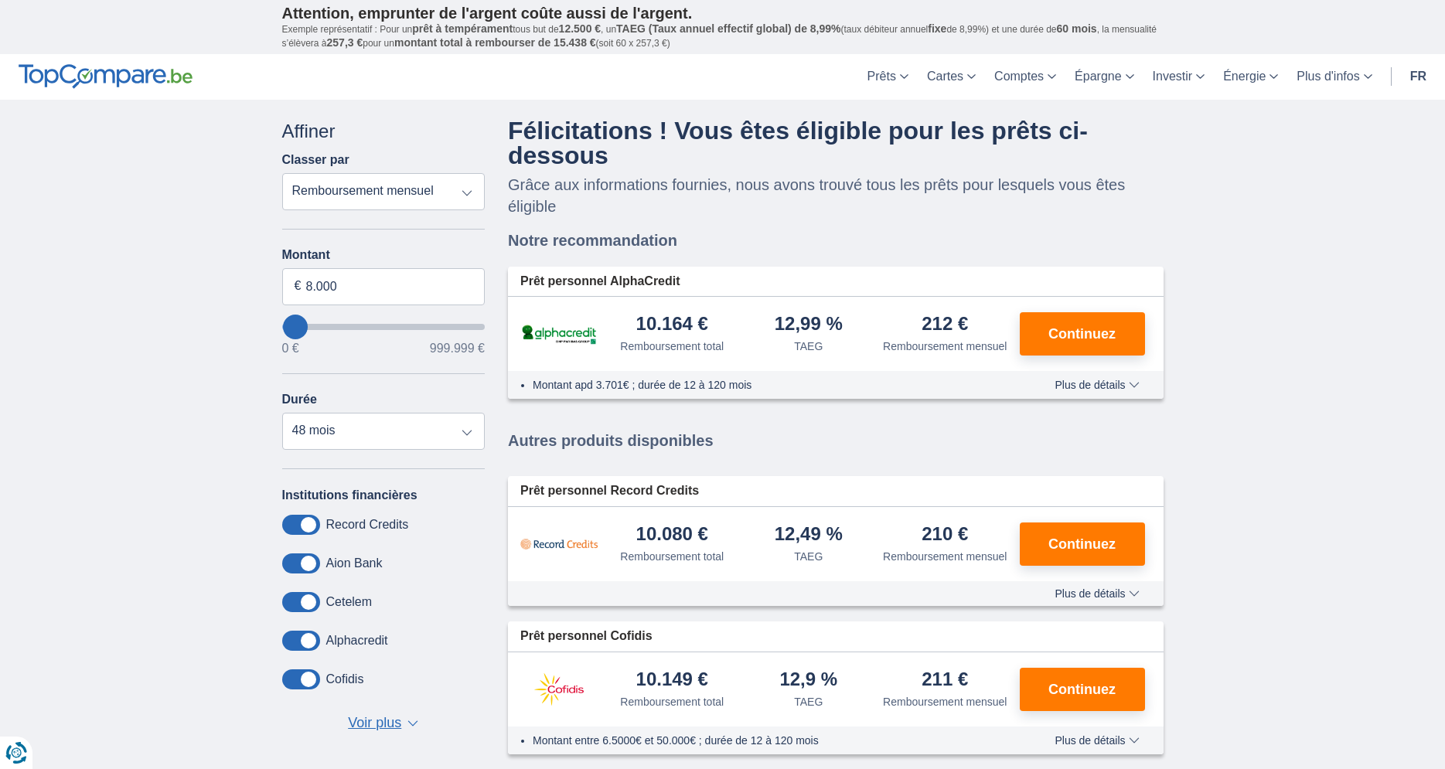
type input "20.000"
type input "20000"
type input "24.000"
type input "24000"
type input "28.000"
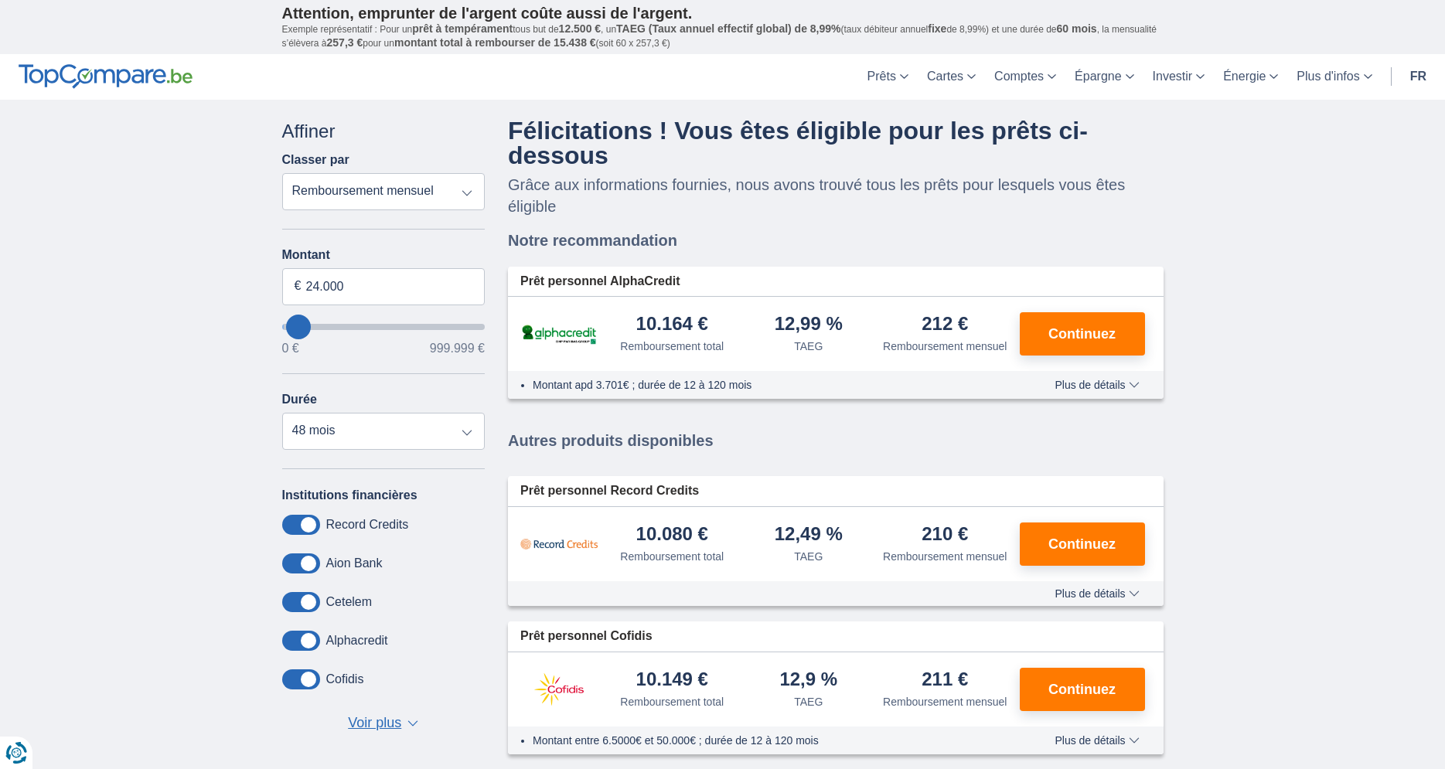
type input "28000"
type input "8.000"
type input "8000"
select select "48"
type input "24.000"
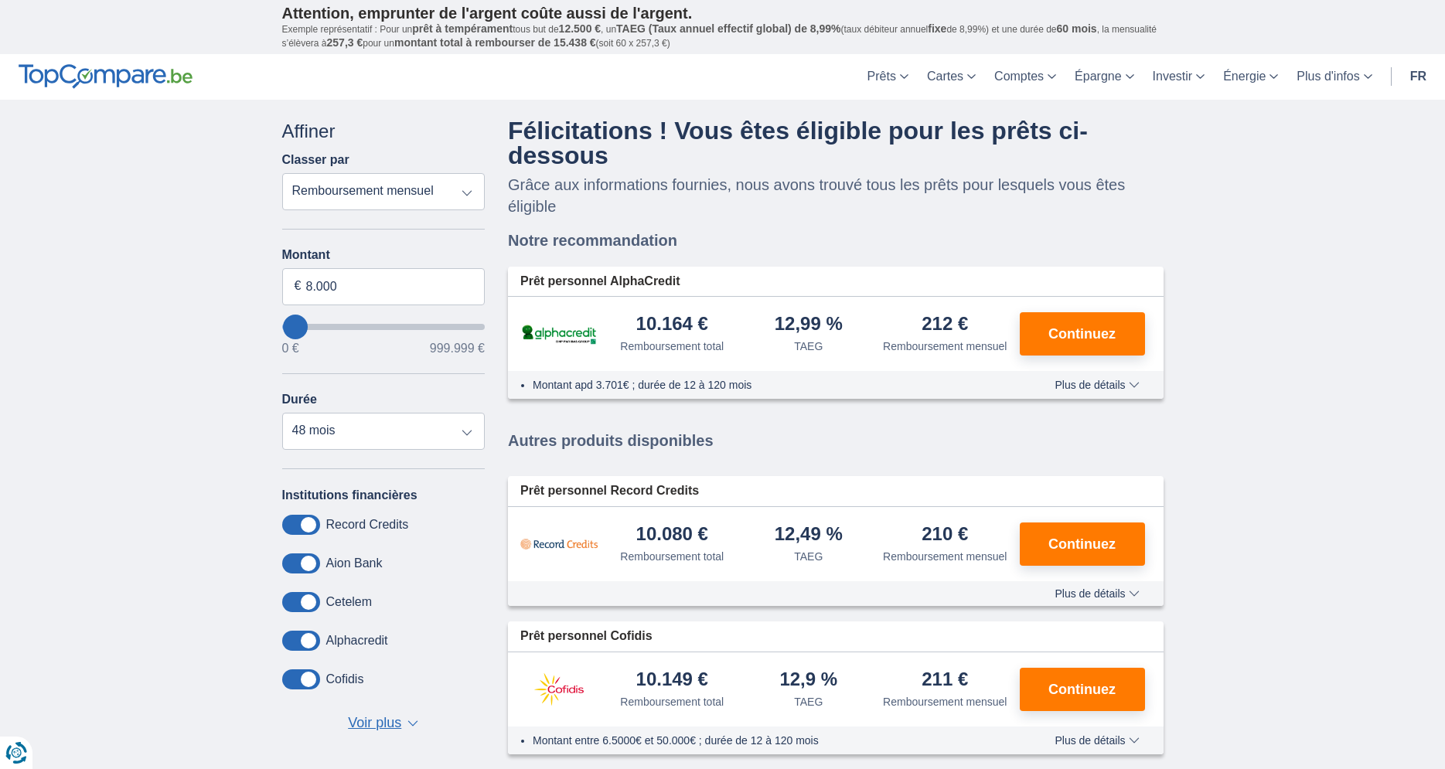
type input "24000"
type input "33.000"
type input "33000"
type input "8.000"
type input "8000"
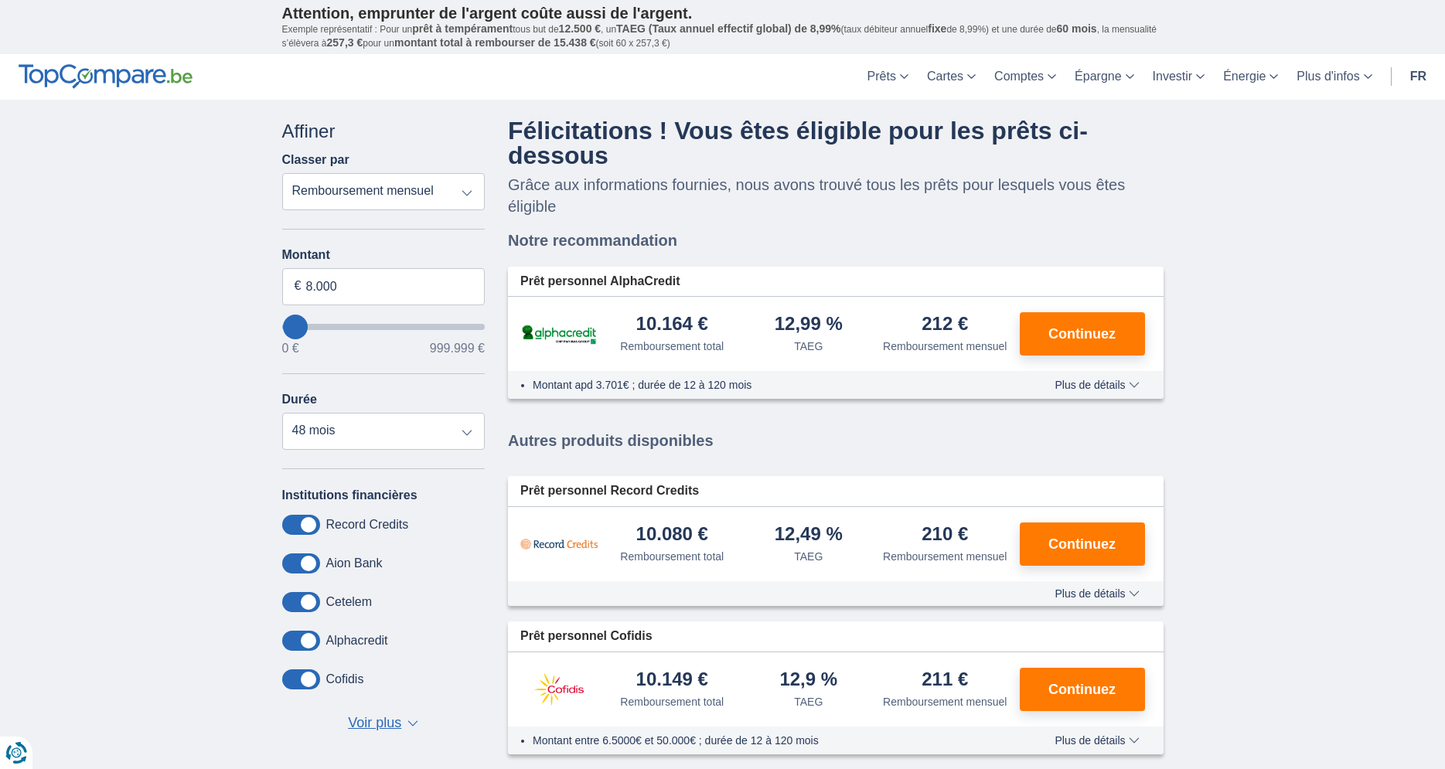
select select "48"
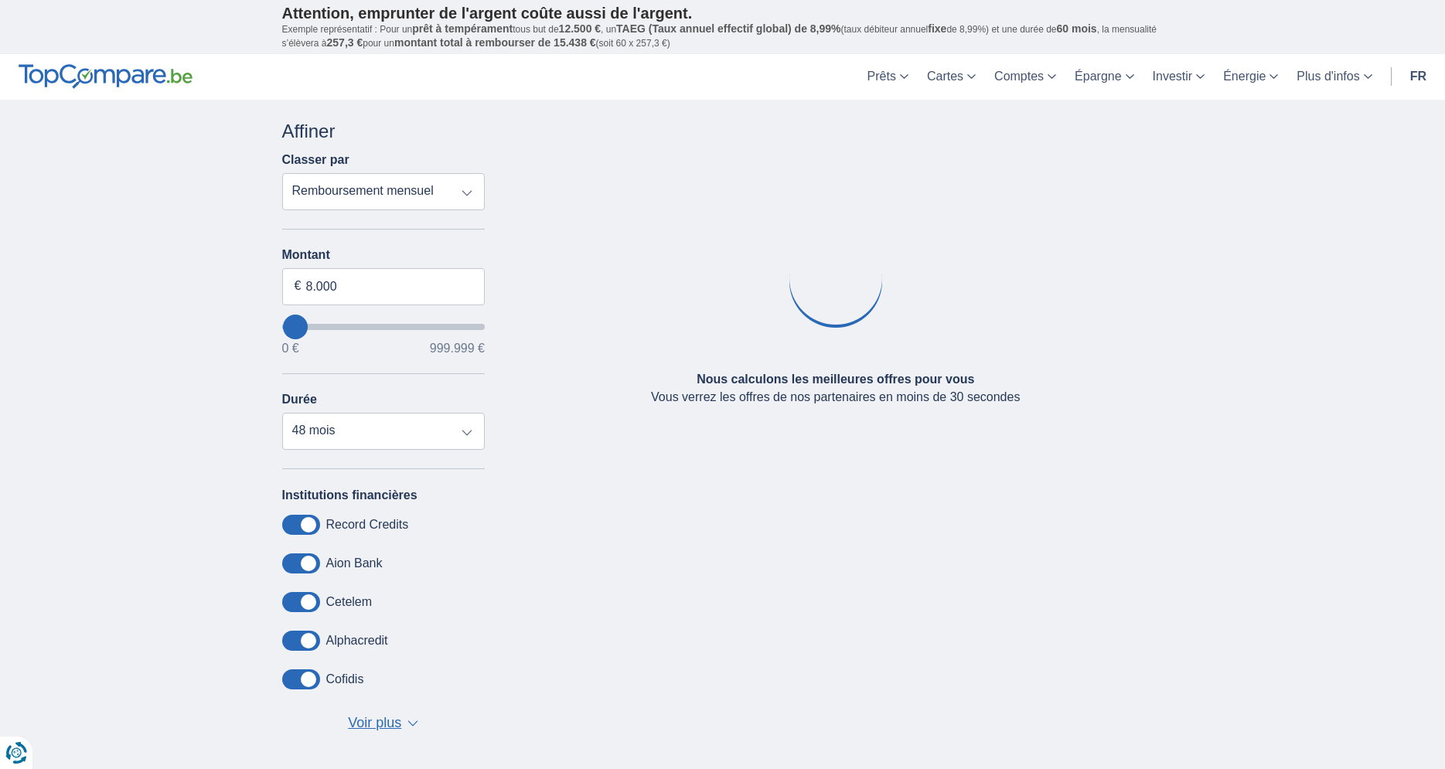
type input "15.000"
type input "15000"
select select "60"
type input "11.000"
type input "11000"
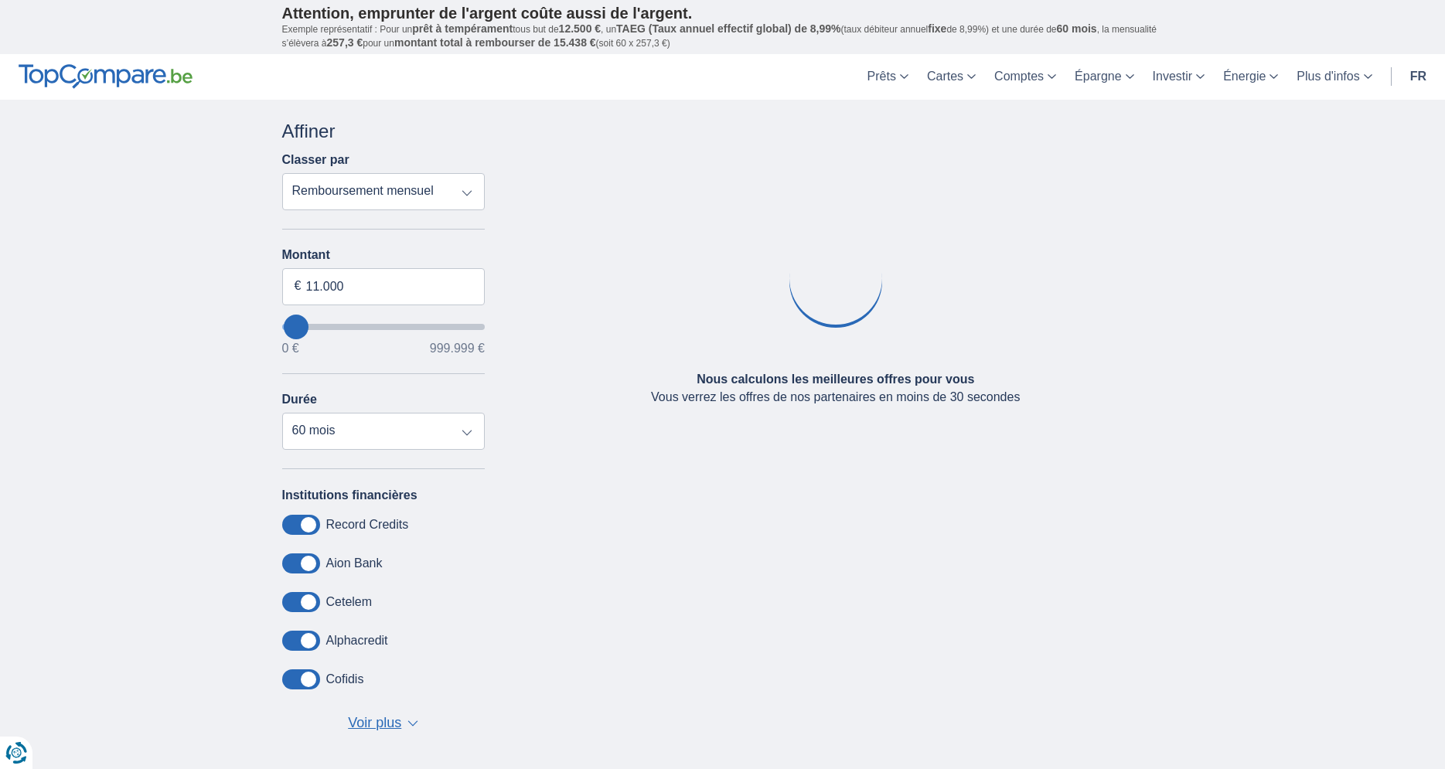
type input "8.000"
type input "8000"
select select "48"
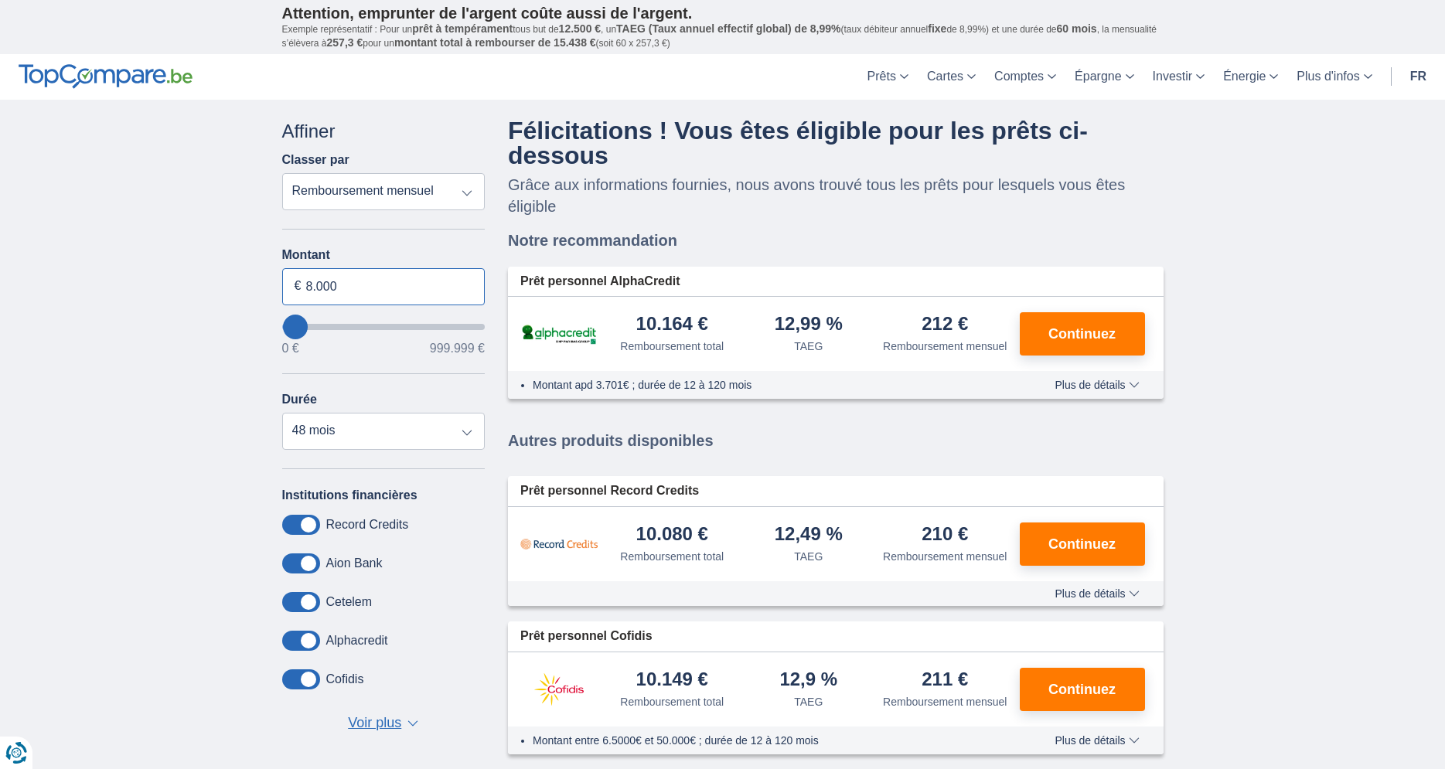
click at [337, 285] on input "8.000" at bounding box center [383, 286] width 203 height 37
drag, startPoint x: 336, startPoint y: 286, endPoint x: 306, endPoint y: 286, distance: 30.2
click at [306, 286] on input "8.000" at bounding box center [383, 286] width 203 height 37
type input "10.000"
type input "10000"
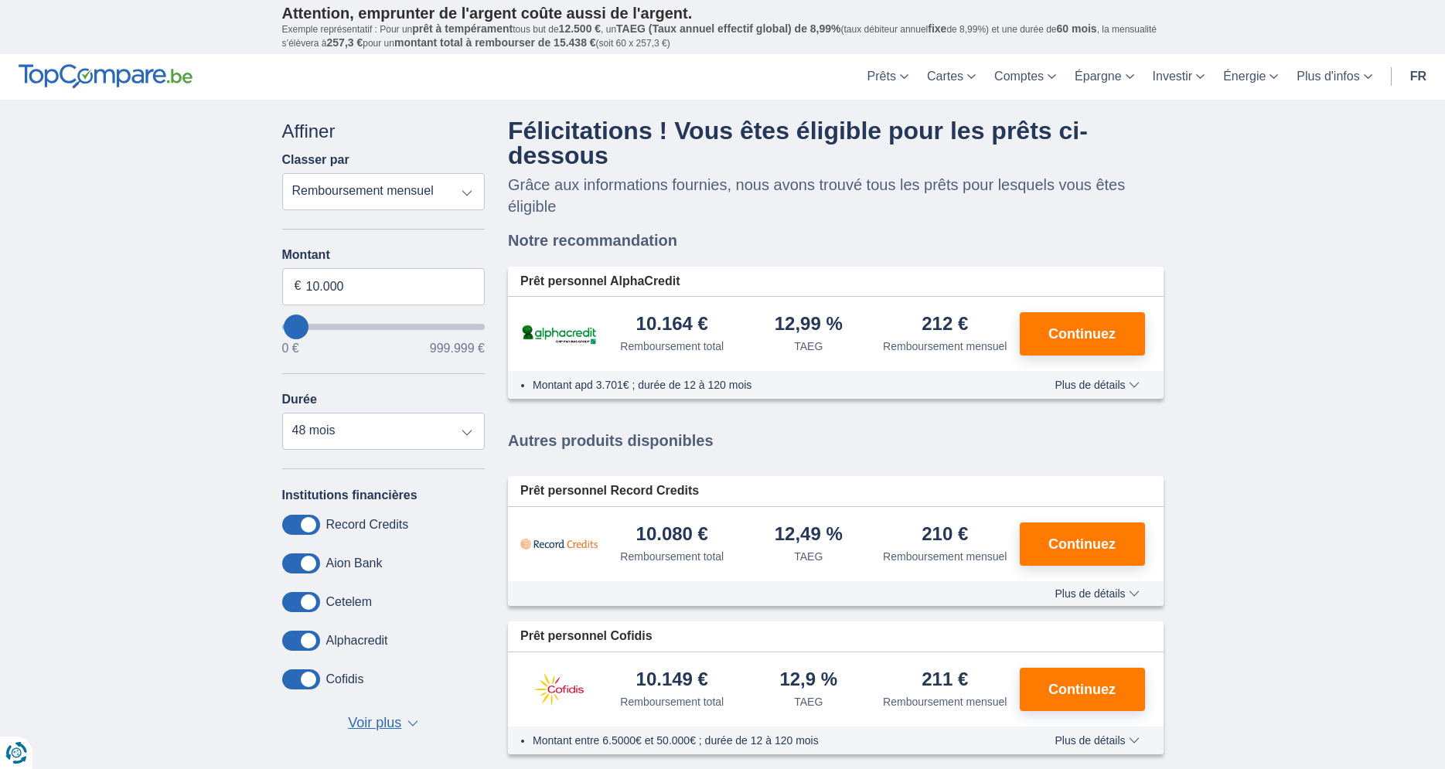
drag, startPoint x: 235, startPoint y: 410, endPoint x: 230, endPoint y: 323, distance: 86.8
click at [234, 409] on div "× widget.non-eligible-application.title widget.non-eligible-application.text no…" at bounding box center [722, 447] width 1445 height 695
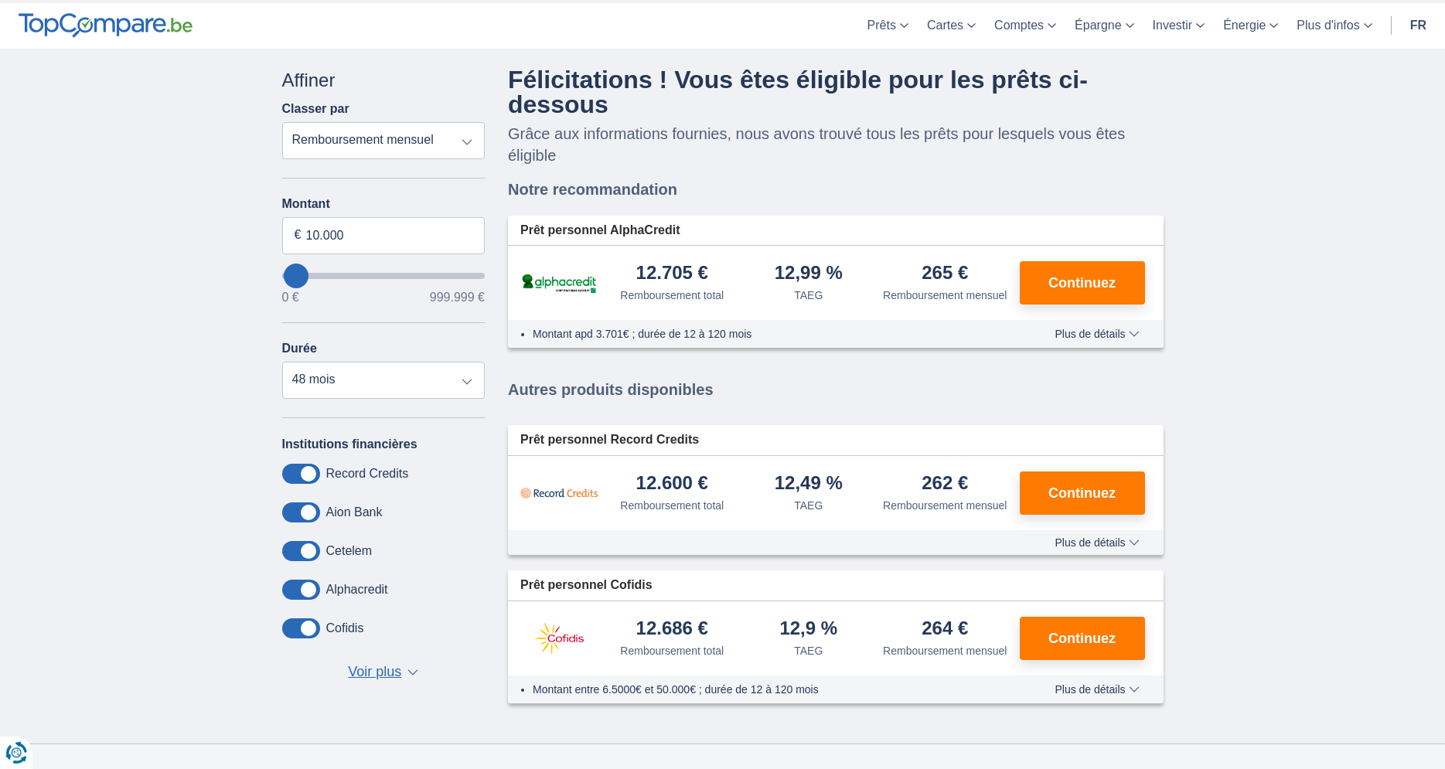
scroll to position [158, 0]
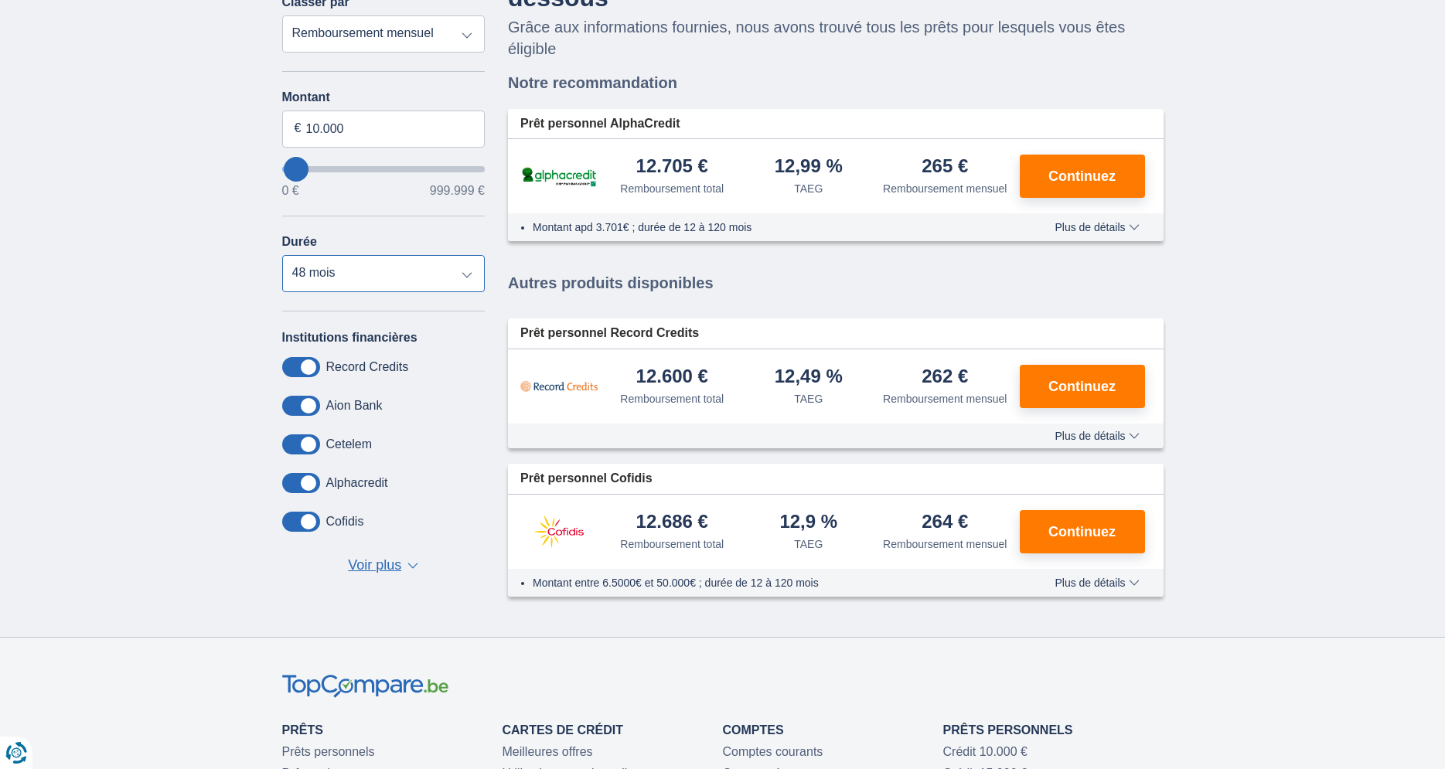
click at [282, 255] on select "12 mois 18 mois 24 mois 30 mois 36 mois 42 mois 48 mois" at bounding box center [383, 273] width 203 height 37
click at [159, 463] on div "× widget.non-eligible-application.title widget.non-eligible-application.text no…" at bounding box center [722, 289] width 1445 height 695
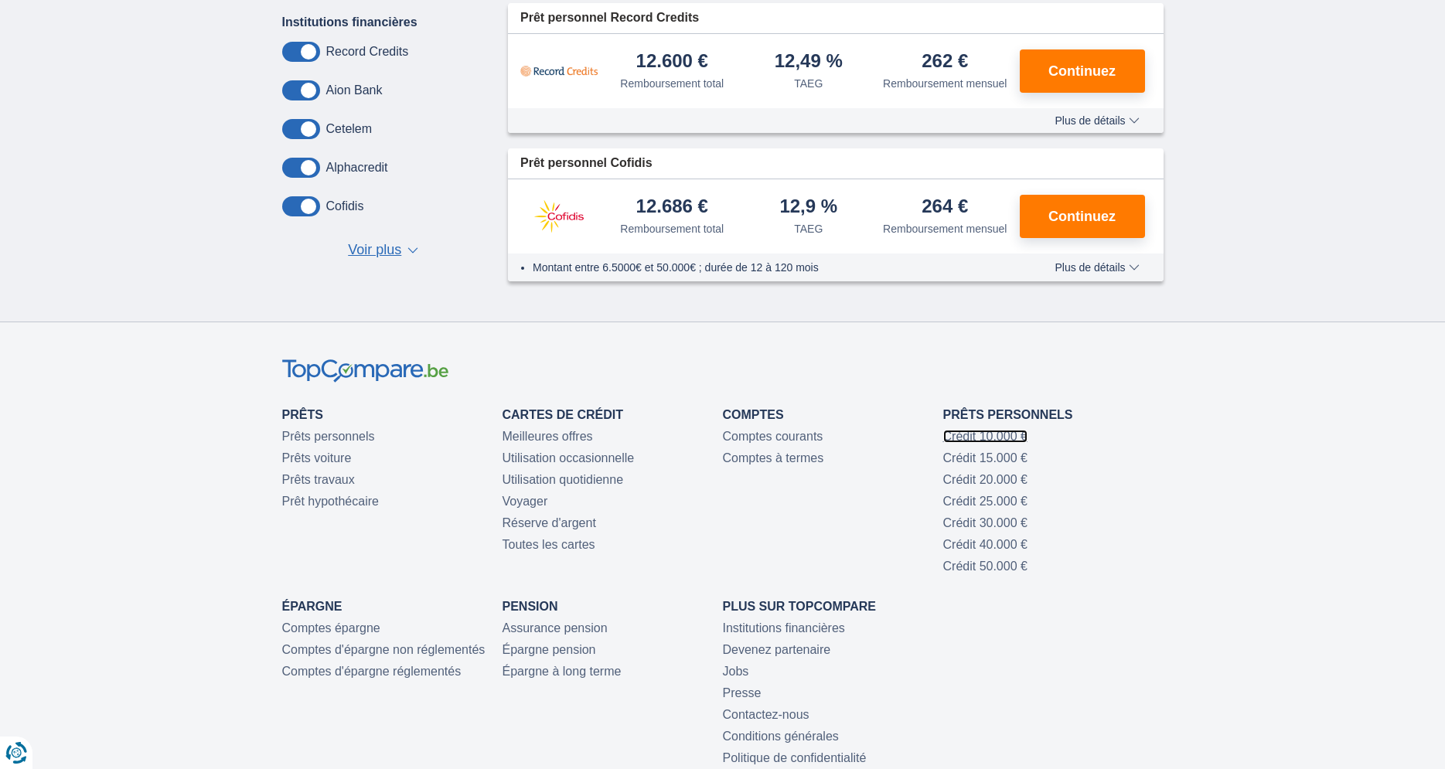
click at [977, 435] on link "Crédit 10.000 €" at bounding box center [985, 436] width 84 height 13
